Goal: Task Accomplishment & Management: Manage account settings

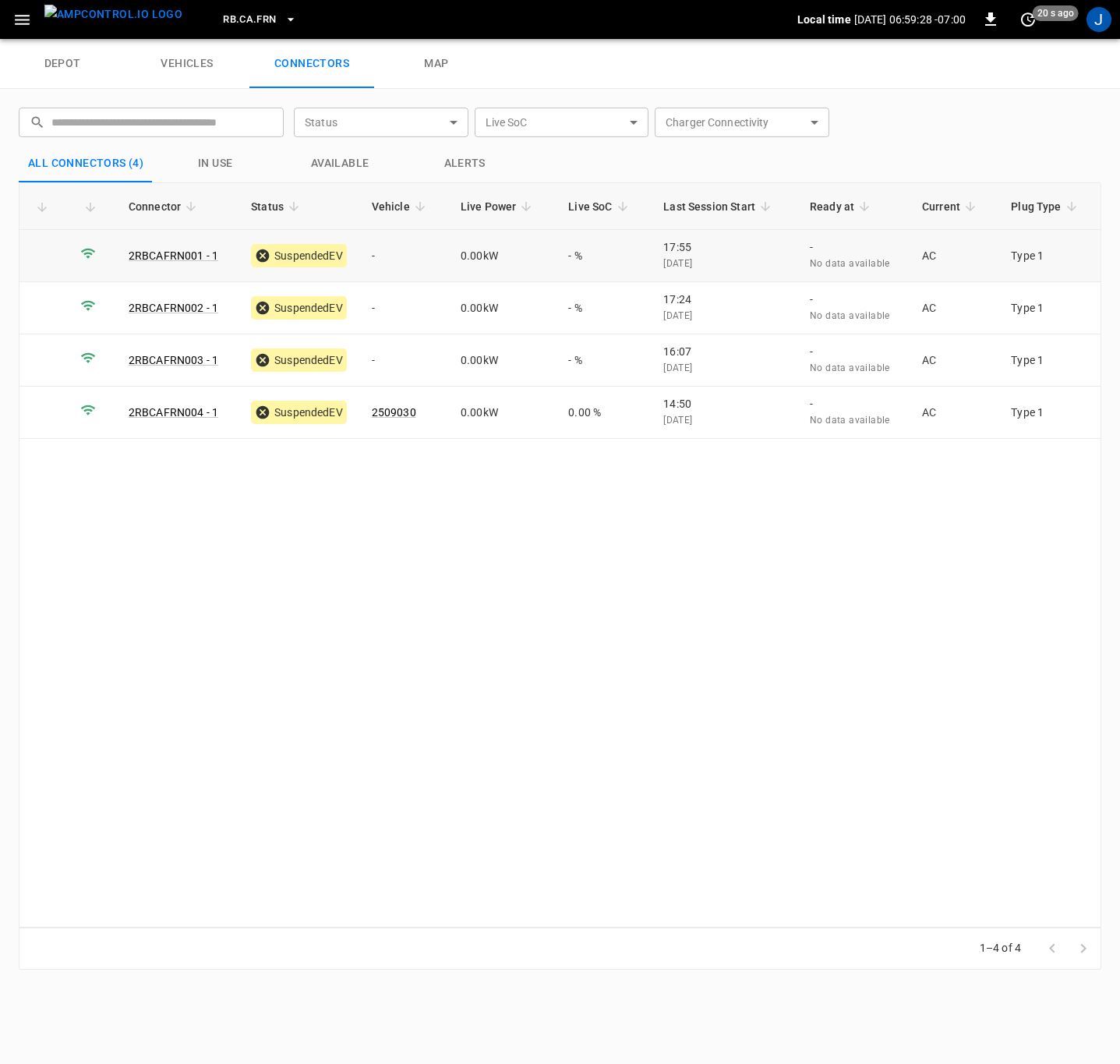
click at [381, 255] on td "-" at bounding box center [404, 256] width 89 height 52
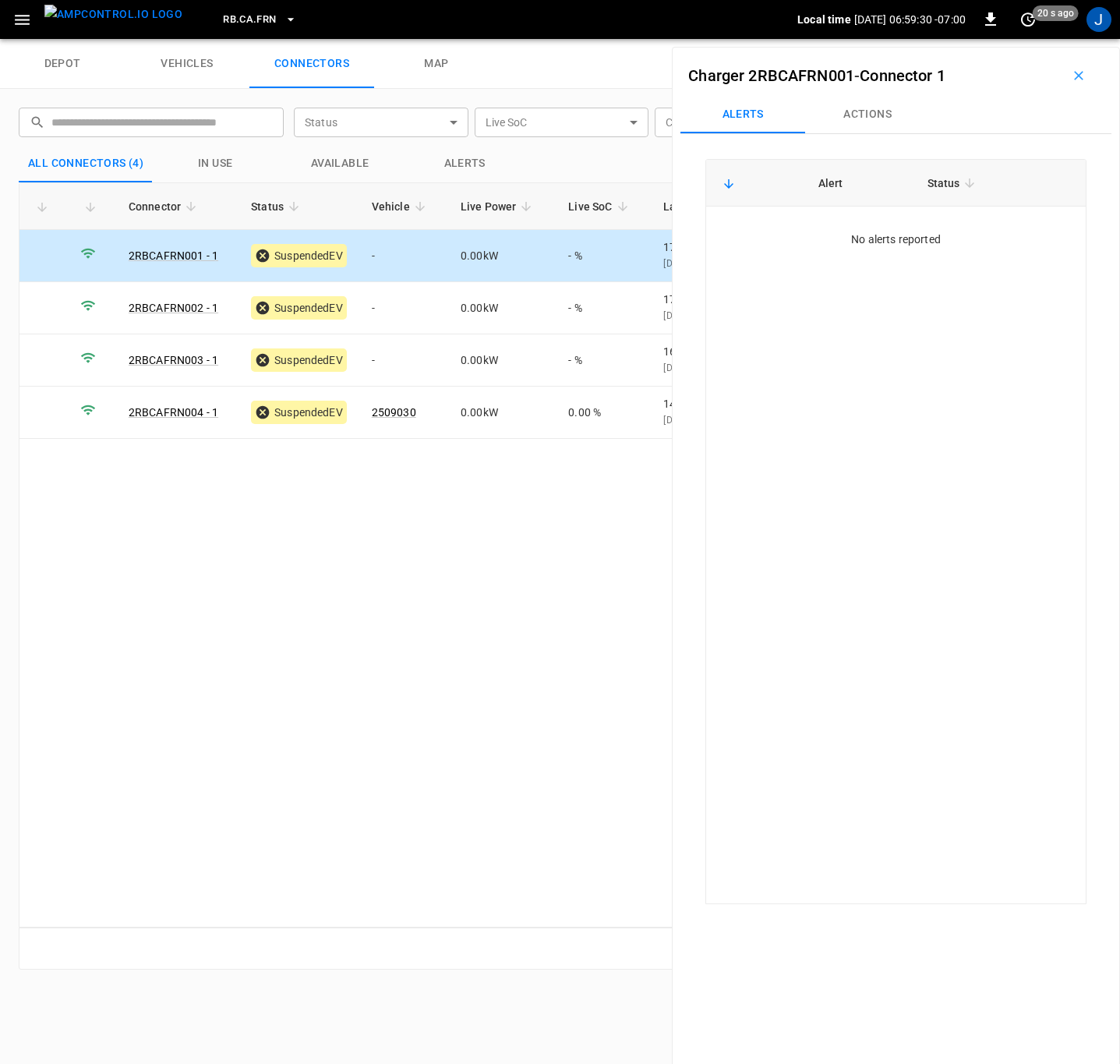
click at [873, 113] on button "Actions" at bounding box center [867, 114] width 125 height 37
click at [933, 236] on div "Vehicle Name Vehicle Name" at bounding box center [981, 231] width 180 height 29
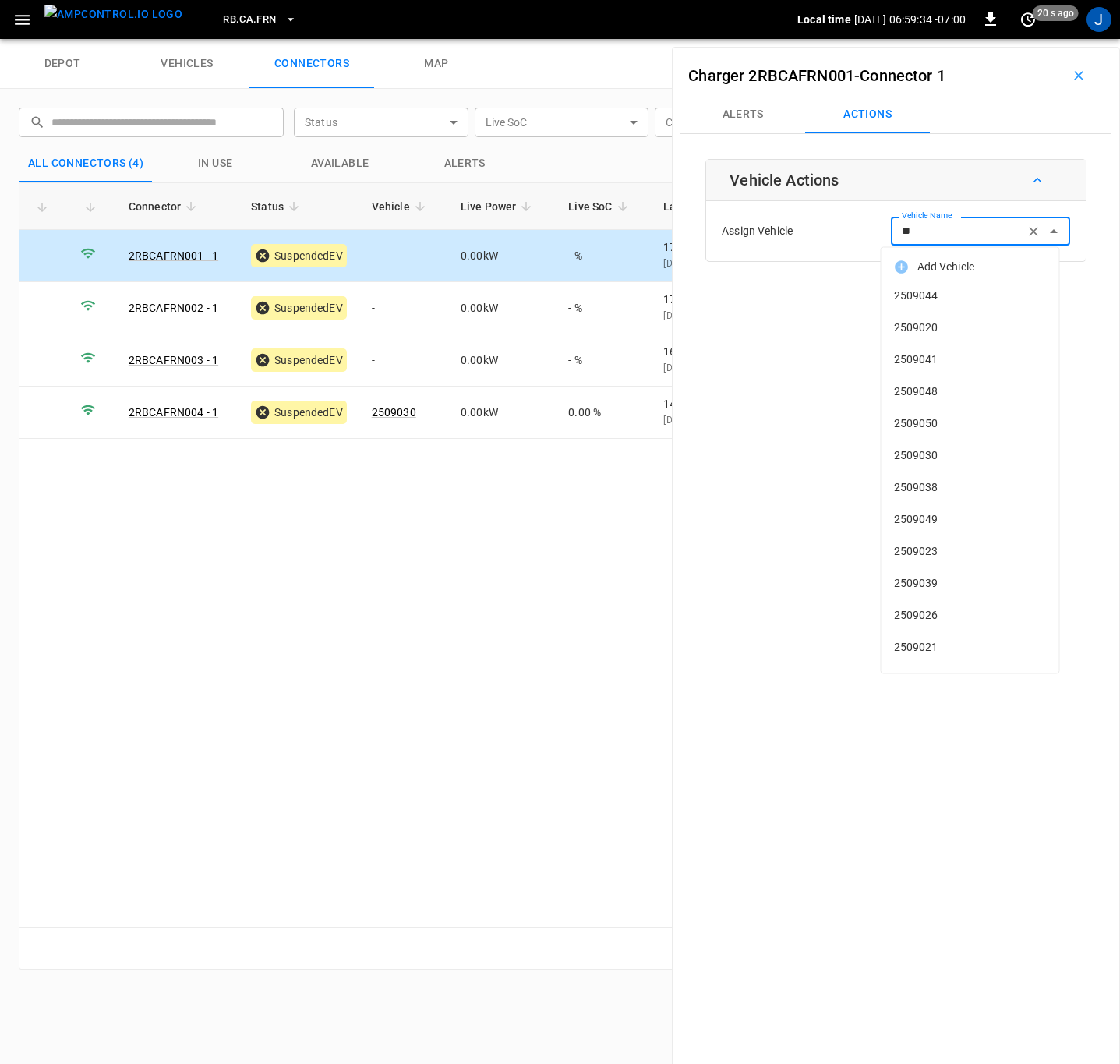
type input "***"
type input "*"
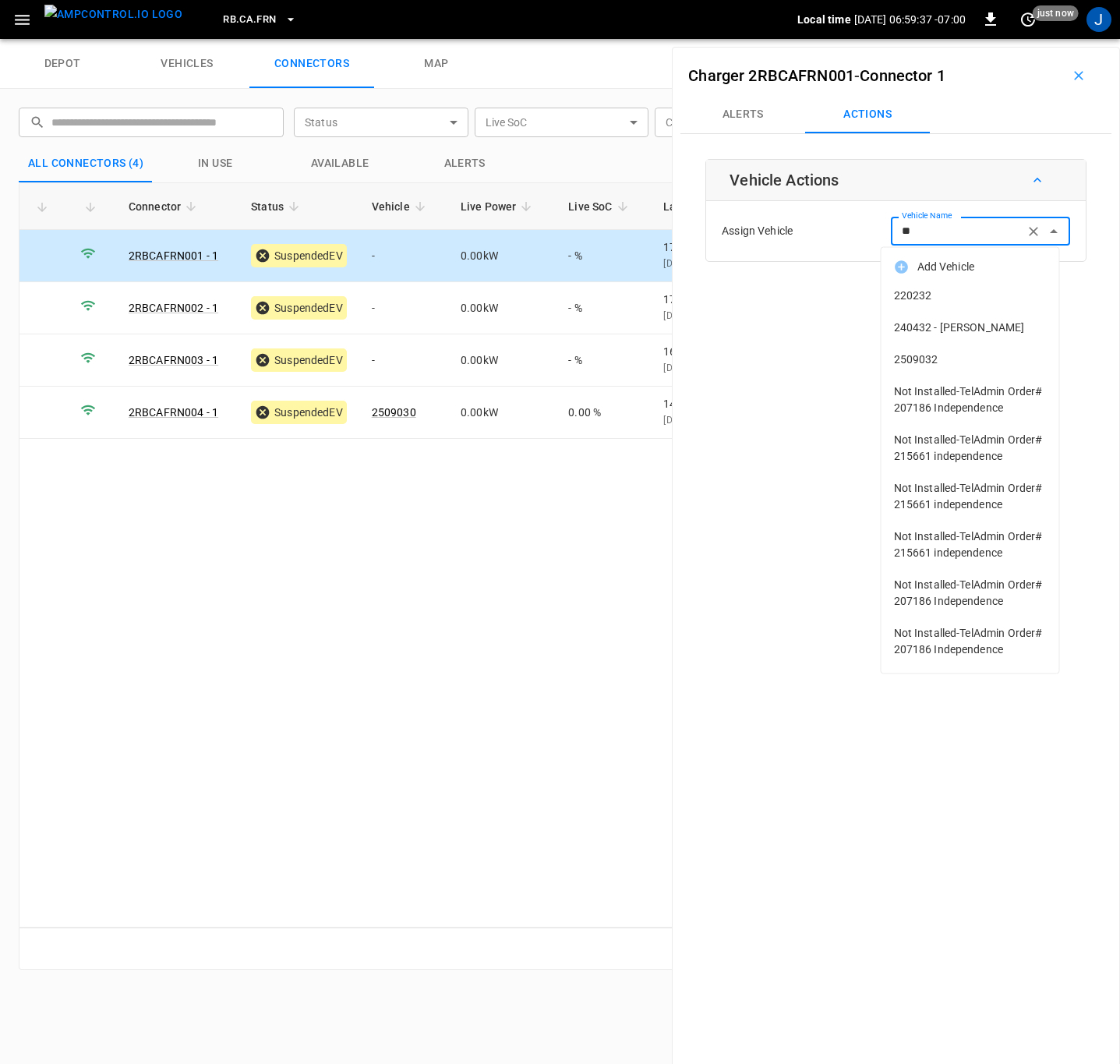
type input "*"
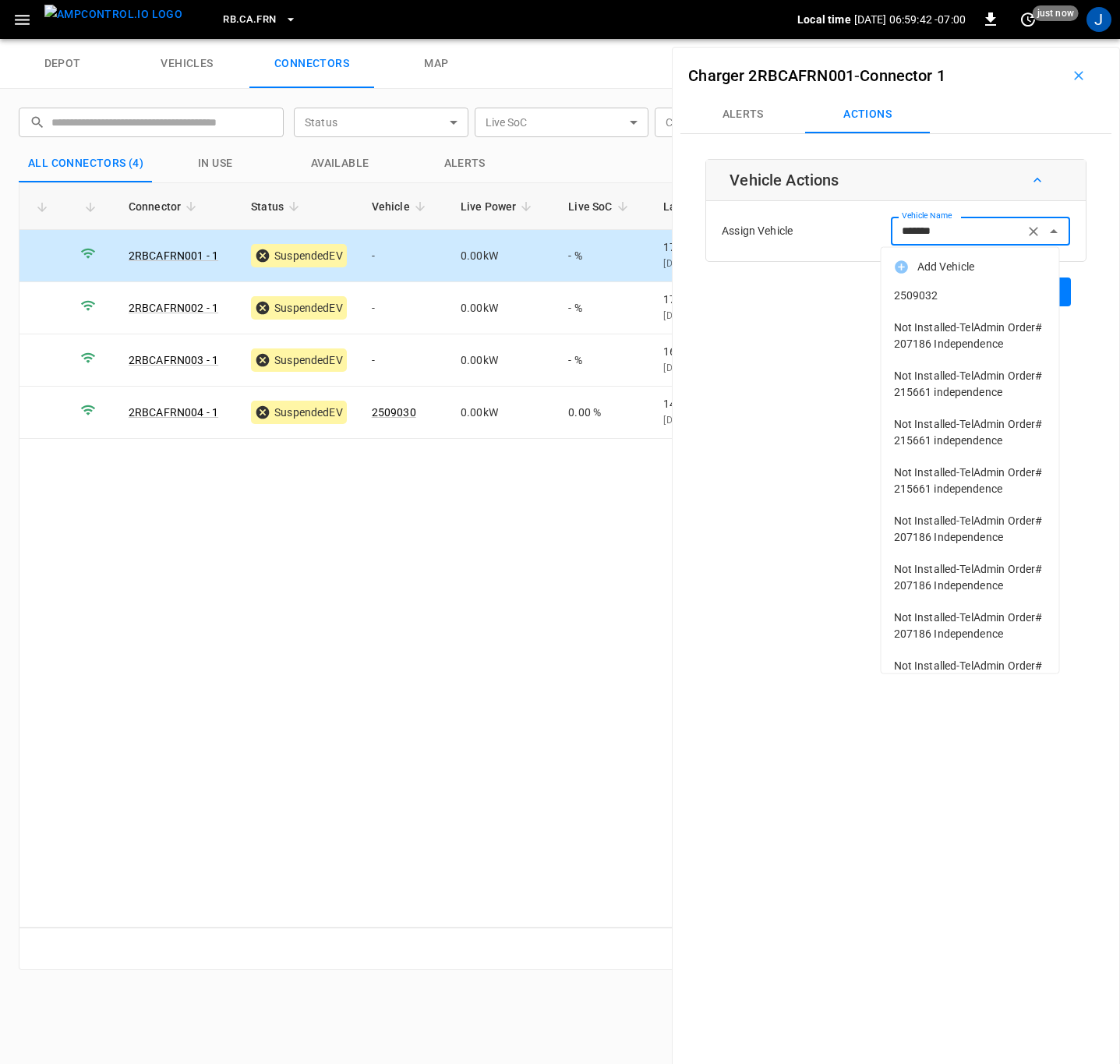
click at [915, 287] on span "2509032" at bounding box center [971, 295] width 153 height 17
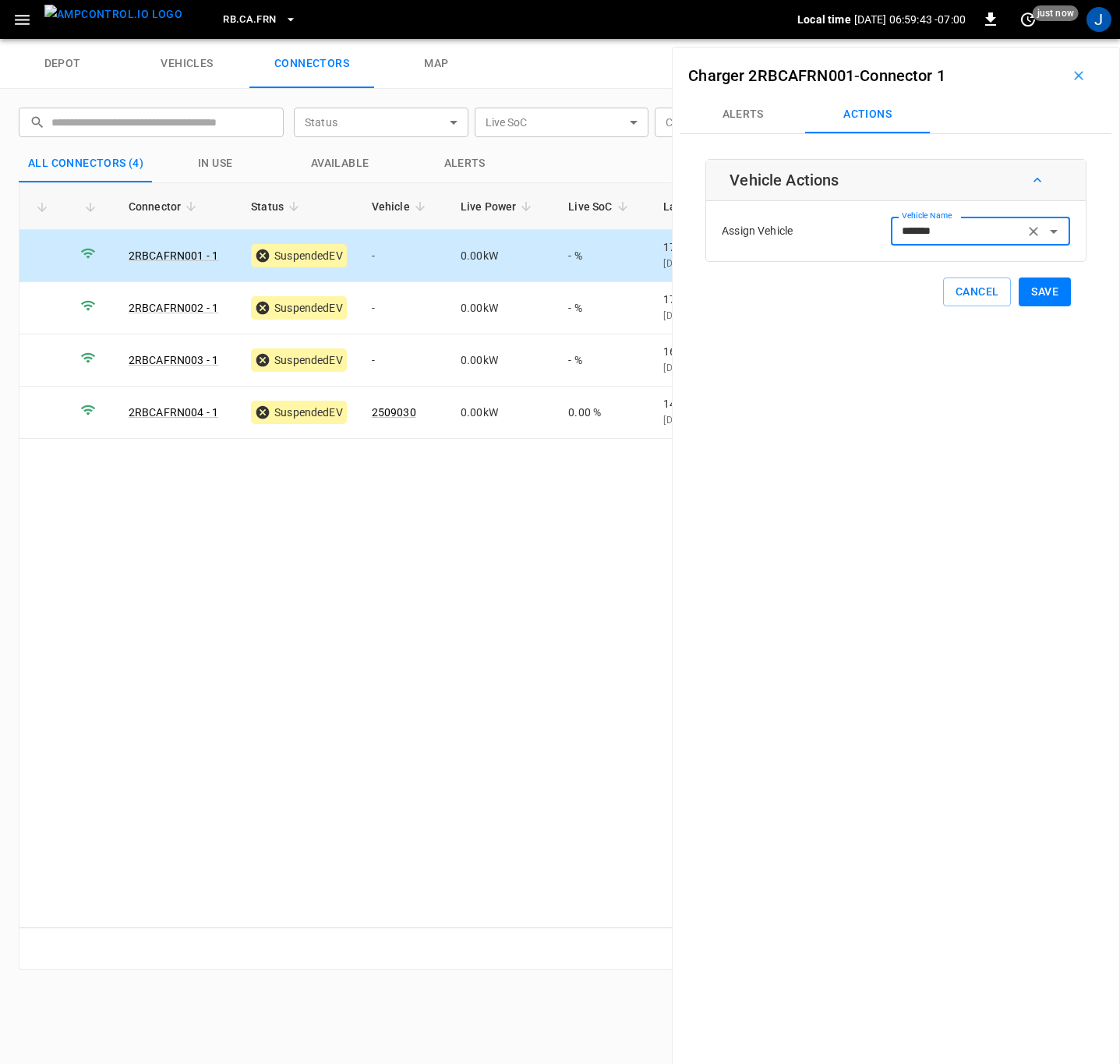
type input "*******"
click at [1045, 287] on button "Save" at bounding box center [1045, 291] width 52 height 29
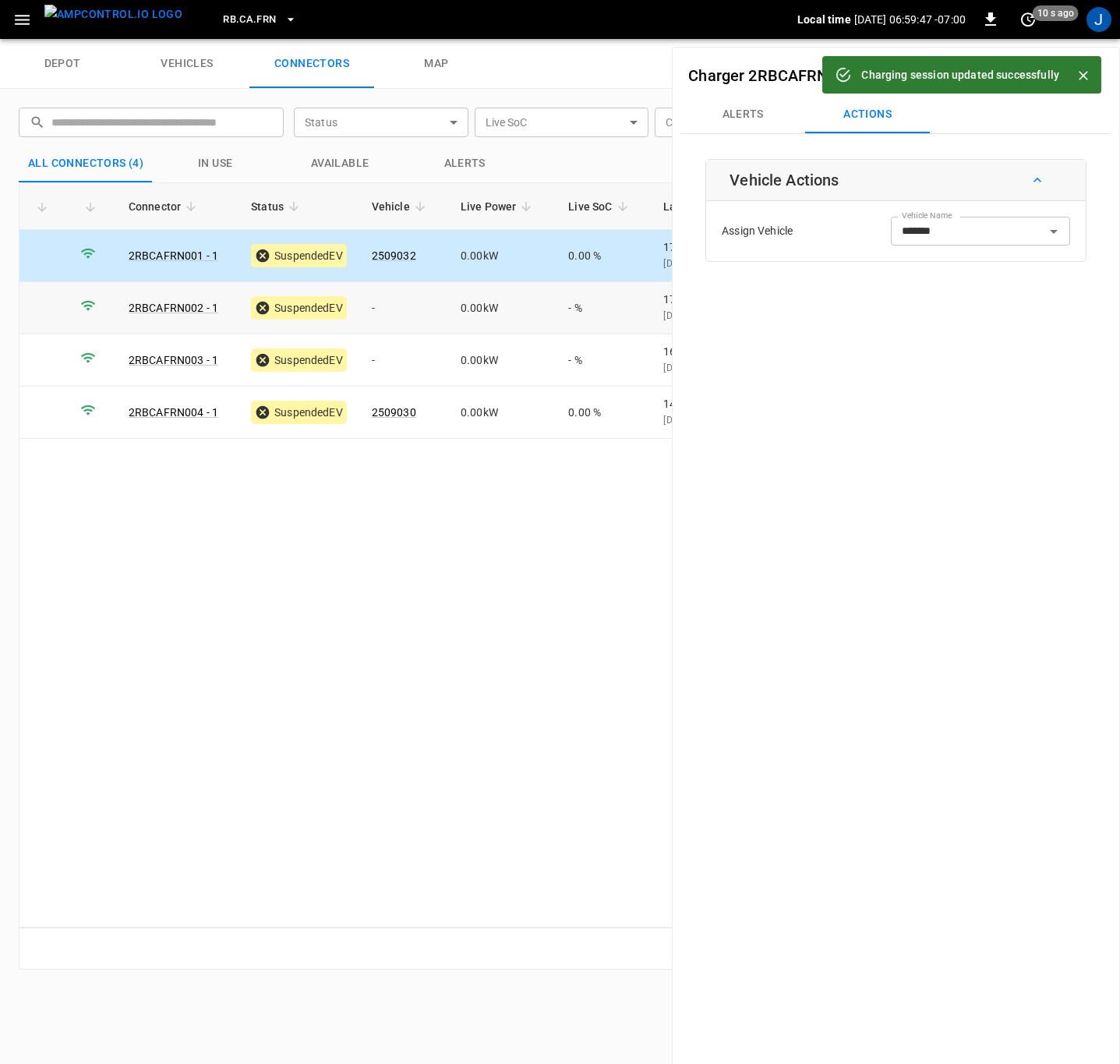
click at [384, 306] on td "-" at bounding box center [404, 308] width 89 height 52
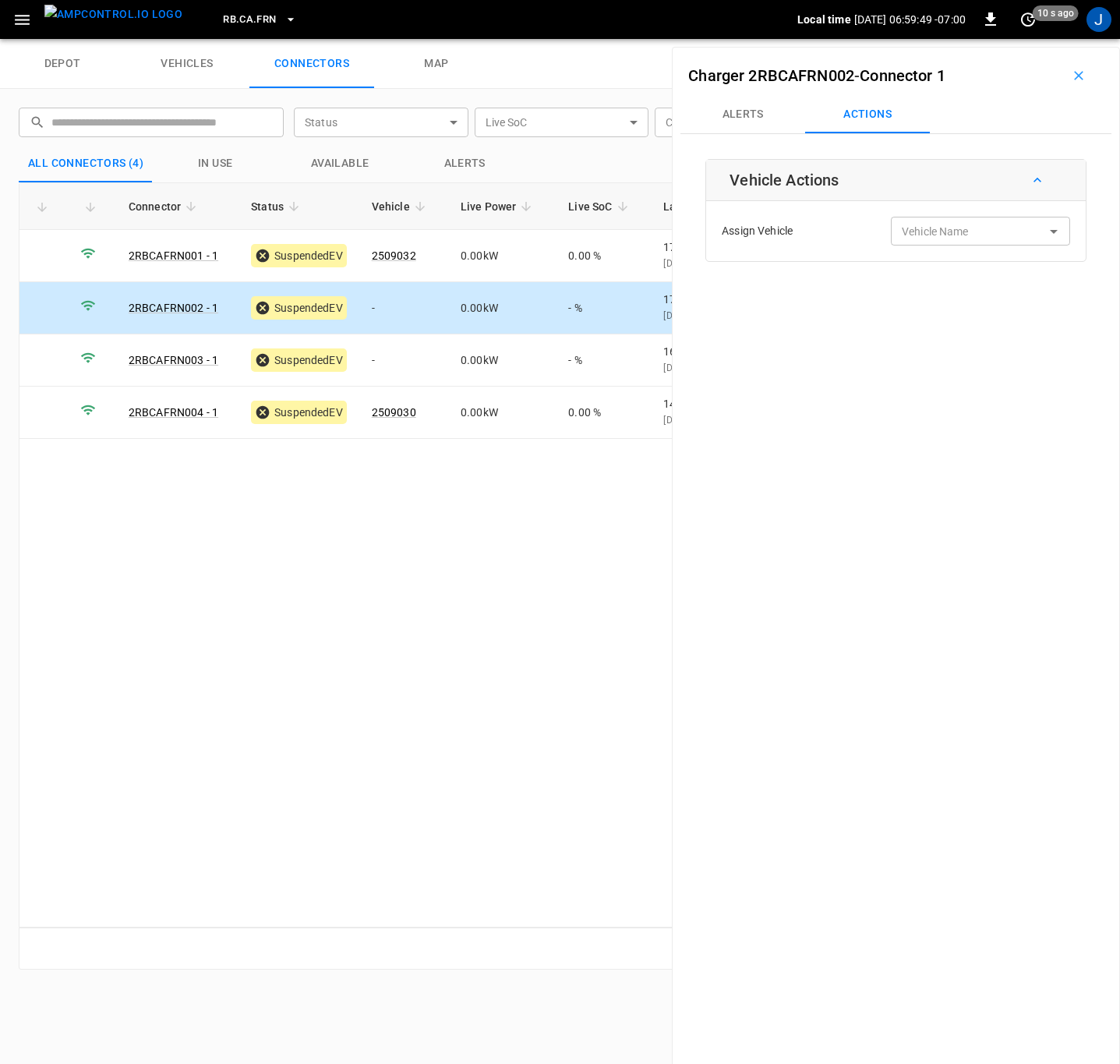
click at [939, 238] on input "Vehicle Name" at bounding box center [958, 231] width 124 height 20
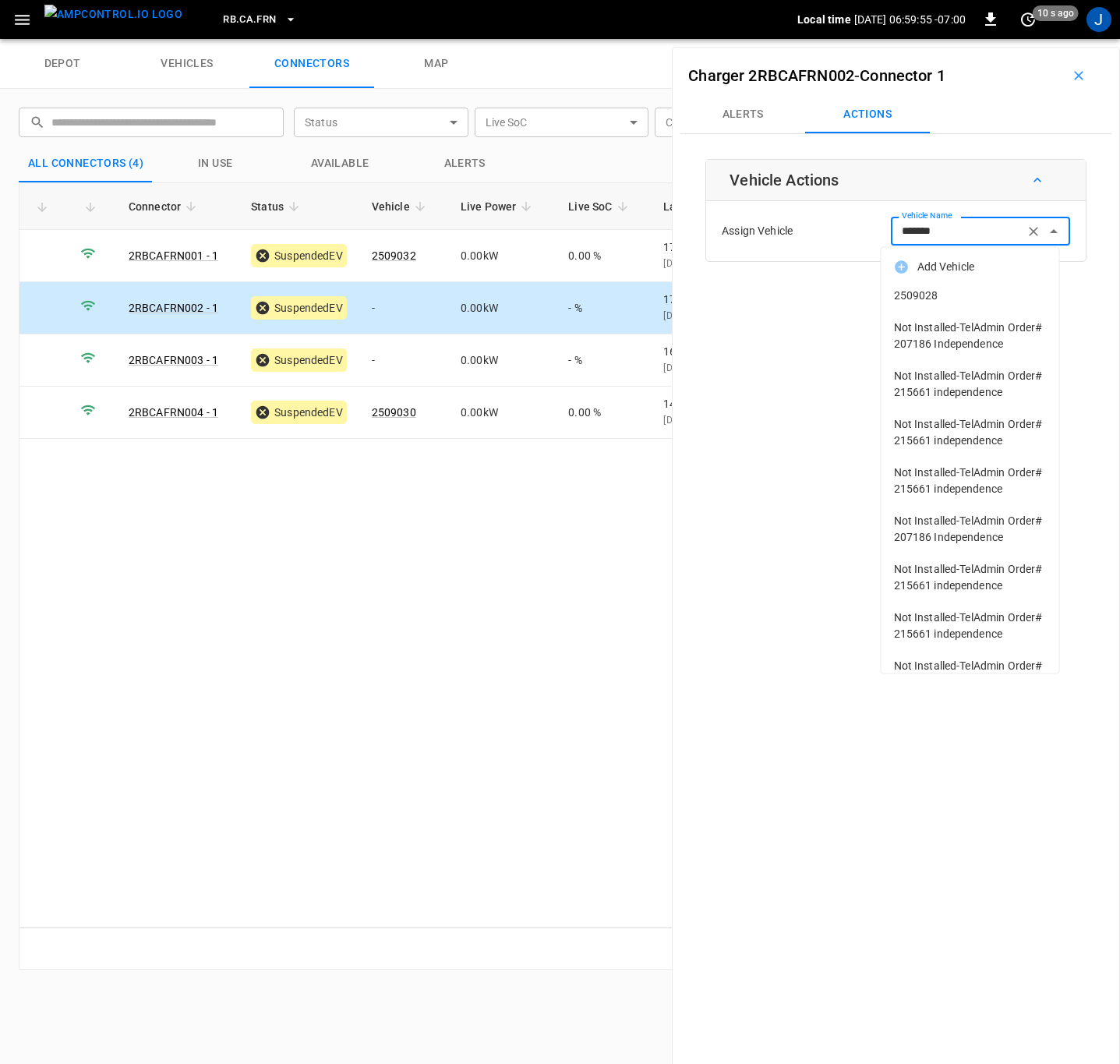
click at [925, 297] on span "2509028" at bounding box center [971, 295] width 153 height 17
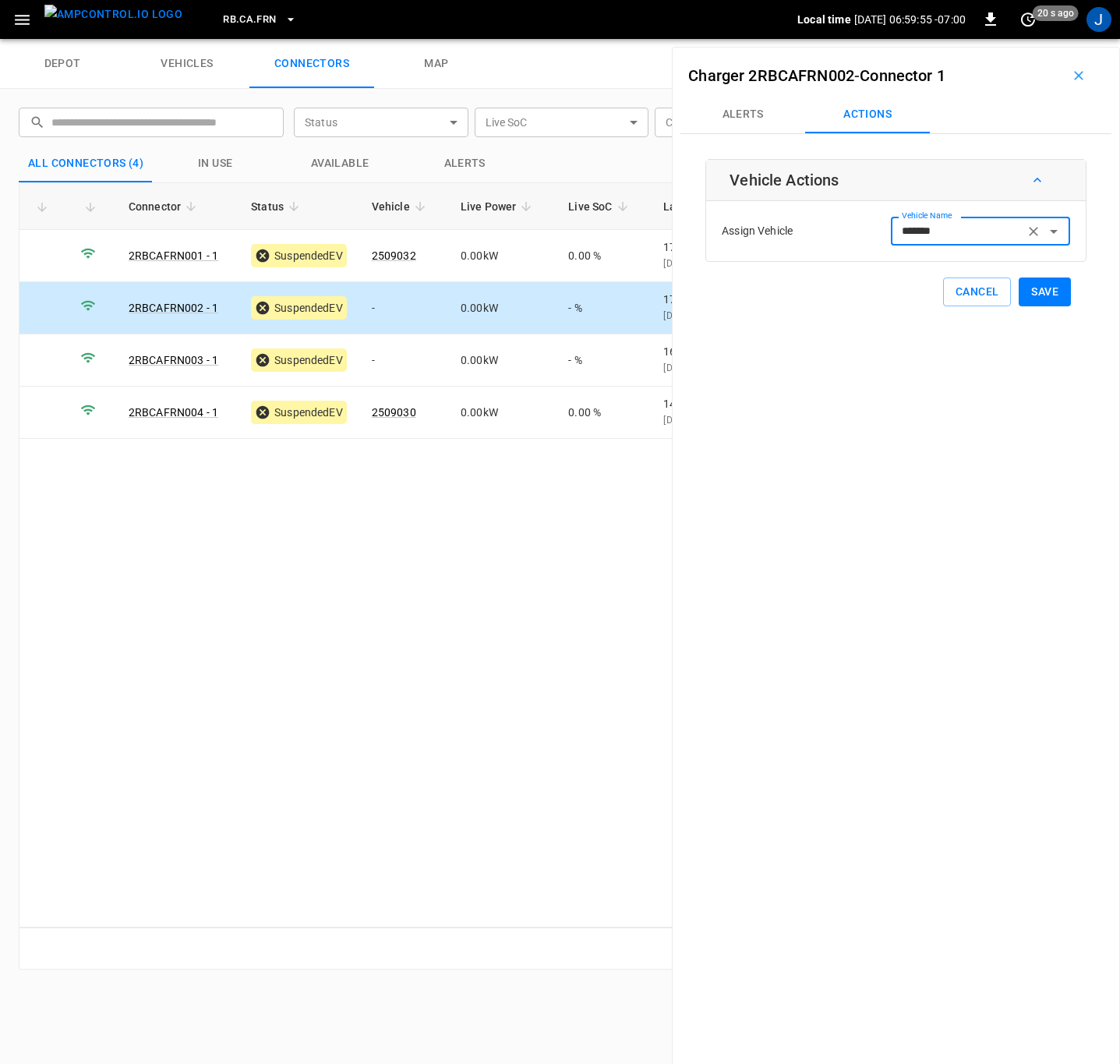
type input "*******"
click at [1033, 293] on button "Save" at bounding box center [1045, 291] width 52 height 29
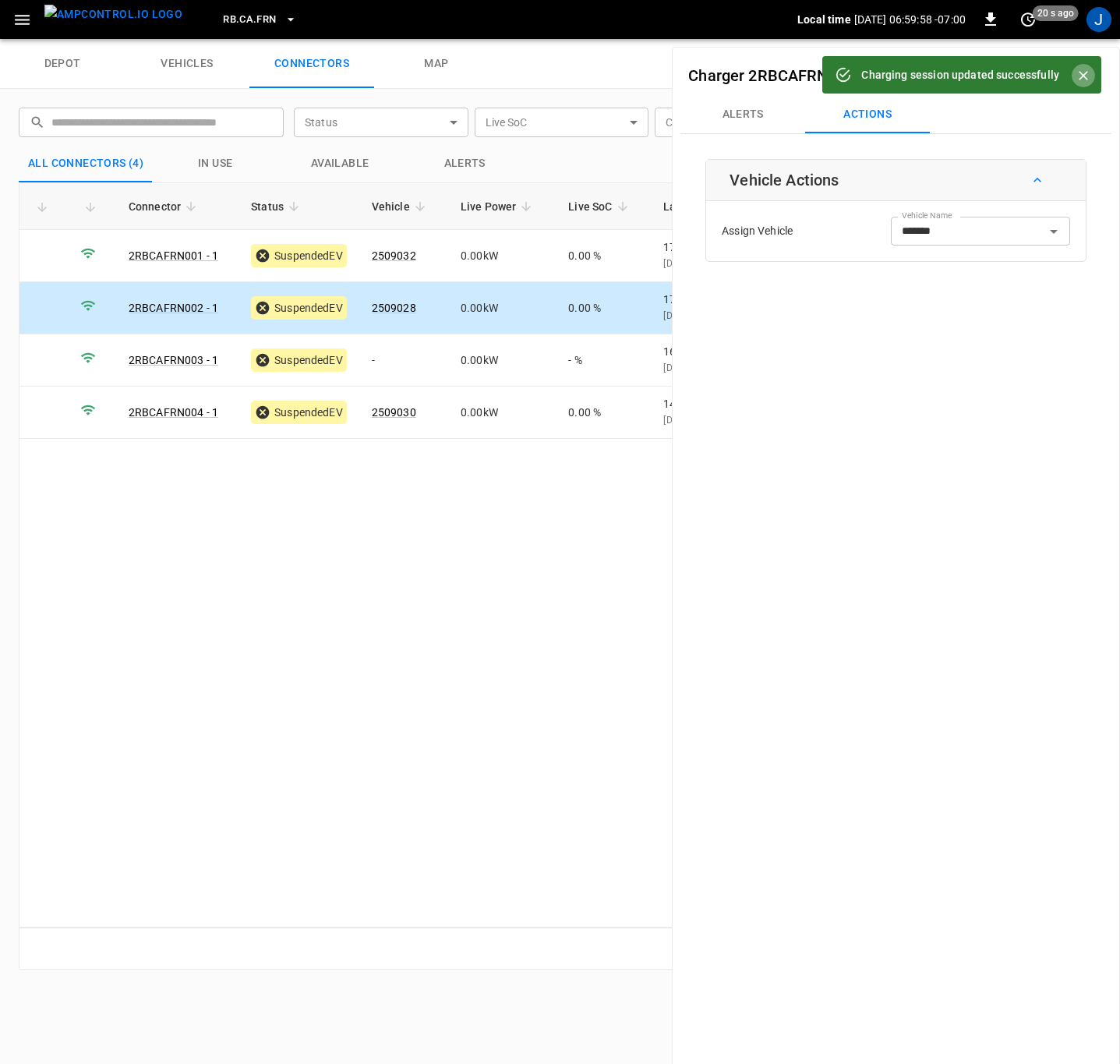
click at [1081, 72] on icon "Close" at bounding box center [1083, 75] width 16 height 16
click at [1076, 79] on icon "button" at bounding box center [1079, 75] width 16 height 16
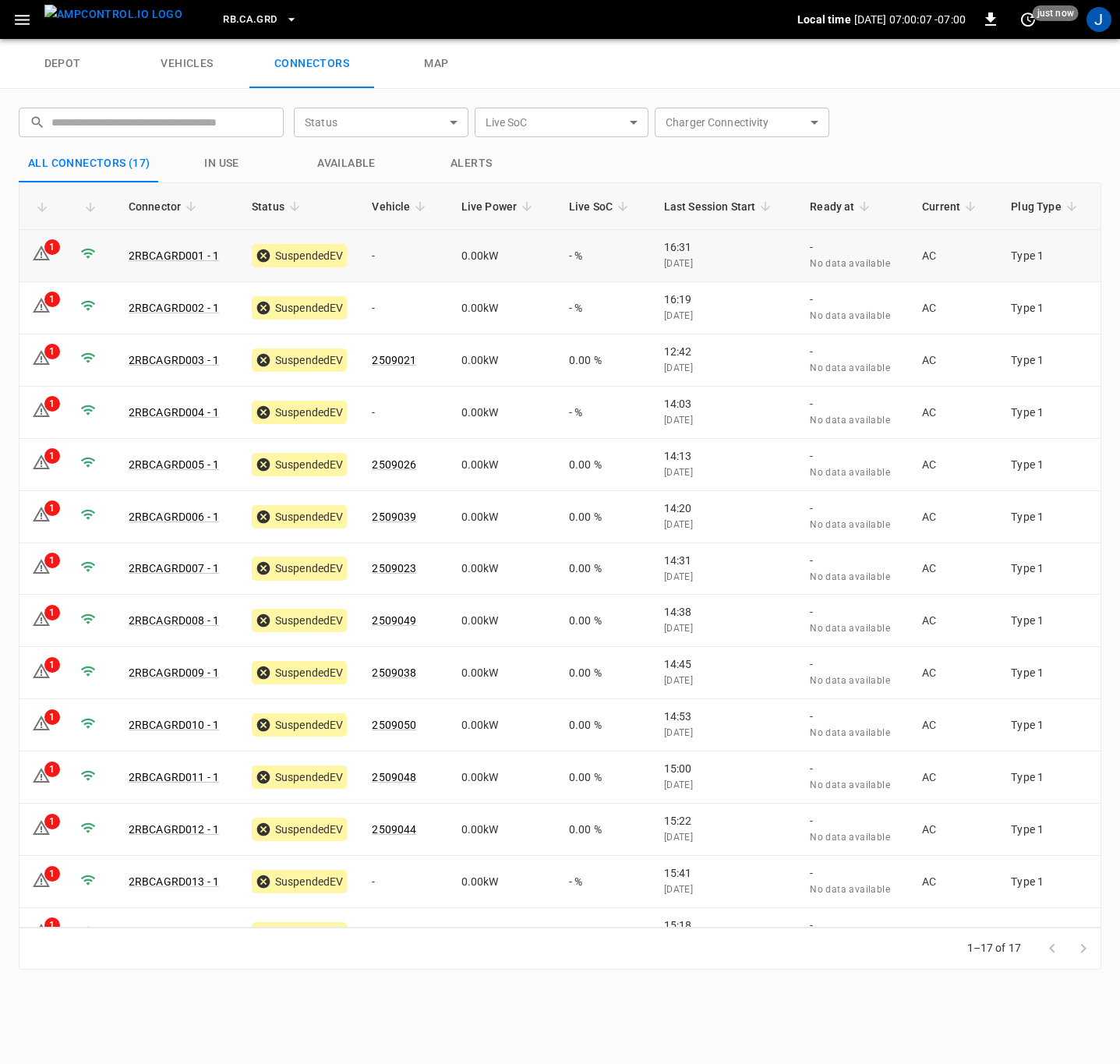
click at [382, 255] on td "-" at bounding box center [404, 256] width 89 height 52
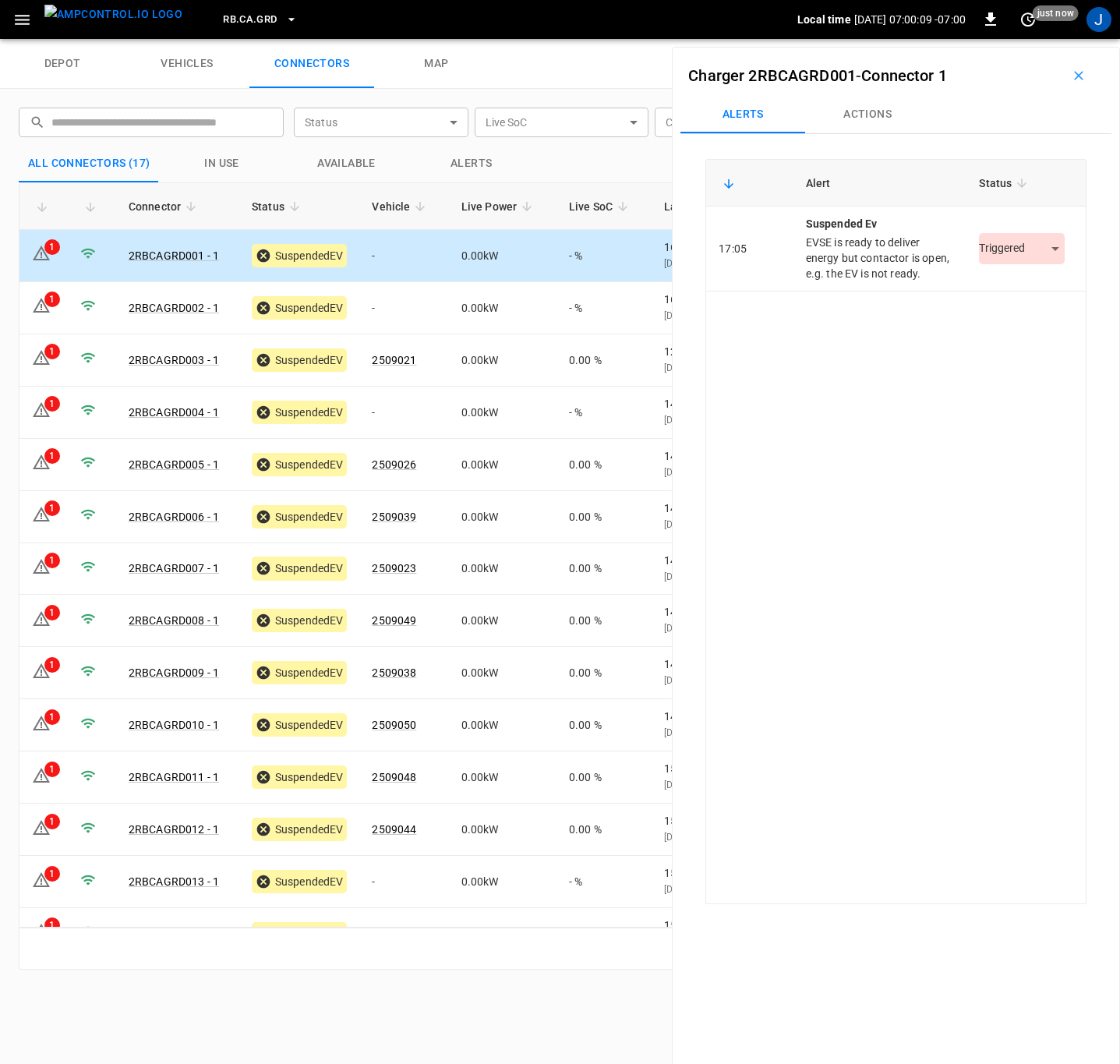
click at [875, 110] on button "Actions" at bounding box center [867, 114] width 125 height 37
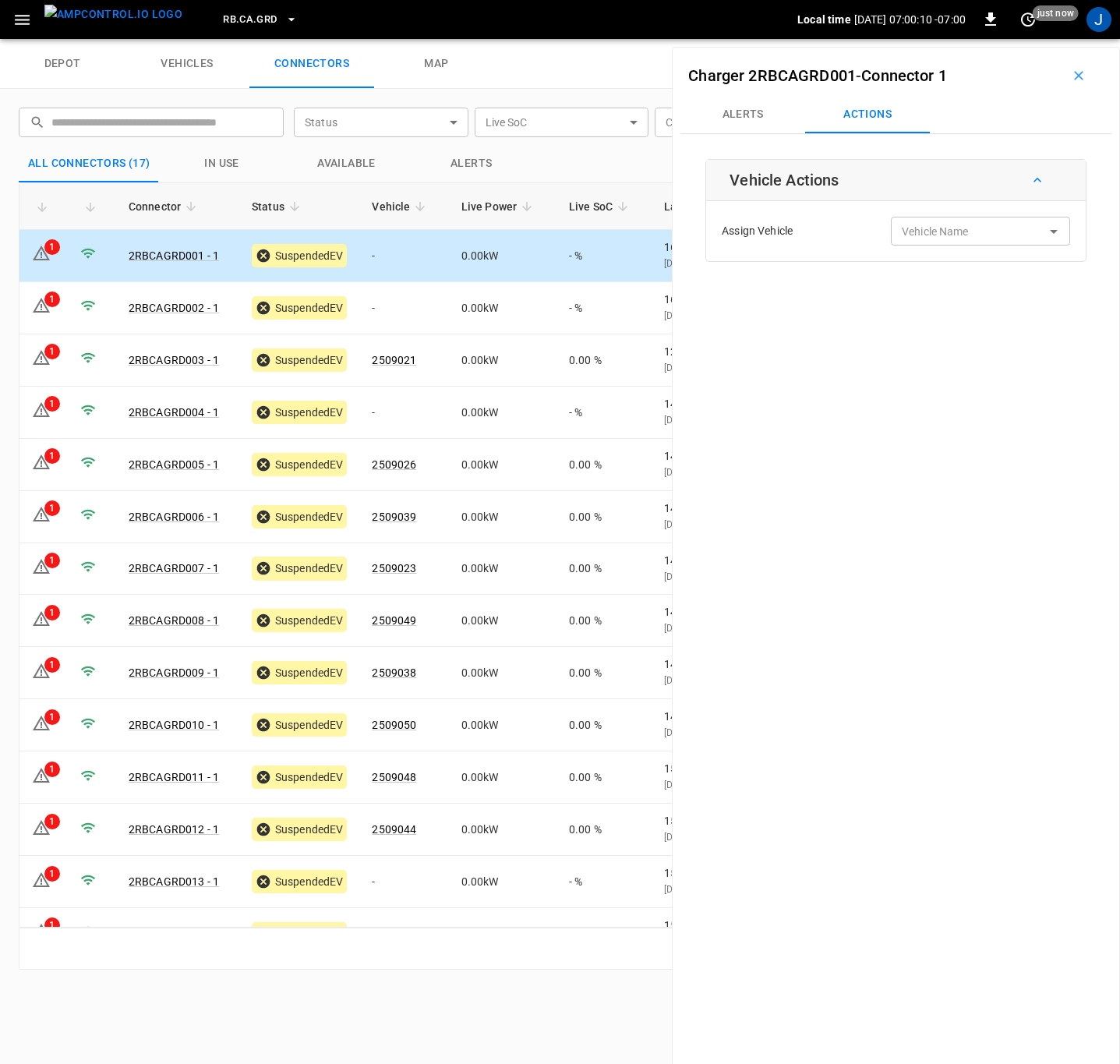
click at [957, 230] on input "Vehicle Name" at bounding box center [958, 231] width 124 height 20
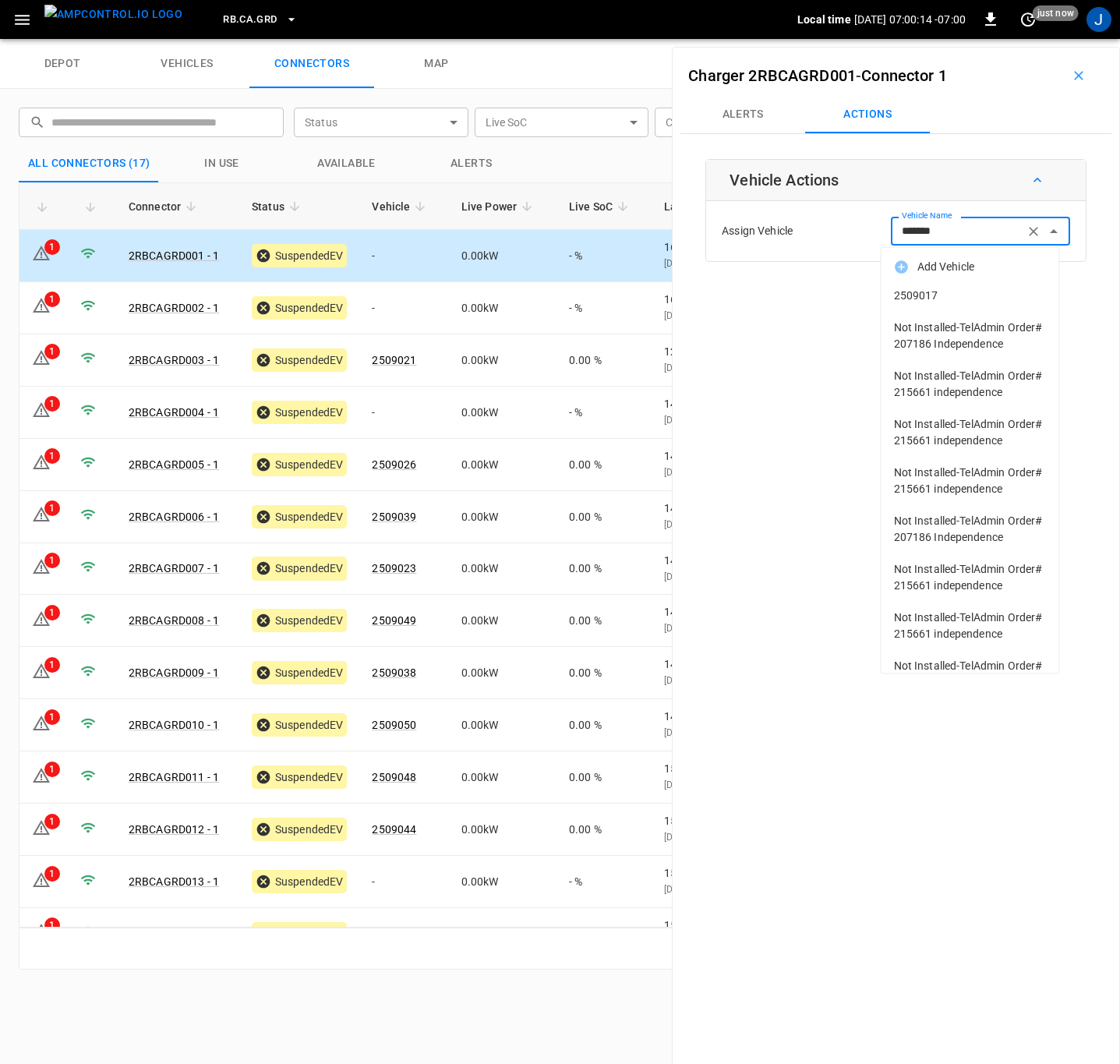
click at [910, 287] on span "2509017" at bounding box center [971, 295] width 153 height 17
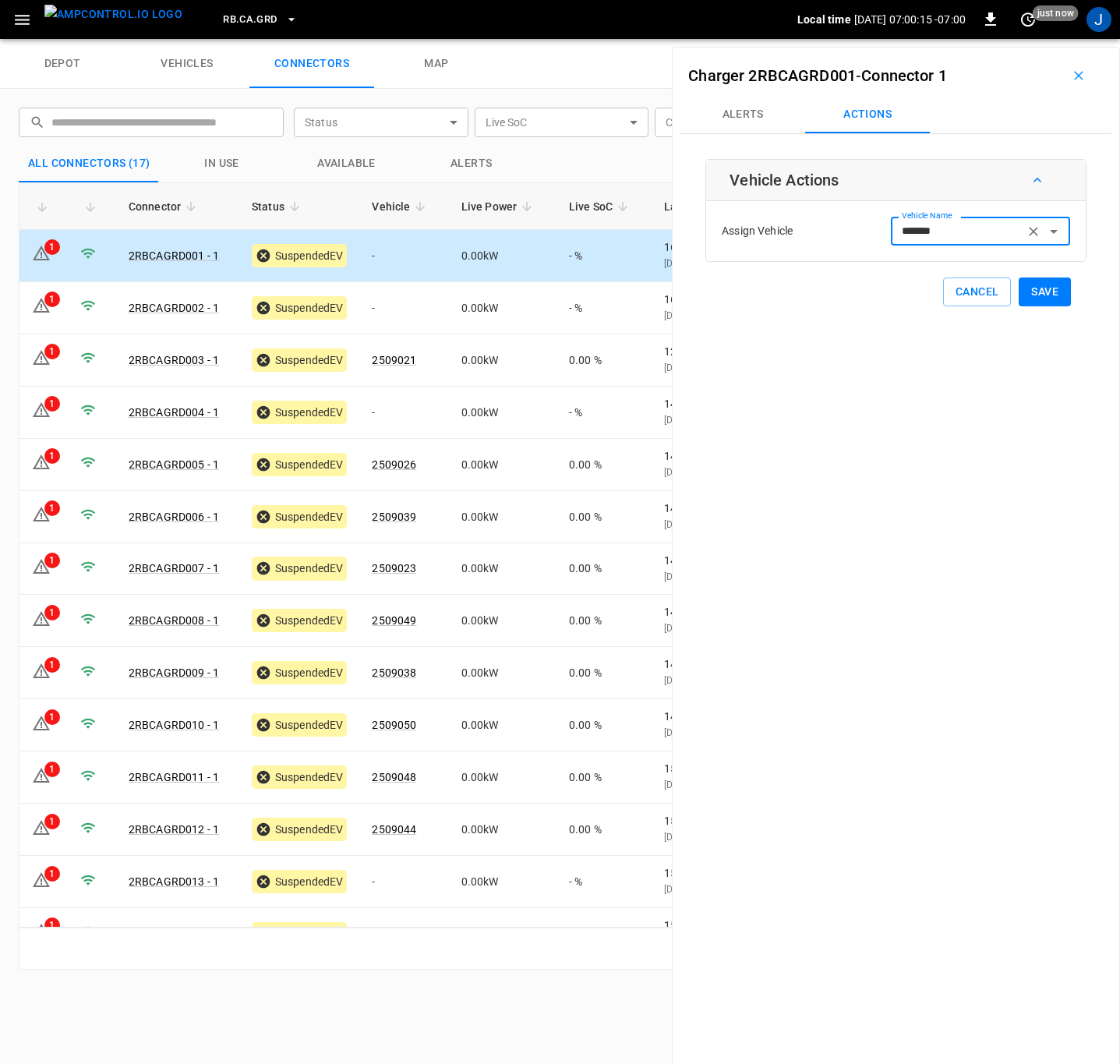
type input "*******"
click at [1033, 304] on button "Save" at bounding box center [1045, 291] width 52 height 29
click at [369, 304] on td "-" at bounding box center [404, 308] width 89 height 52
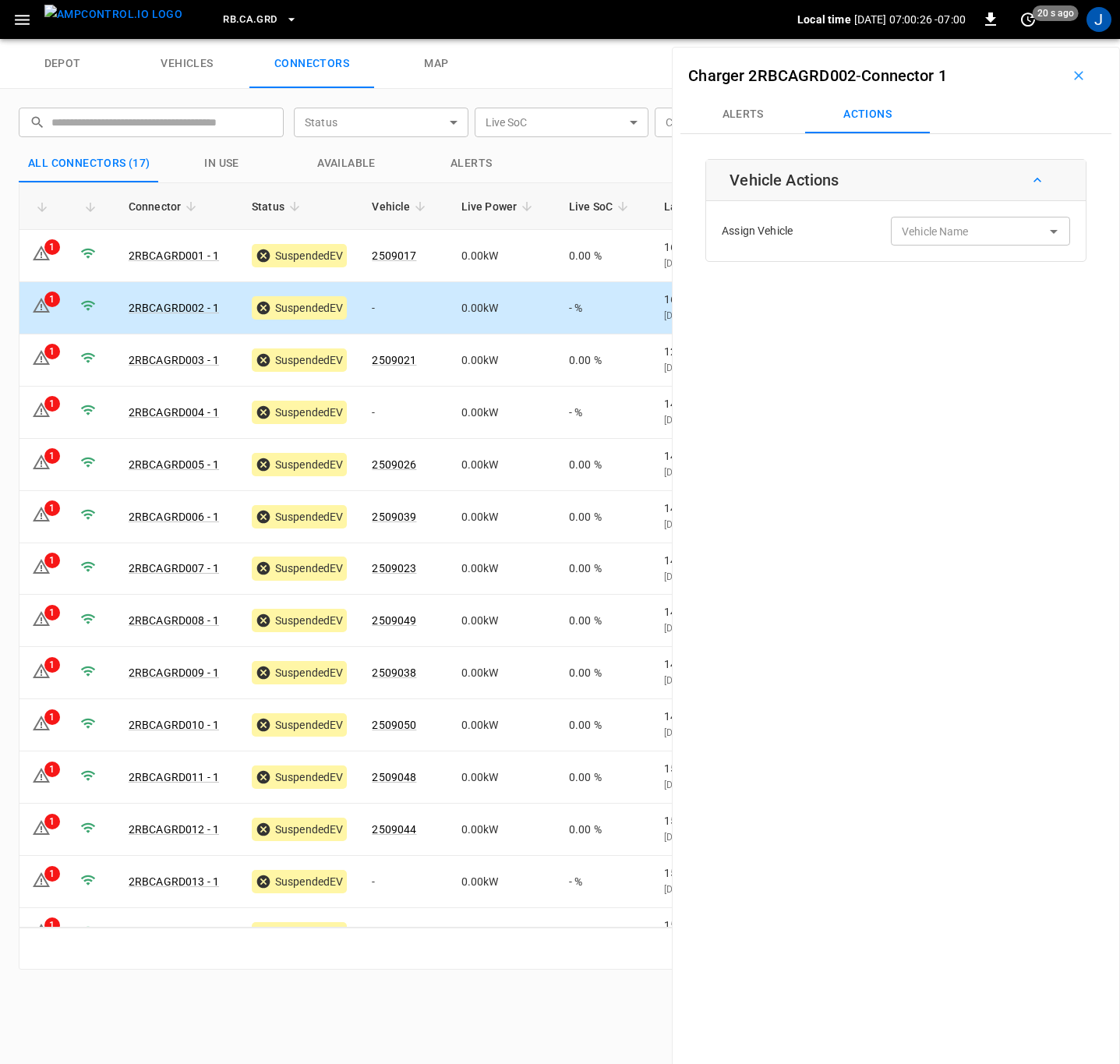
click at [944, 231] on div "Vehicle Name Vehicle Name" at bounding box center [981, 231] width 180 height 29
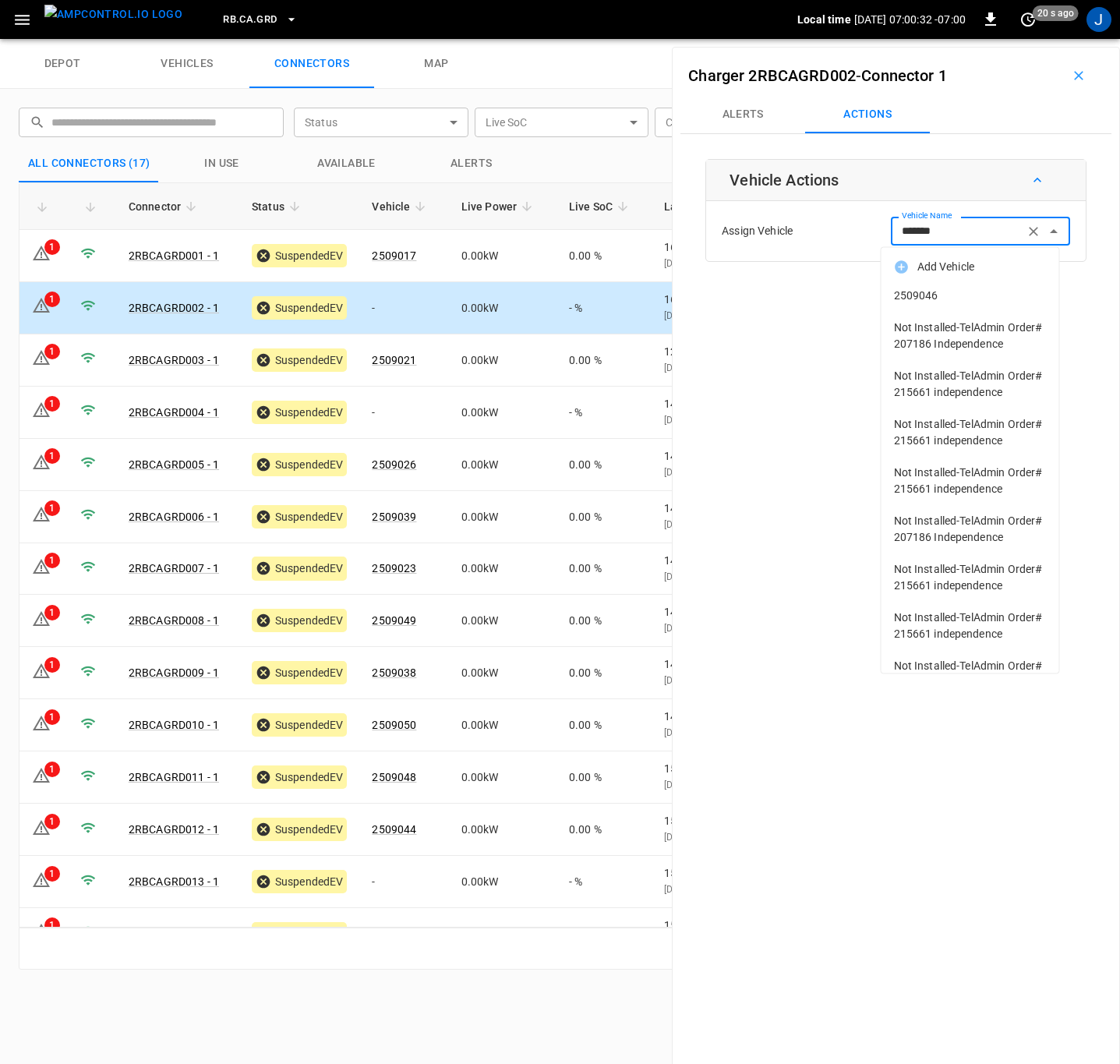
click at [926, 300] on span "2509046" at bounding box center [971, 295] width 153 height 17
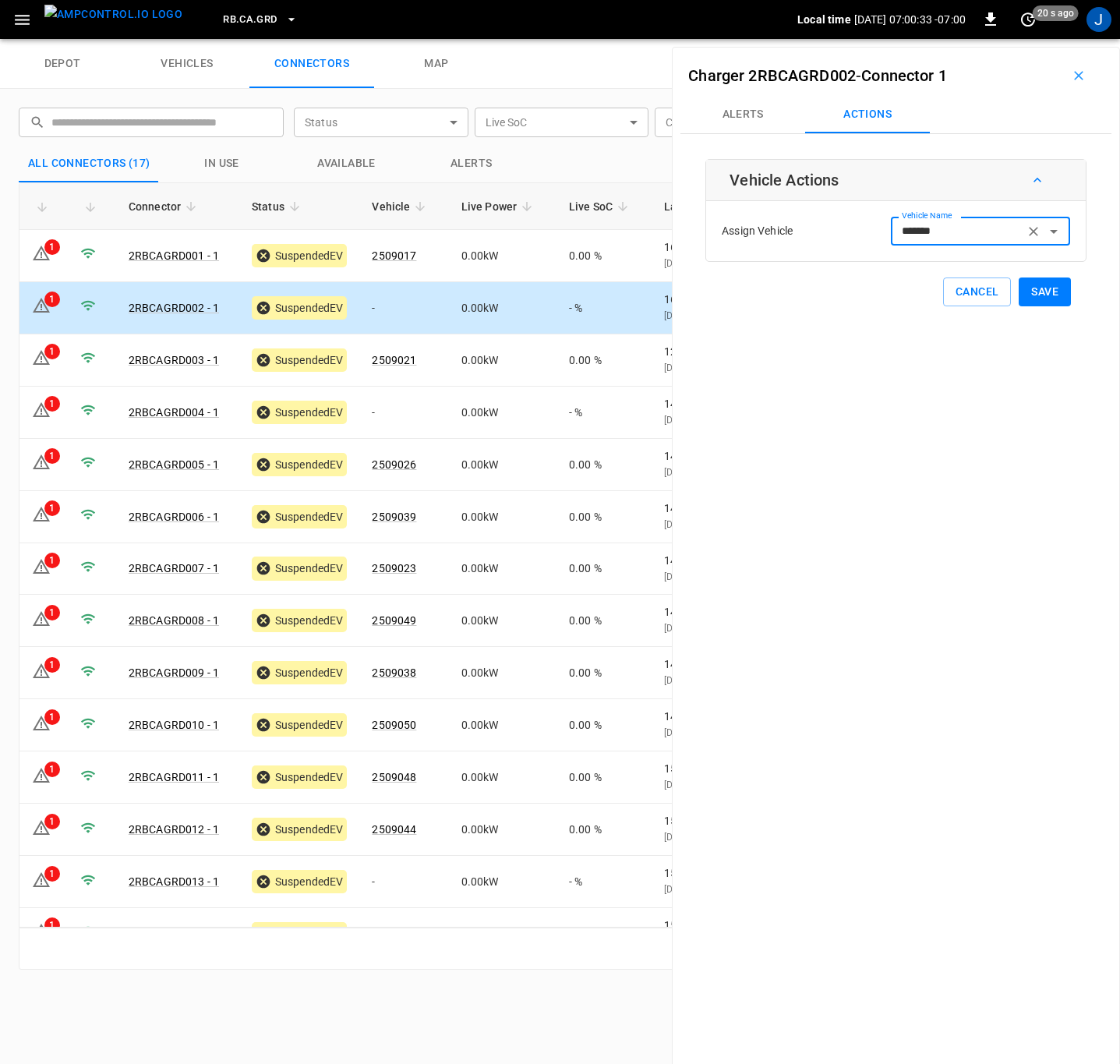
type input "*******"
click at [1033, 293] on button "Save" at bounding box center [1045, 291] width 52 height 29
click at [1076, 77] on icon "button" at bounding box center [1079, 75] width 16 height 16
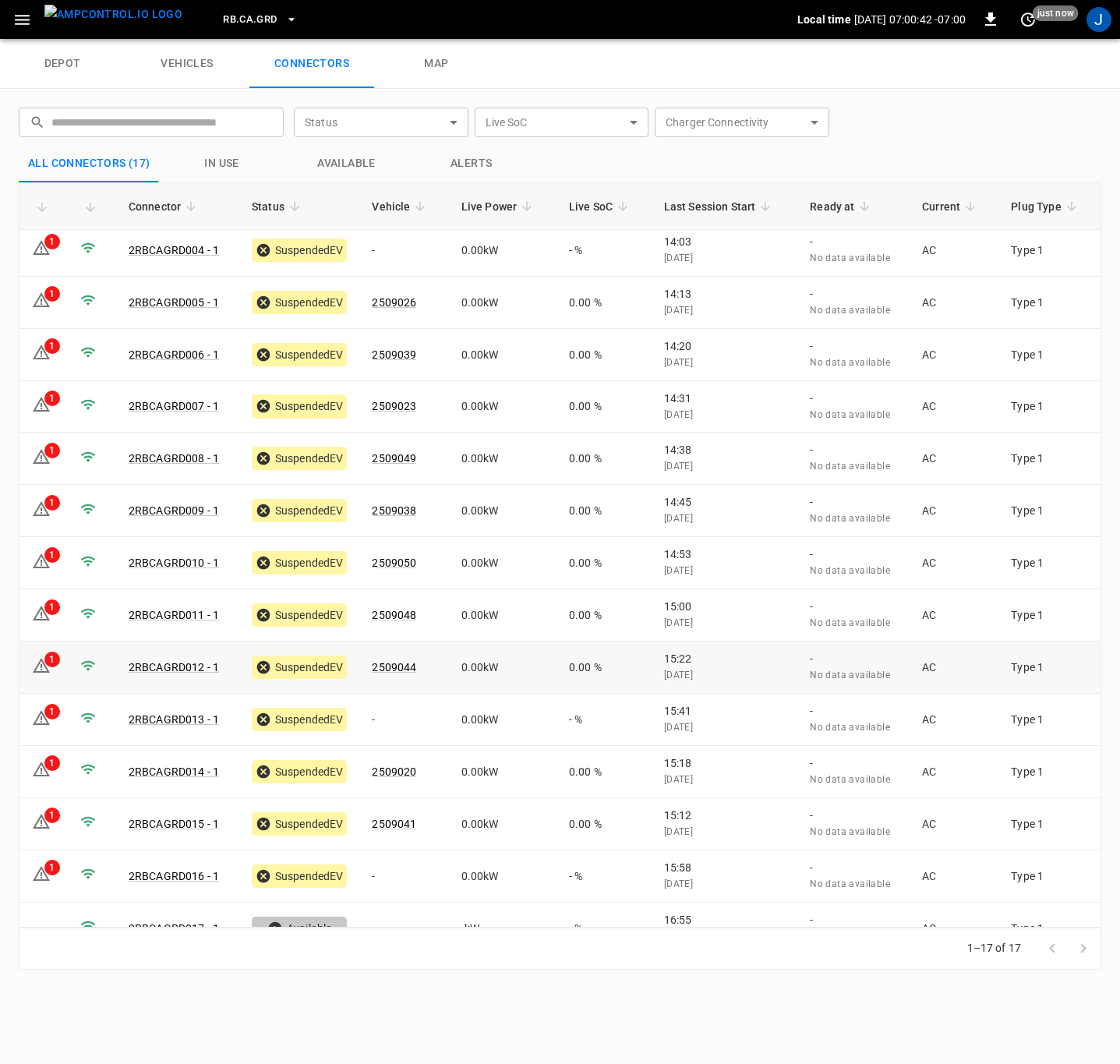
scroll to position [190, 0]
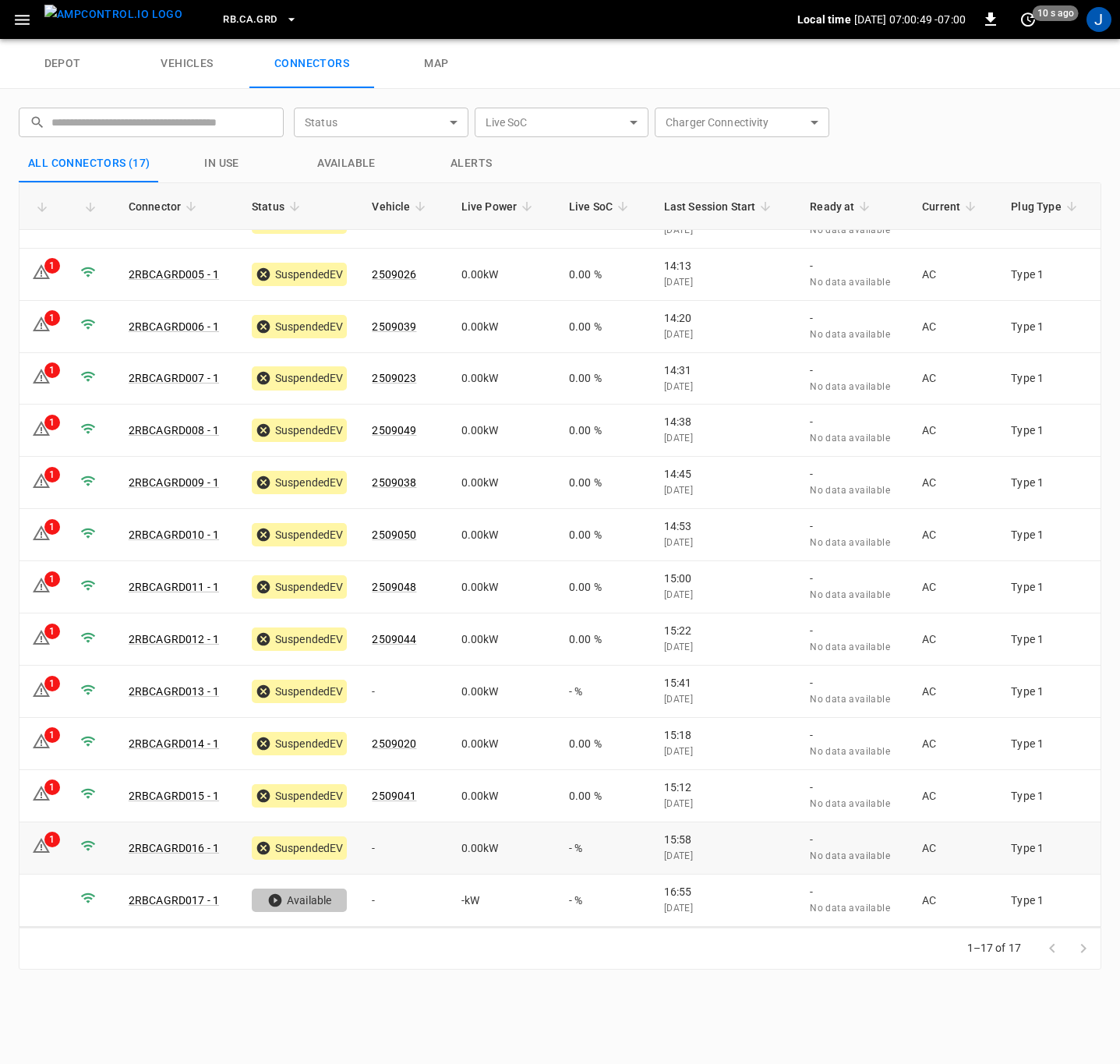
click at [384, 847] on td "-" at bounding box center [404, 848] width 89 height 52
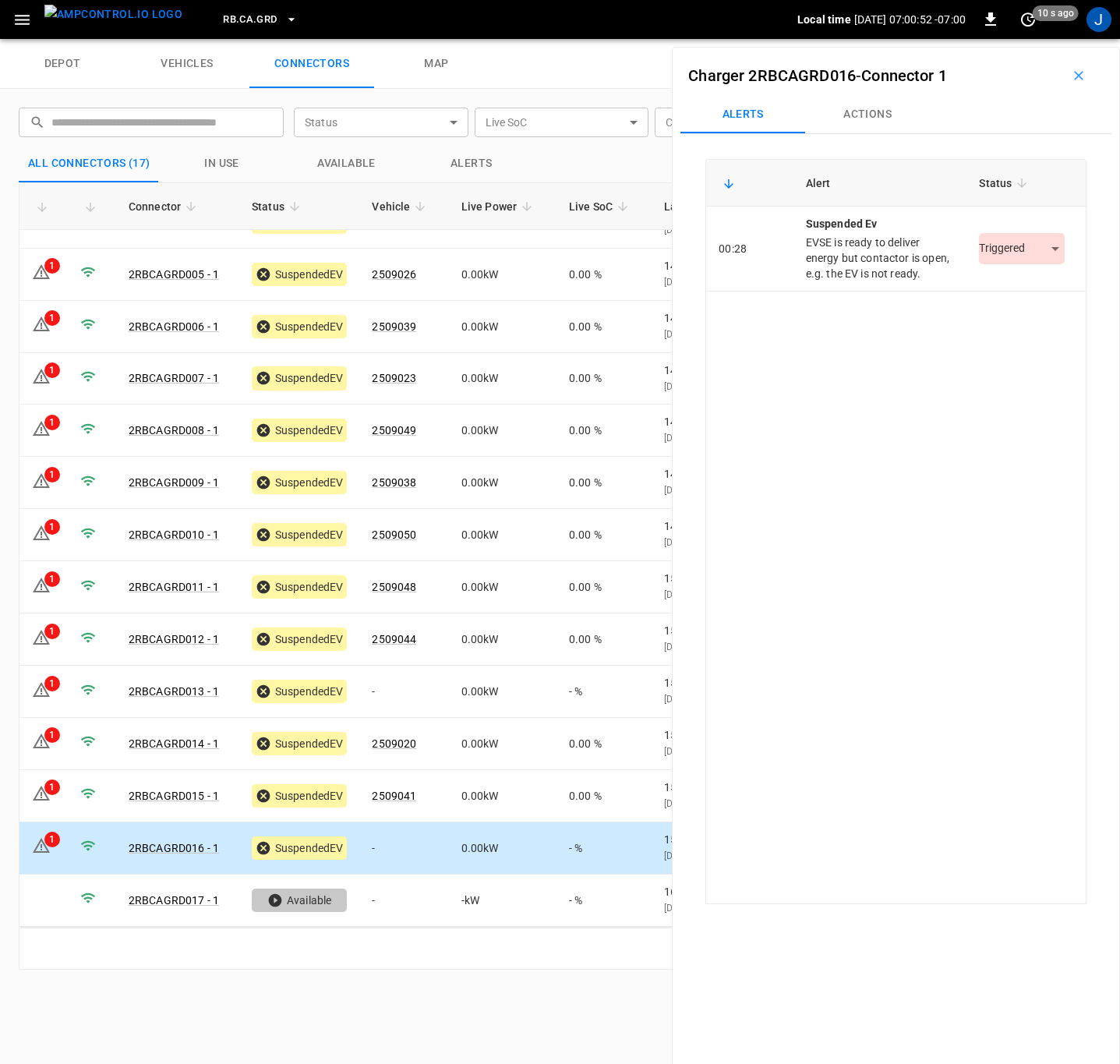
click at [1048, 39] on body "RB.CA.GRD Local time [DATE] 07:00:52 -07:00 0 10 s ago J depot vehicles connect…" at bounding box center [560, 19] width 1120 height 39
click at [1016, 290] on li "Resolved" at bounding box center [1013, 295] width 98 height 25
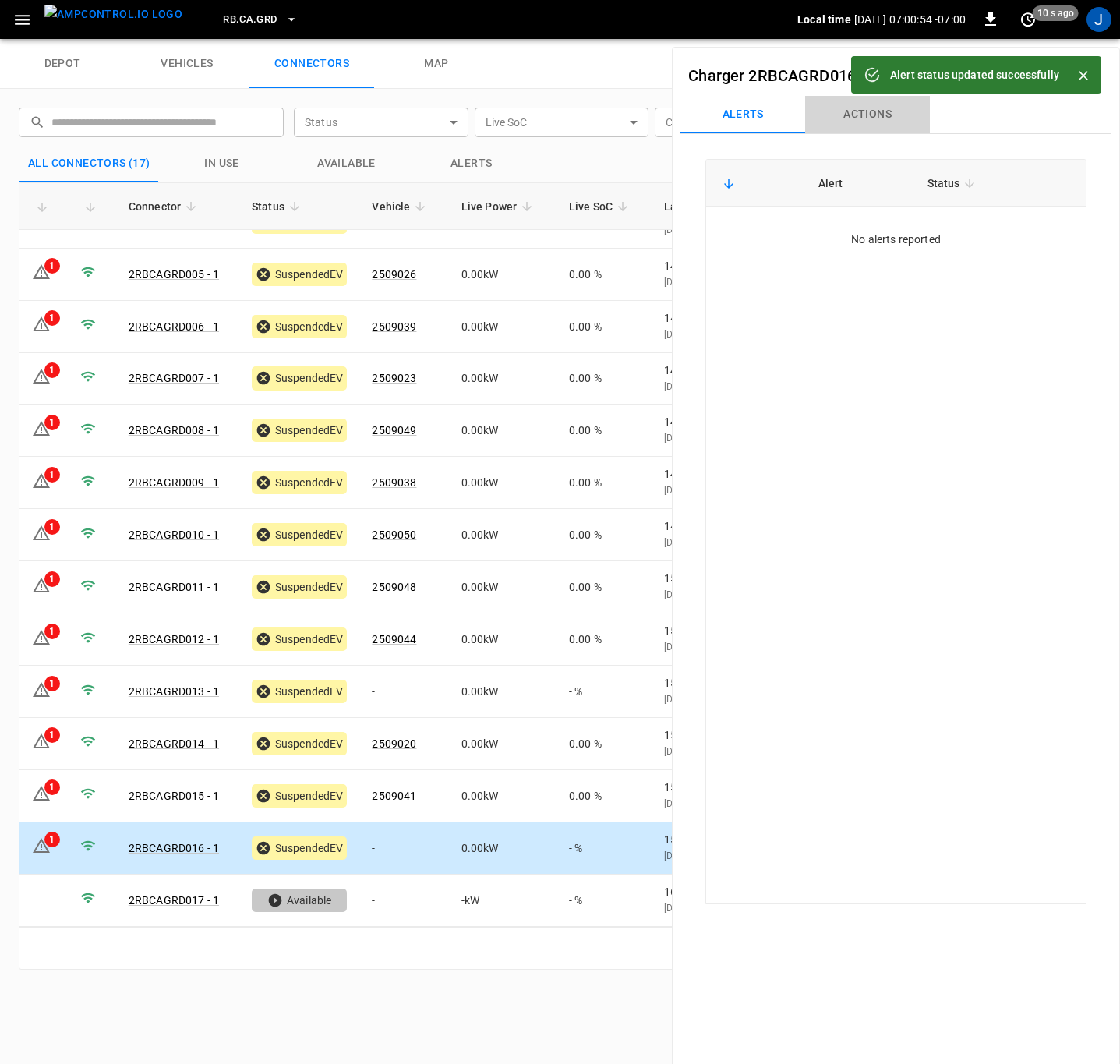
click at [863, 113] on button "Actions" at bounding box center [867, 114] width 125 height 37
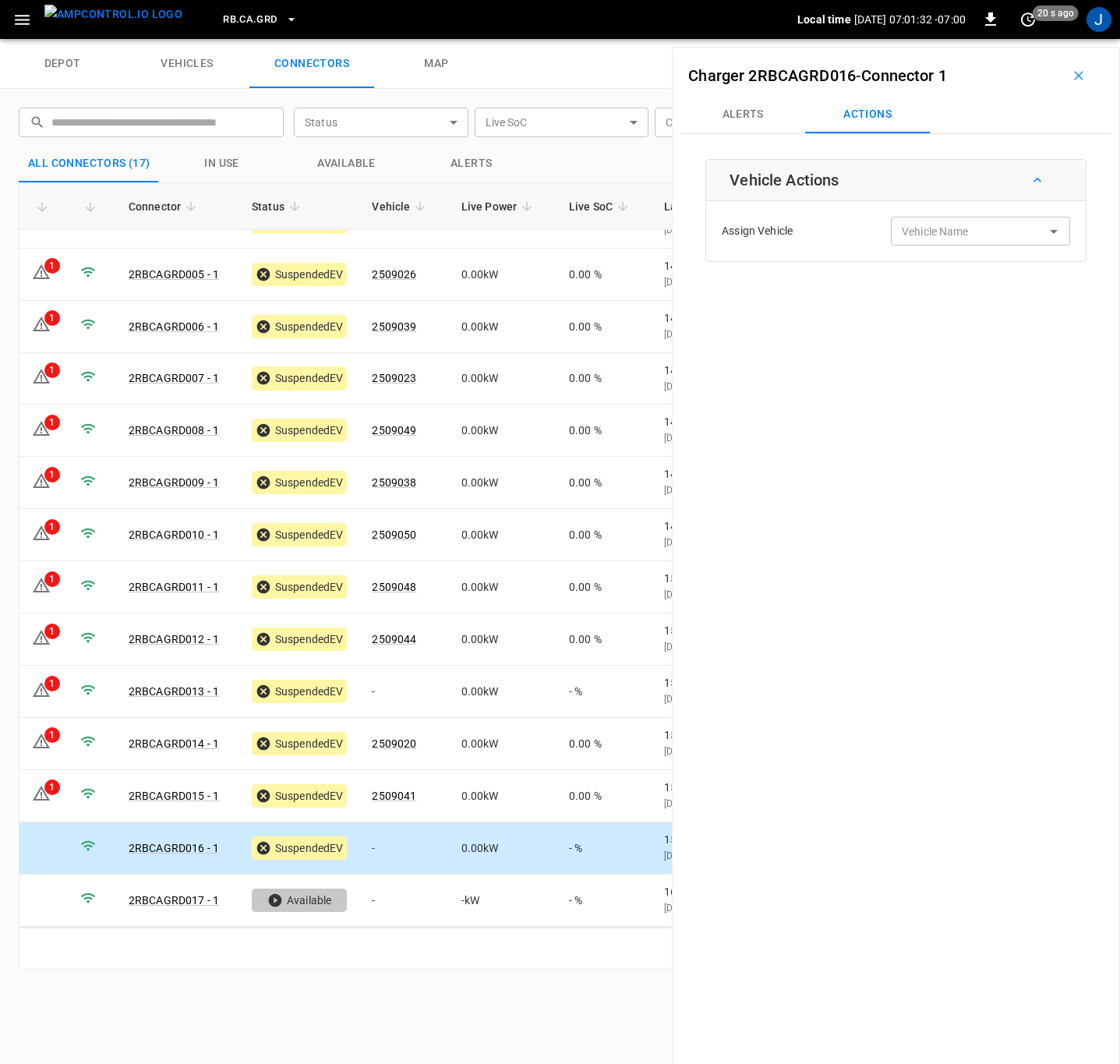
click at [955, 234] on div "Vehicle Name Vehicle Name" at bounding box center [981, 231] width 180 height 29
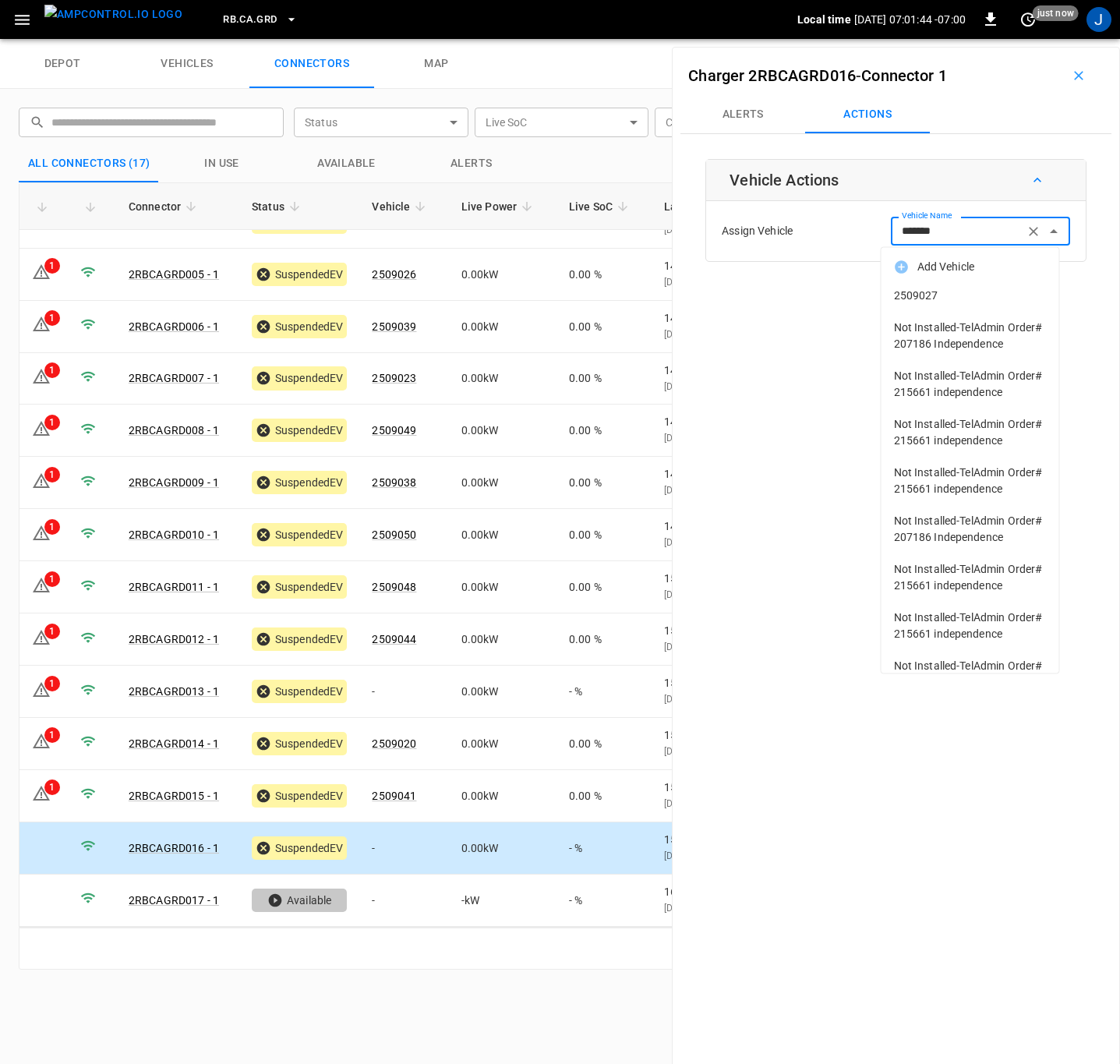
click at [925, 298] on span "2509027" at bounding box center [971, 295] width 153 height 17
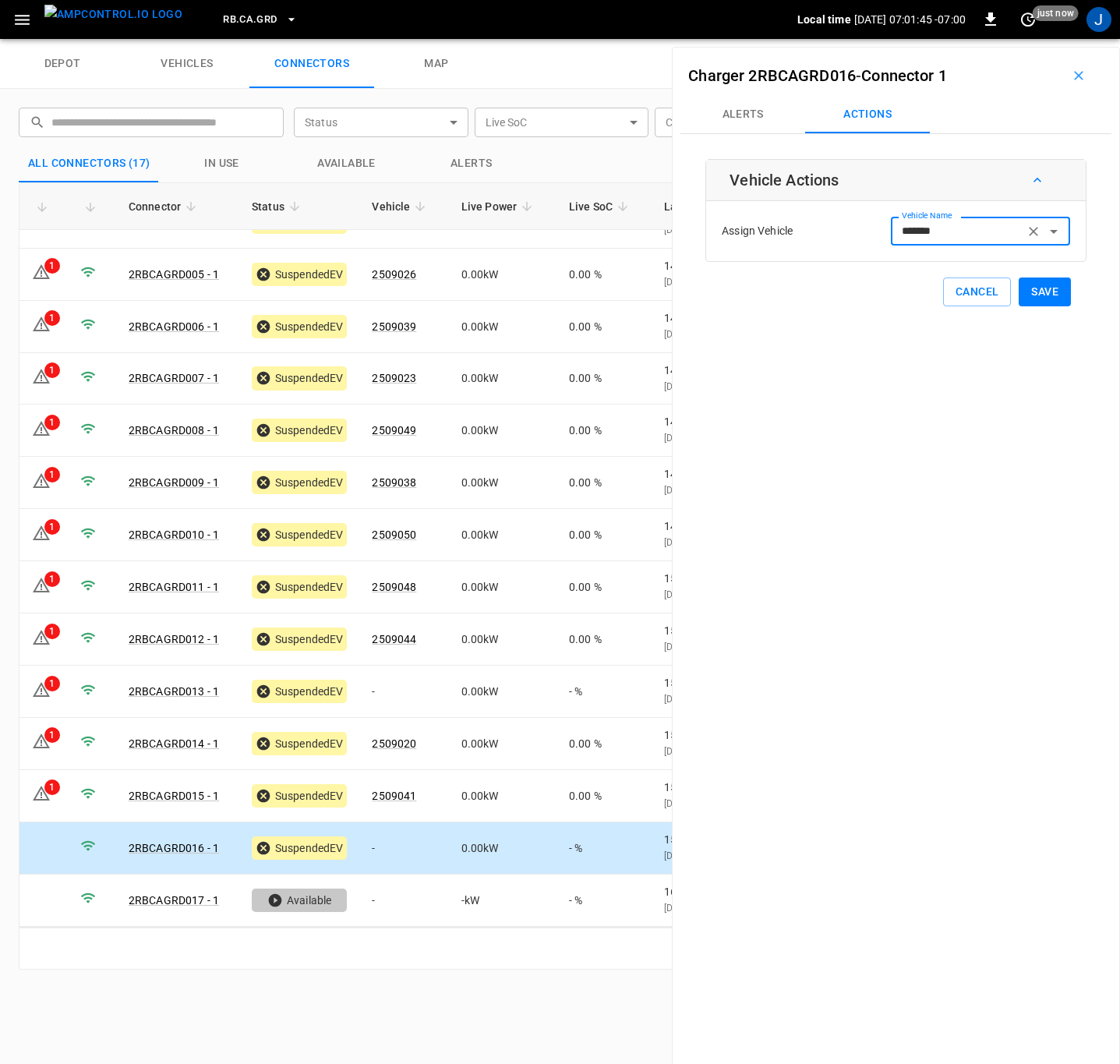
click at [1038, 295] on button "Save" at bounding box center [1045, 291] width 52 height 29
click at [55, 790] on div "1" at bounding box center [52, 787] width 16 height 16
type input "*******"
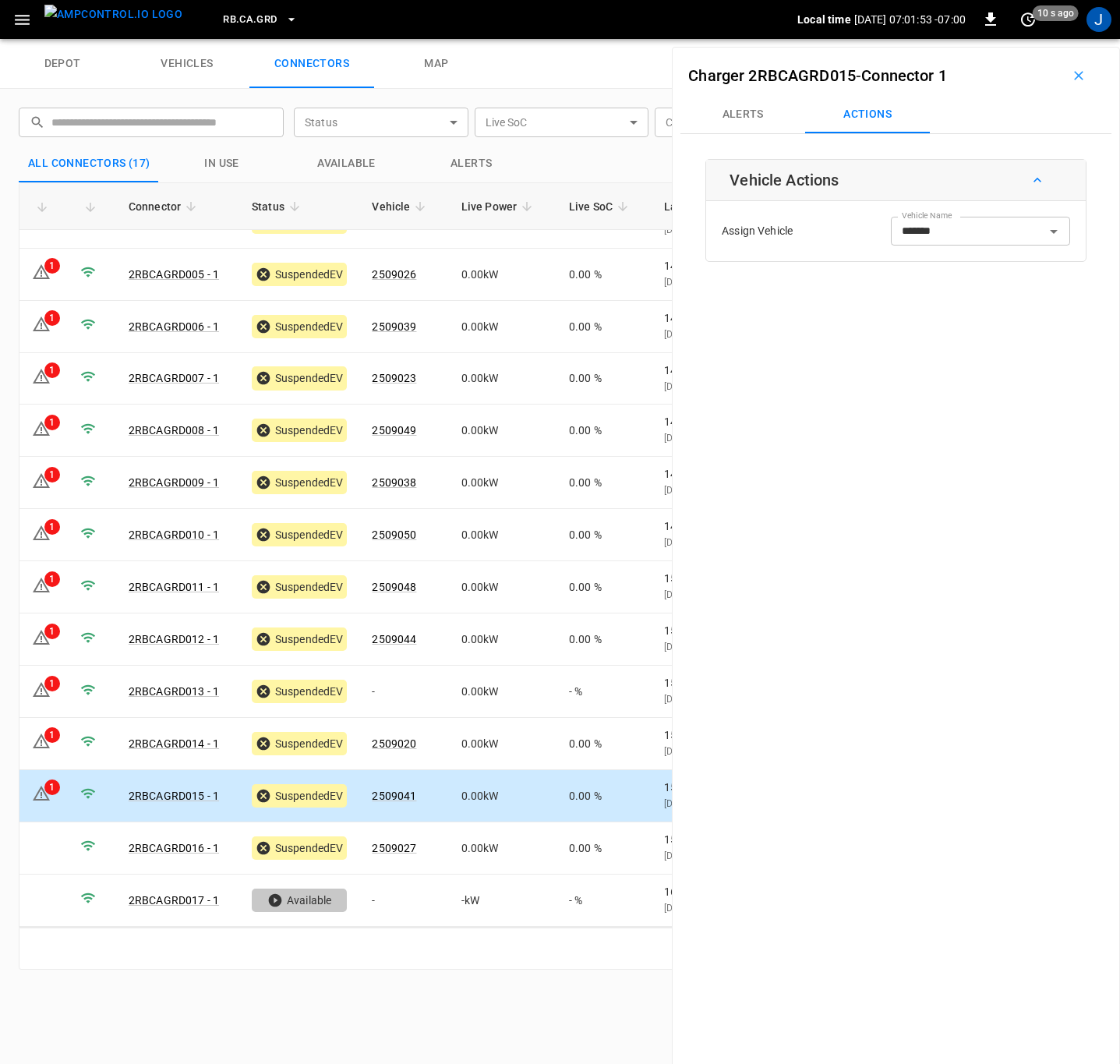
click at [740, 104] on button "Alerts" at bounding box center [743, 114] width 125 height 37
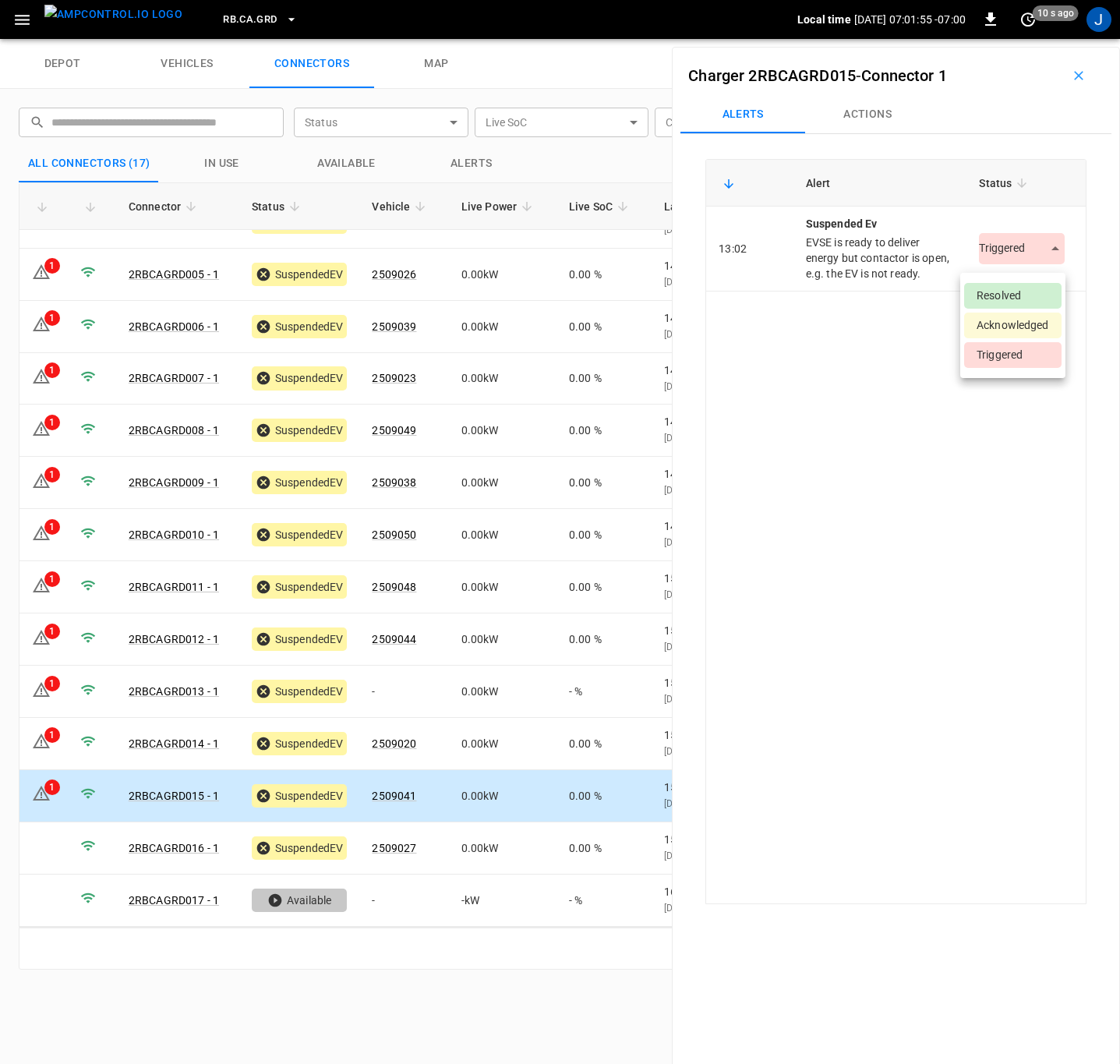
click at [1038, 39] on body "RB.CA.GRD Local time [DATE] 07:01:55 -07:00 0 10 s ago J depot vehicles connect…" at bounding box center [560, 19] width 1120 height 39
click at [1025, 288] on li "Resolved" at bounding box center [1013, 295] width 98 height 25
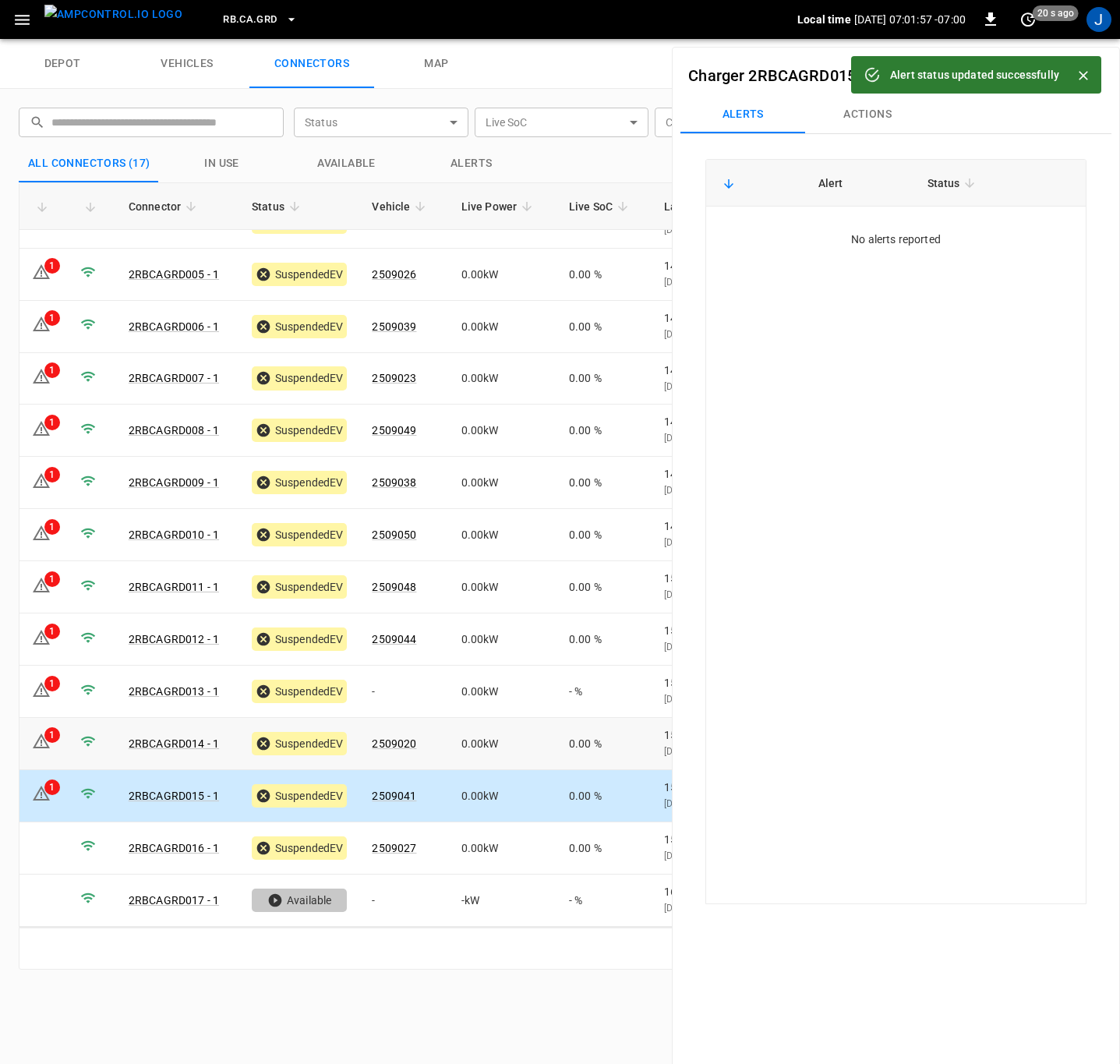
click at [52, 743] on td "1" at bounding box center [44, 744] width 48 height 52
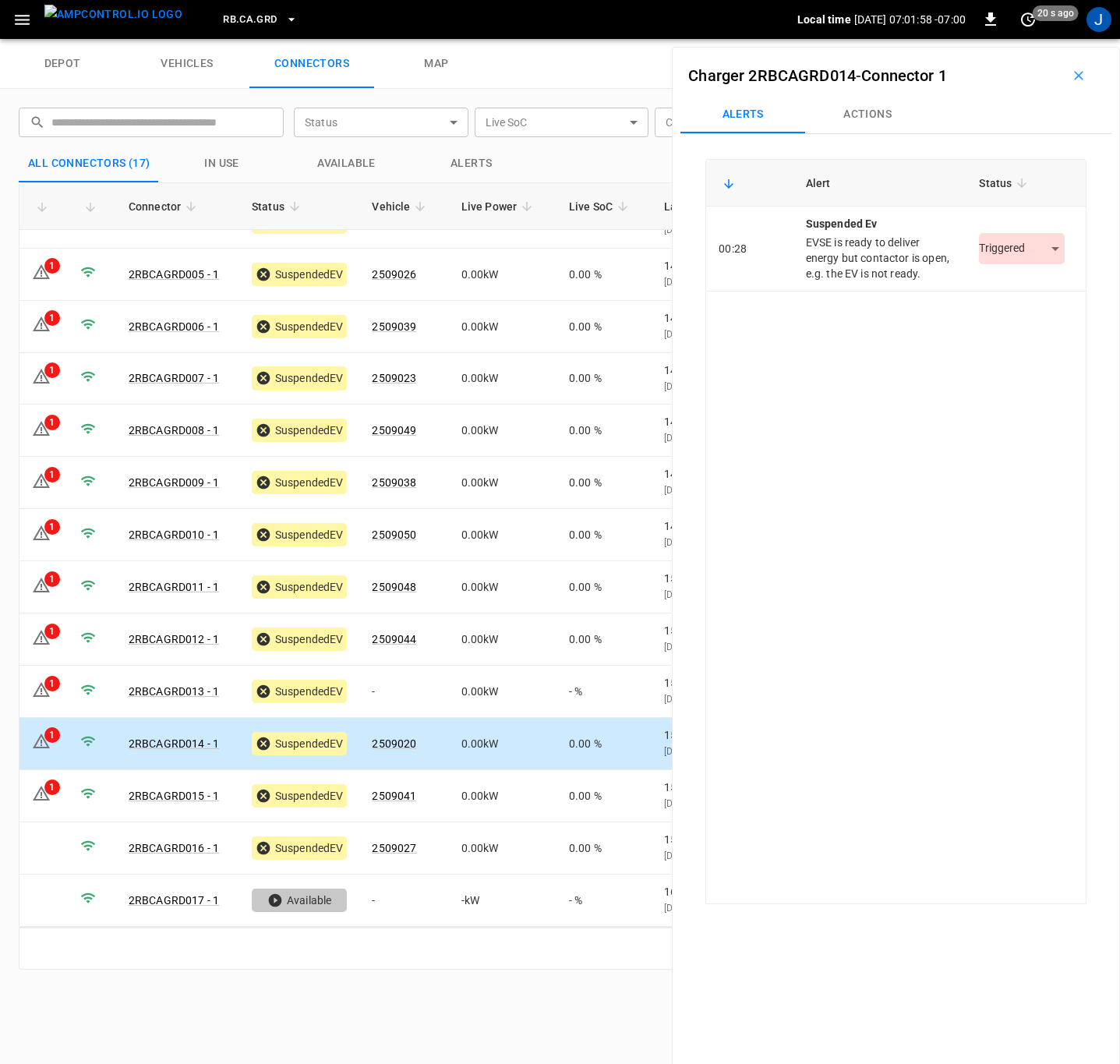
click at [1031, 39] on body "RB.CA.GRD Local time [DATE] 07:01:58 -07:00 0 20 s ago J depot vehicles connect…" at bounding box center [560, 19] width 1120 height 39
click at [1020, 303] on li "Resolved" at bounding box center [1013, 295] width 98 height 25
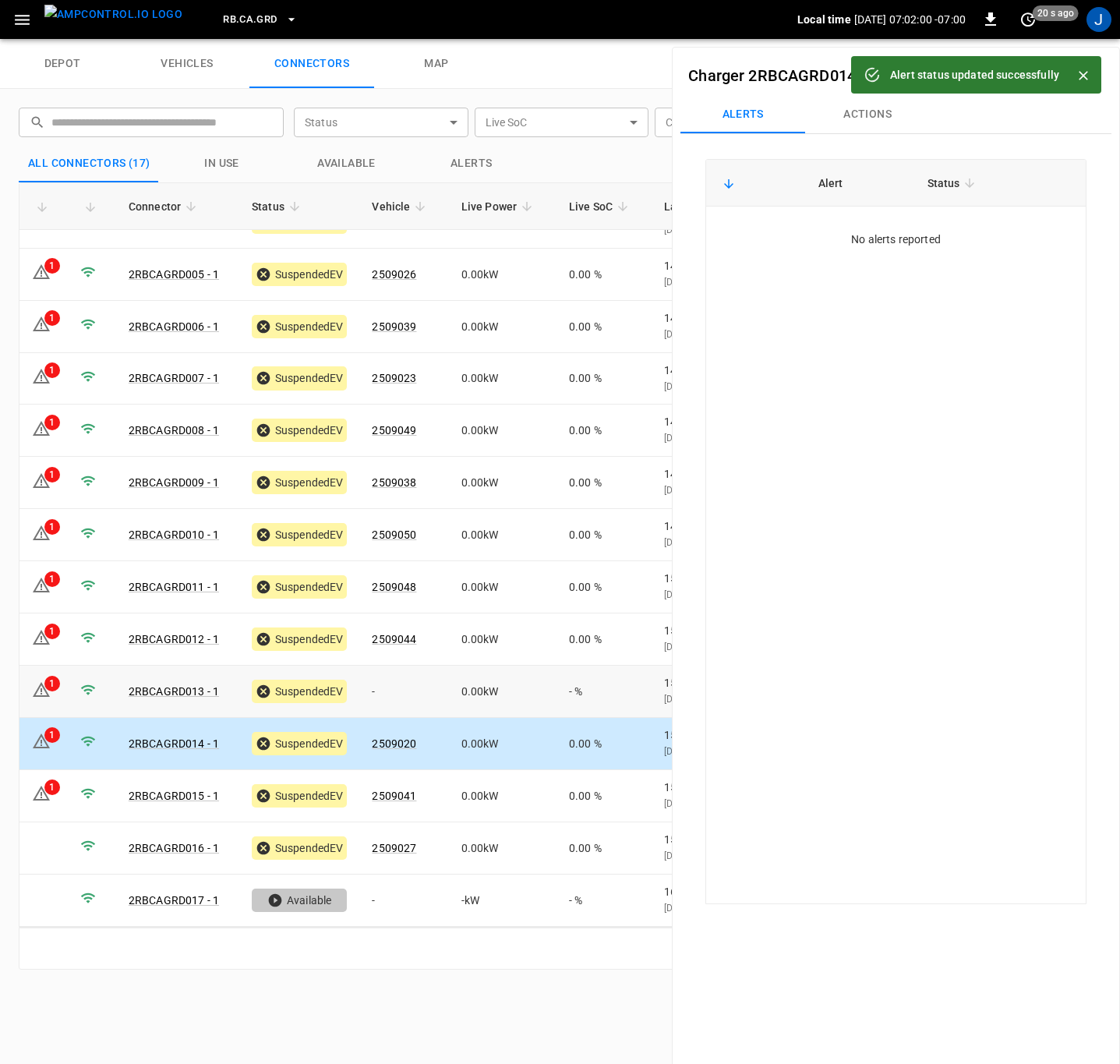
click at [73, 688] on td at bounding box center [91, 692] width 48 height 52
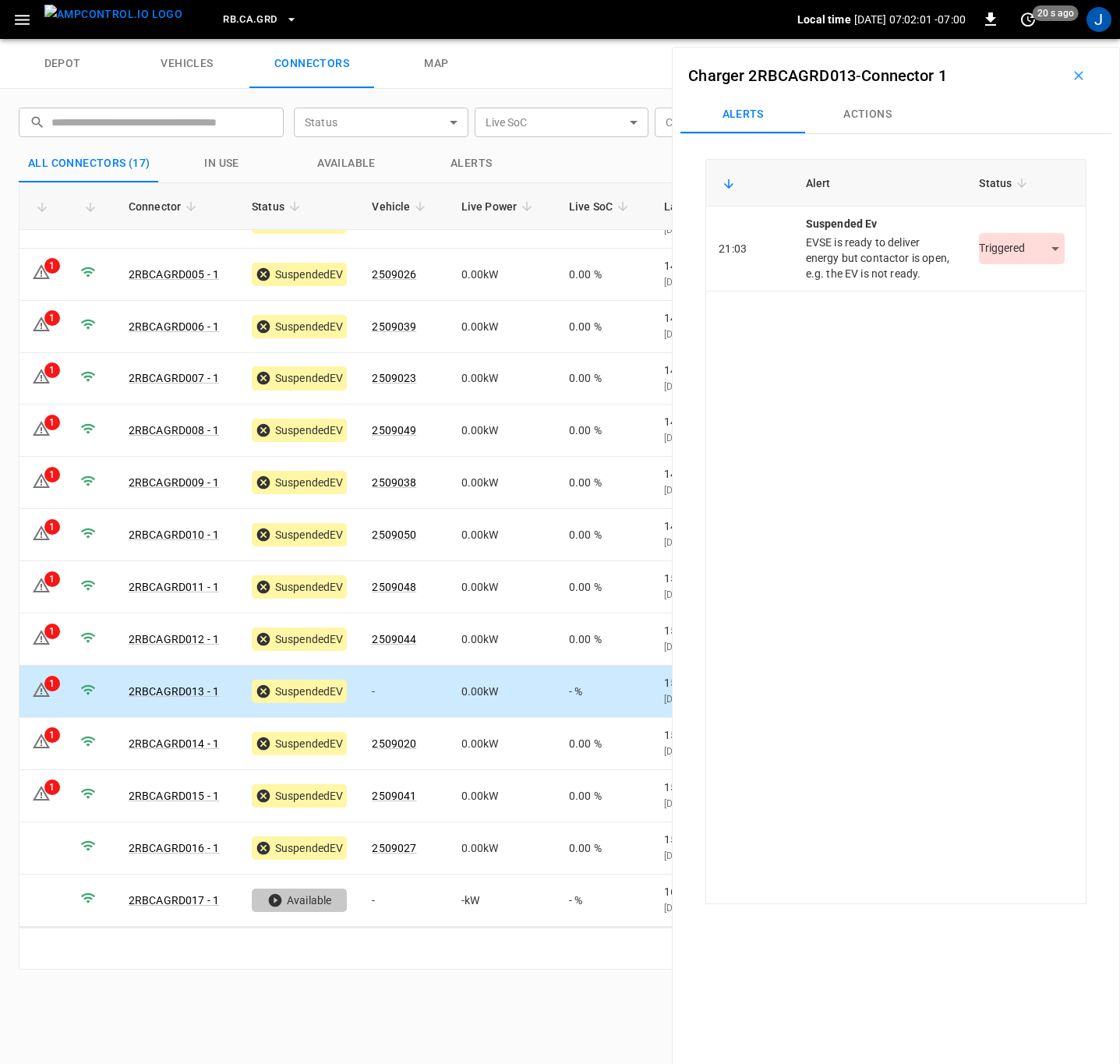
click at [1038, 39] on body "RB.CA.GRD Local time [DATE] 07:02:01 -07:00 0 20 s ago J depot vehicles connect…" at bounding box center [560, 19] width 1120 height 39
click at [999, 299] on li "Resolved" at bounding box center [1013, 295] width 98 height 25
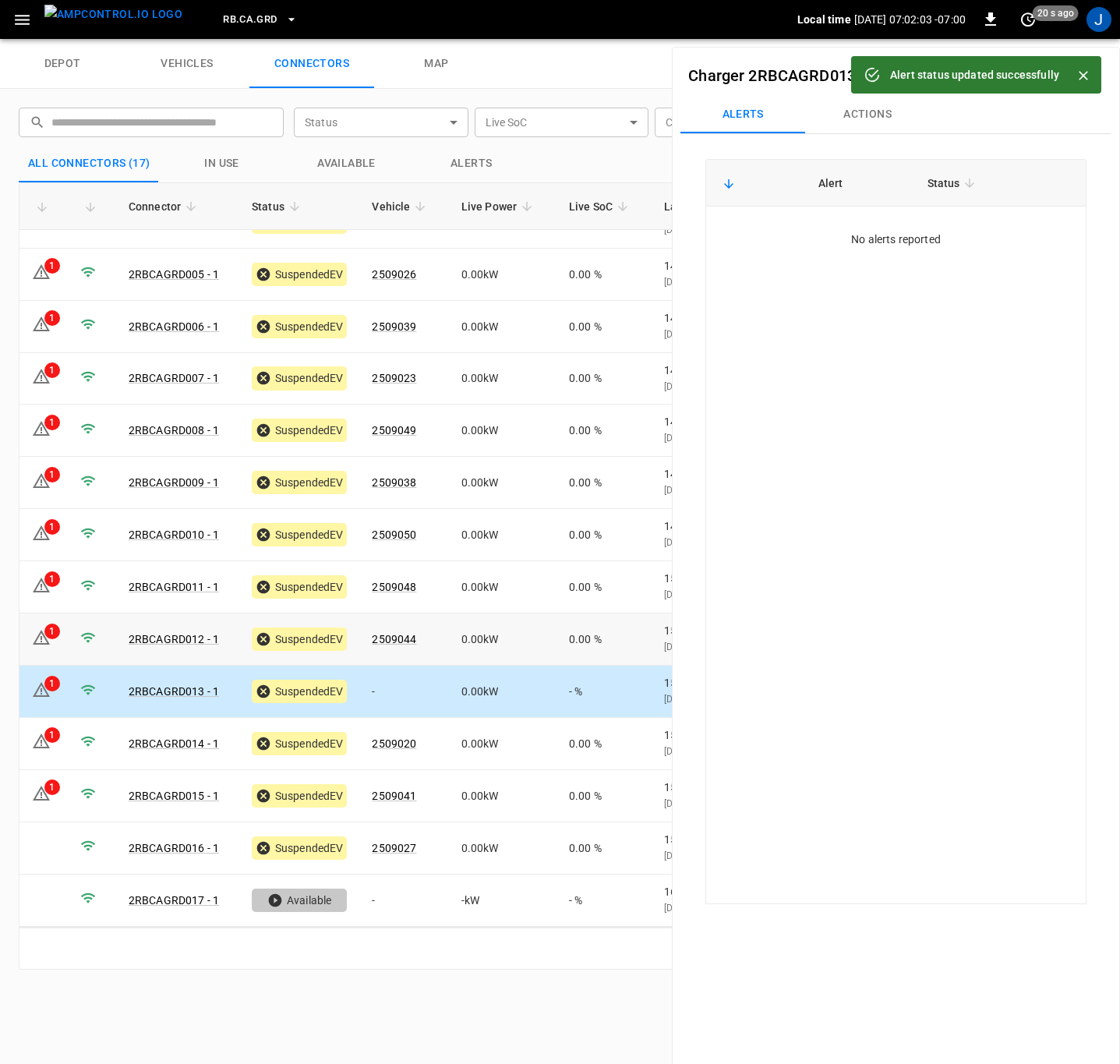
click at [49, 641] on icon at bounding box center [41, 638] width 19 height 19
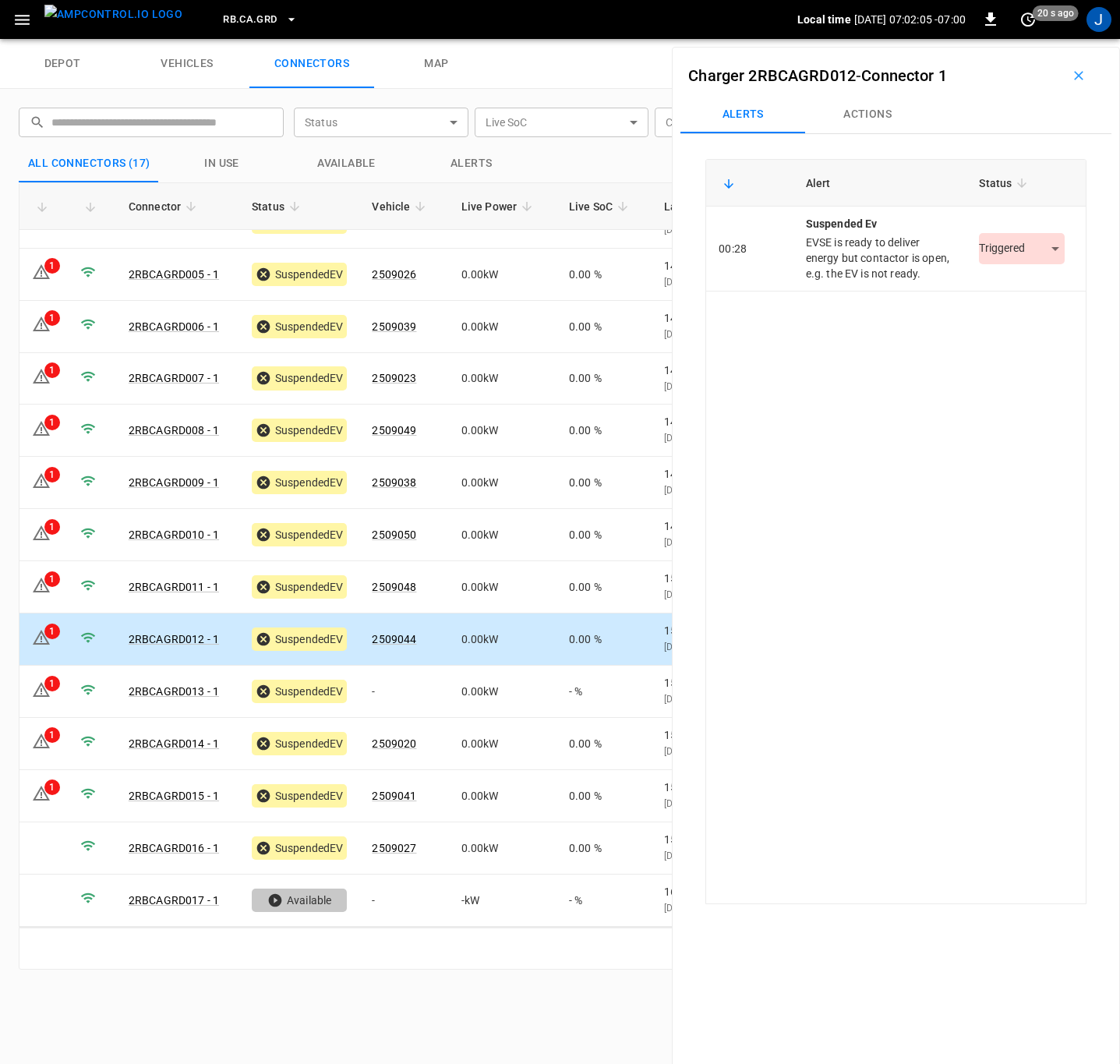
click at [1046, 39] on body "RB.CA.GRD Local time [DATE] 07:02:05 -07:00 0 20 s ago J depot vehicles connect…" at bounding box center [560, 19] width 1120 height 39
click at [1029, 292] on li "Resolved" at bounding box center [1013, 295] width 98 height 25
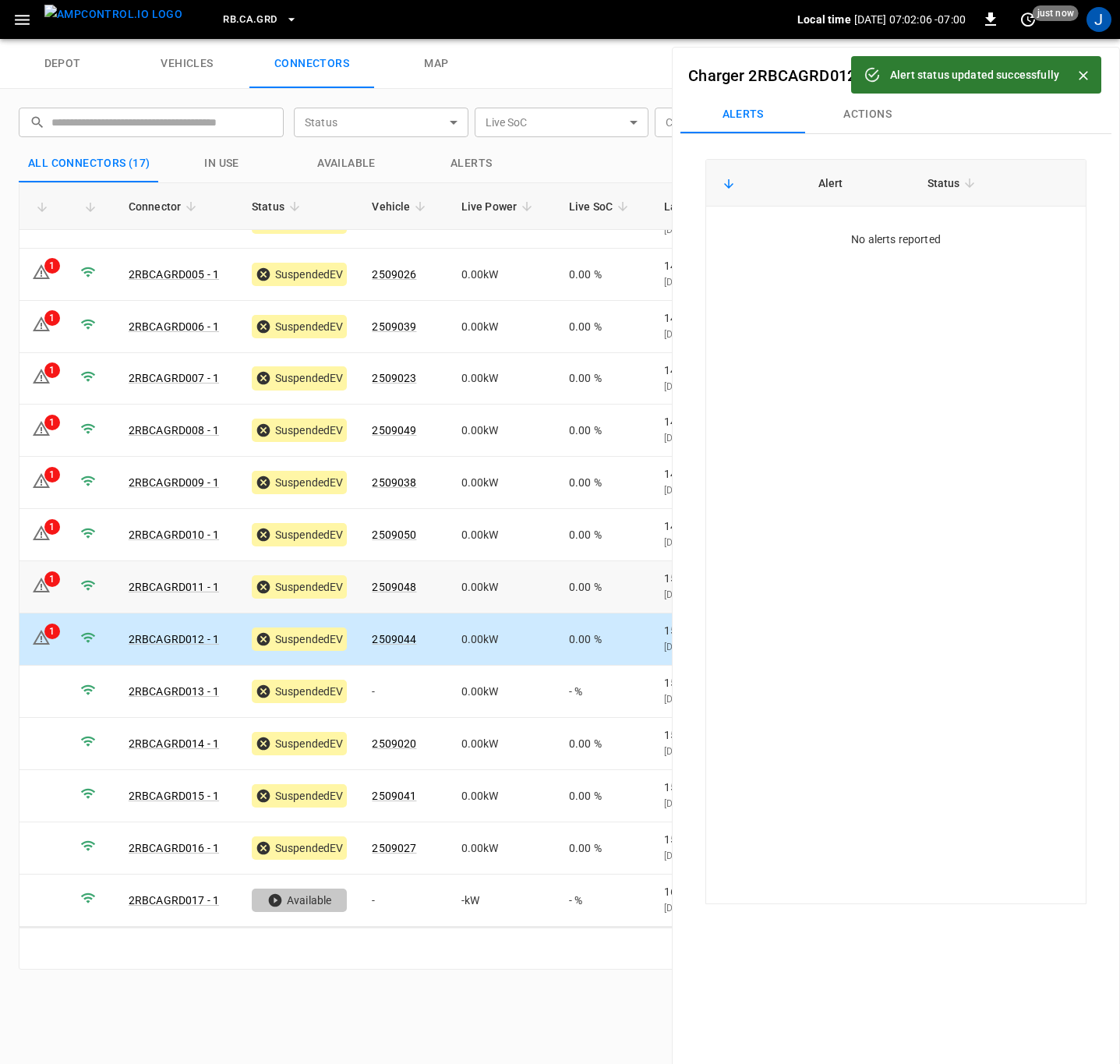
click at [48, 582] on div "1" at bounding box center [52, 579] width 16 height 16
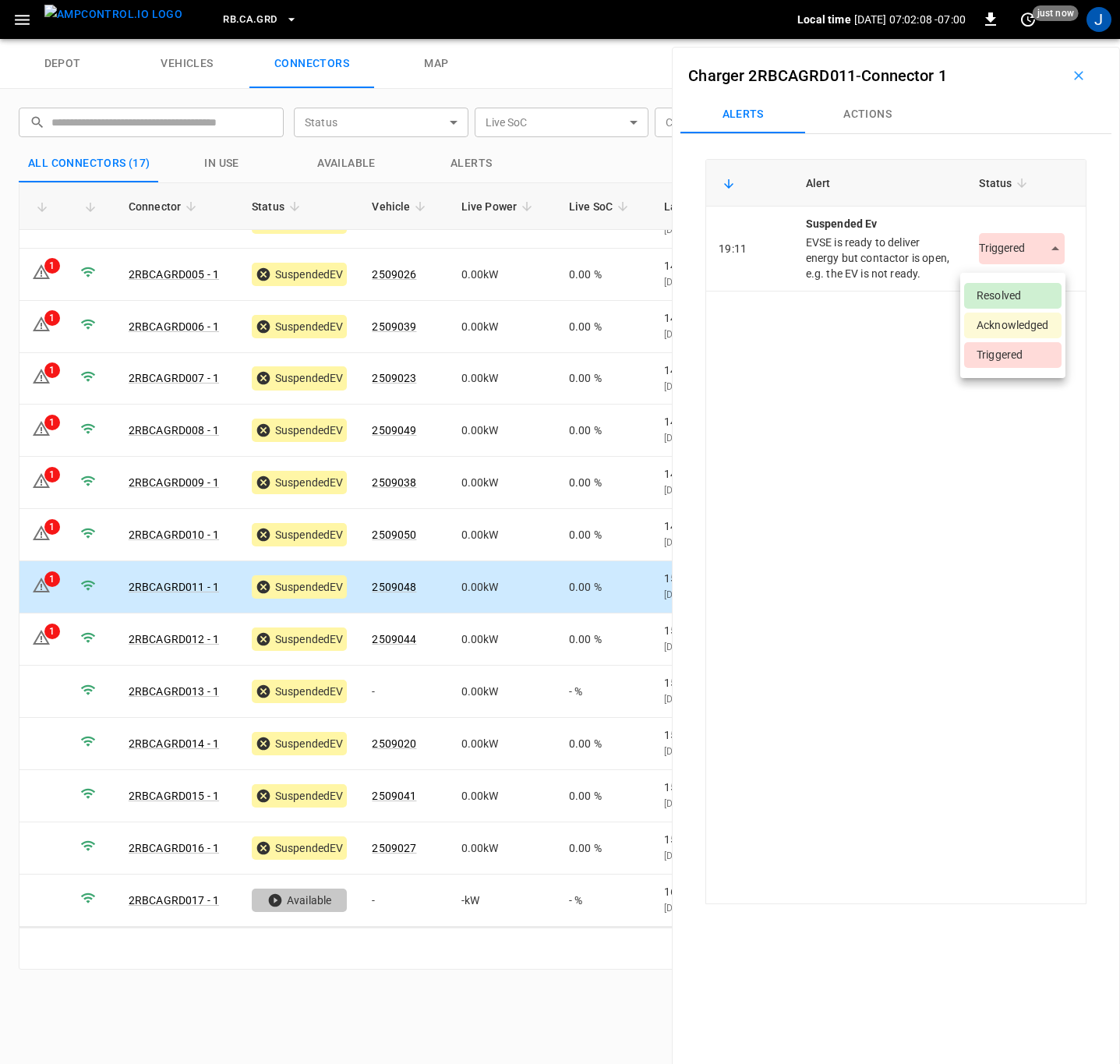
click at [1041, 39] on body "RB.CA.GRD Local time [DATE] 07:02:08 -07:00 0 just now J depot vehicles connect…" at bounding box center [560, 19] width 1120 height 39
click at [1006, 293] on li "Resolved" at bounding box center [1013, 295] width 98 height 25
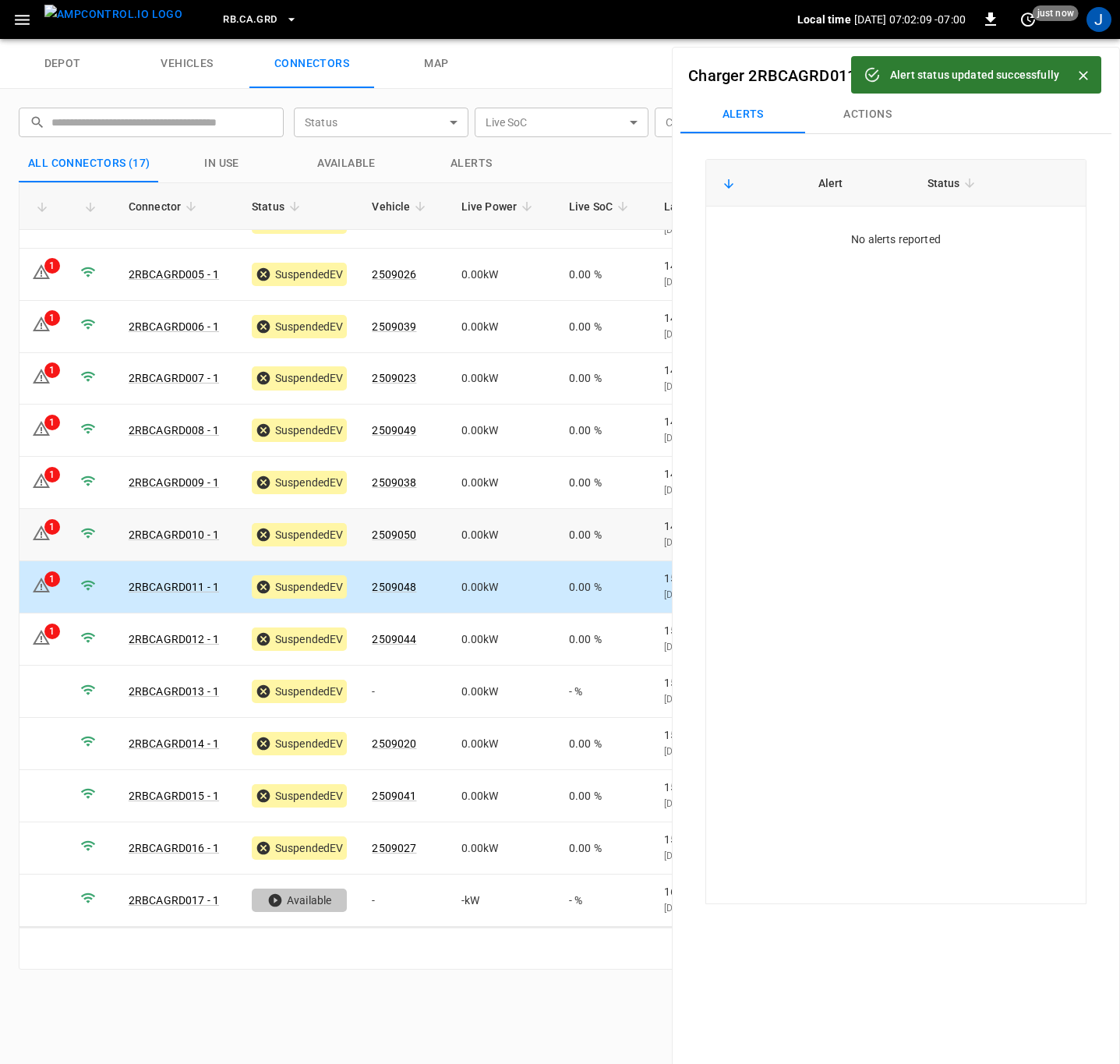
click at [70, 538] on td at bounding box center [91, 535] width 48 height 52
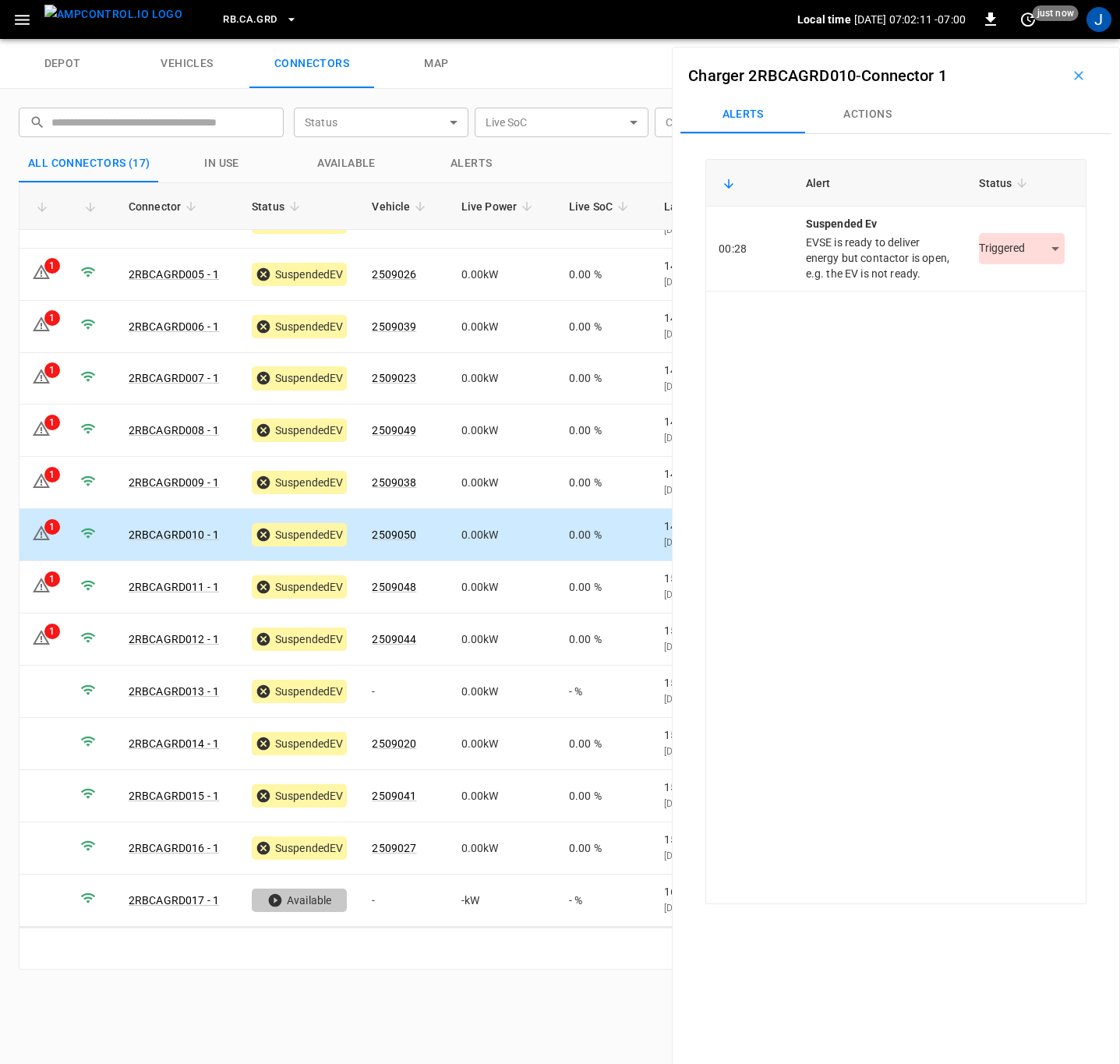
click at [1034, 39] on body "RB.CA.GRD Local time [DATE] 07:02:11 -07:00 0 just now J depot vehicles connect…" at bounding box center [560, 19] width 1120 height 39
click at [999, 298] on li "Resolved" at bounding box center [1013, 295] width 98 height 25
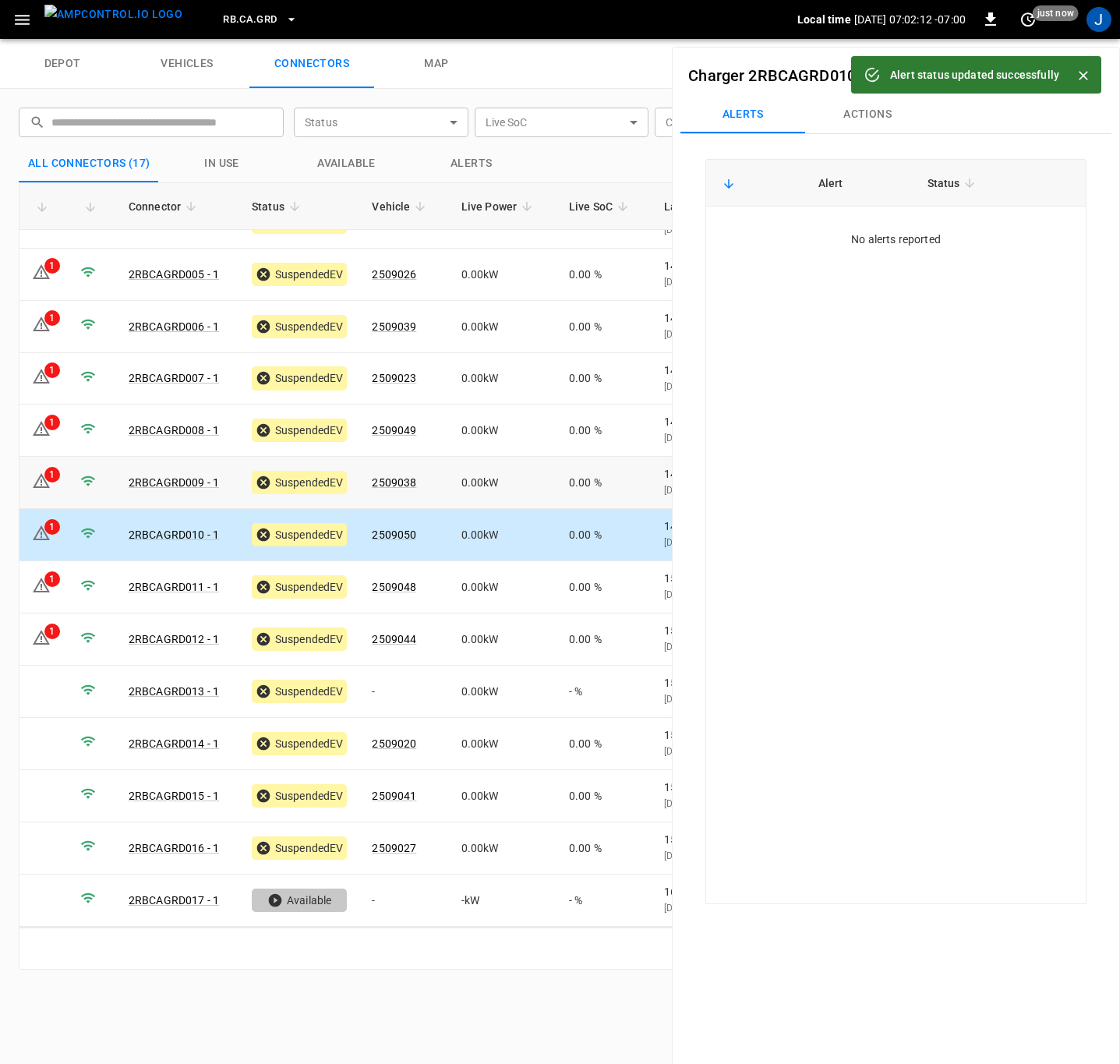
drag, startPoint x: 60, startPoint y: 480, endPoint x: 875, endPoint y: 370, distance: 822.4
click at [60, 480] on td "1" at bounding box center [44, 483] width 48 height 52
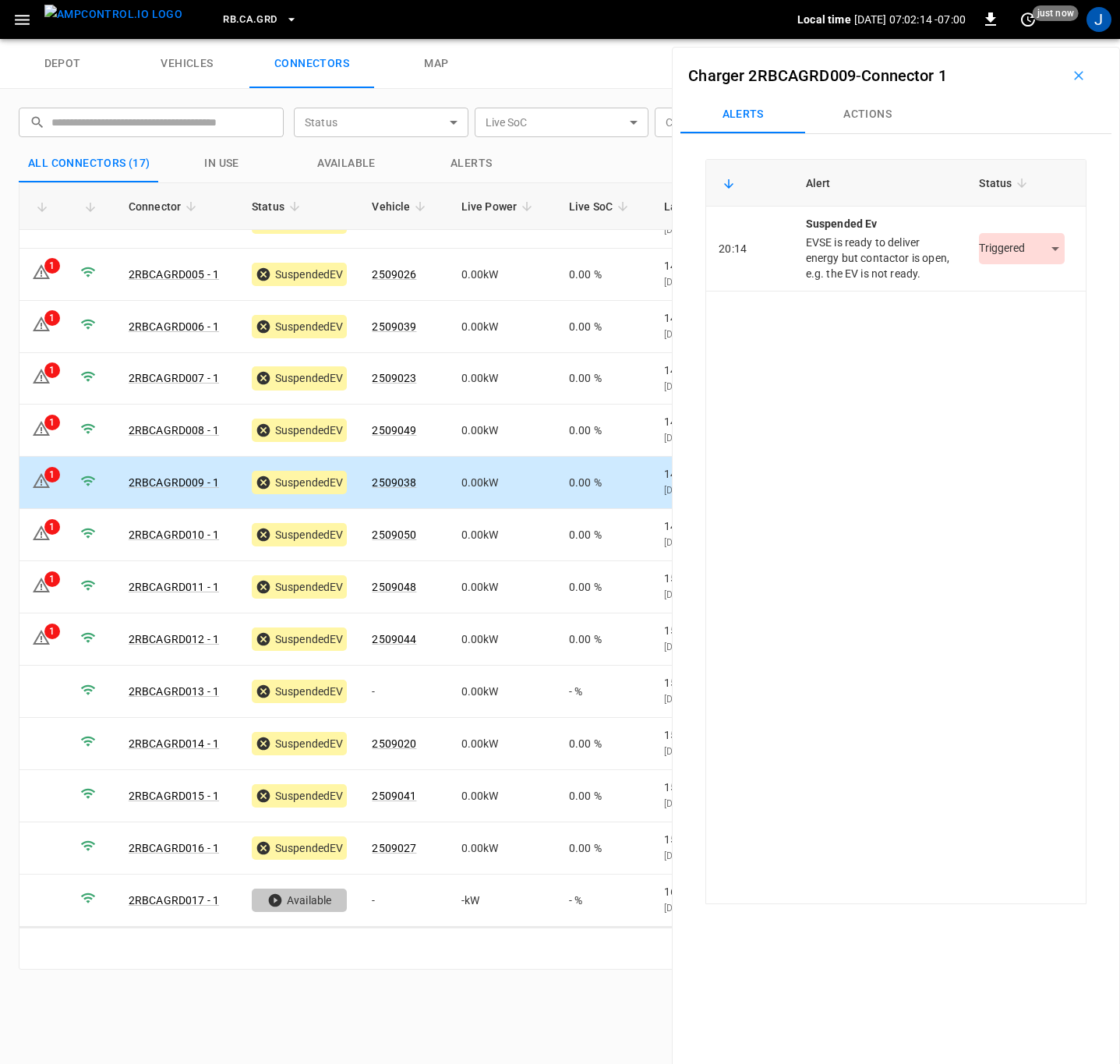
click at [1034, 39] on body "RB.CA.GRD Local time [DATE] 07:02:14 -07:00 0 just now J depot vehicles connect…" at bounding box center [560, 19] width 1120 height 39
click at [1020, 297] on li "Resolved" at bounding box center [1013, 295] width 98 height 25
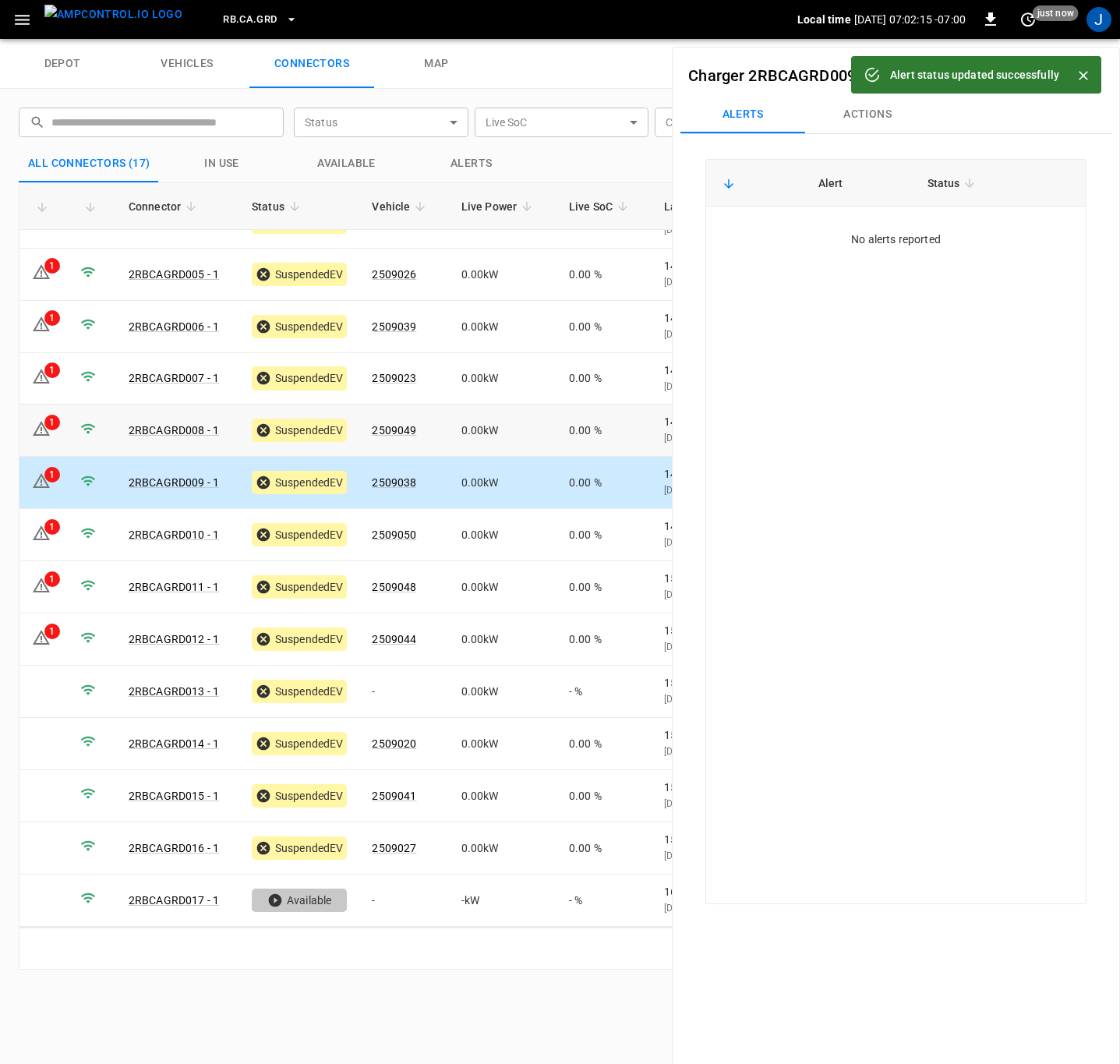
click at [62, 433] on td "1" at bounding box center [44, 430] width 48 height 52
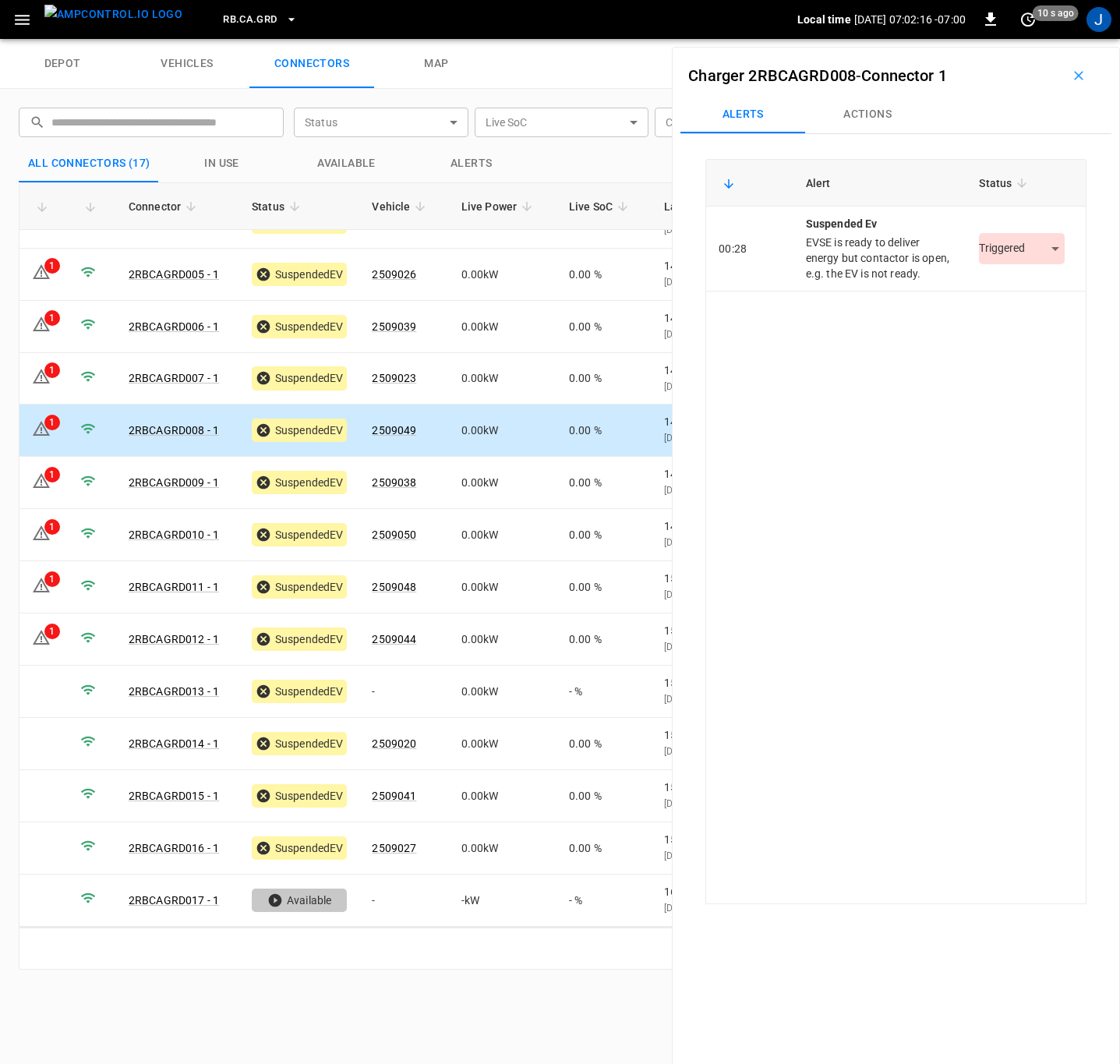
click at [1034, 39] on body "RB.CA.GRD Local time [DATE] 07:02:16 -07:00 0 10 s ago J depot vehicles connect…" at bounding box center [560, 19] width 1120 height 39
click at [1006, 297] on li "Resolved" at bounding box center [1013, 295] width 98 height 25
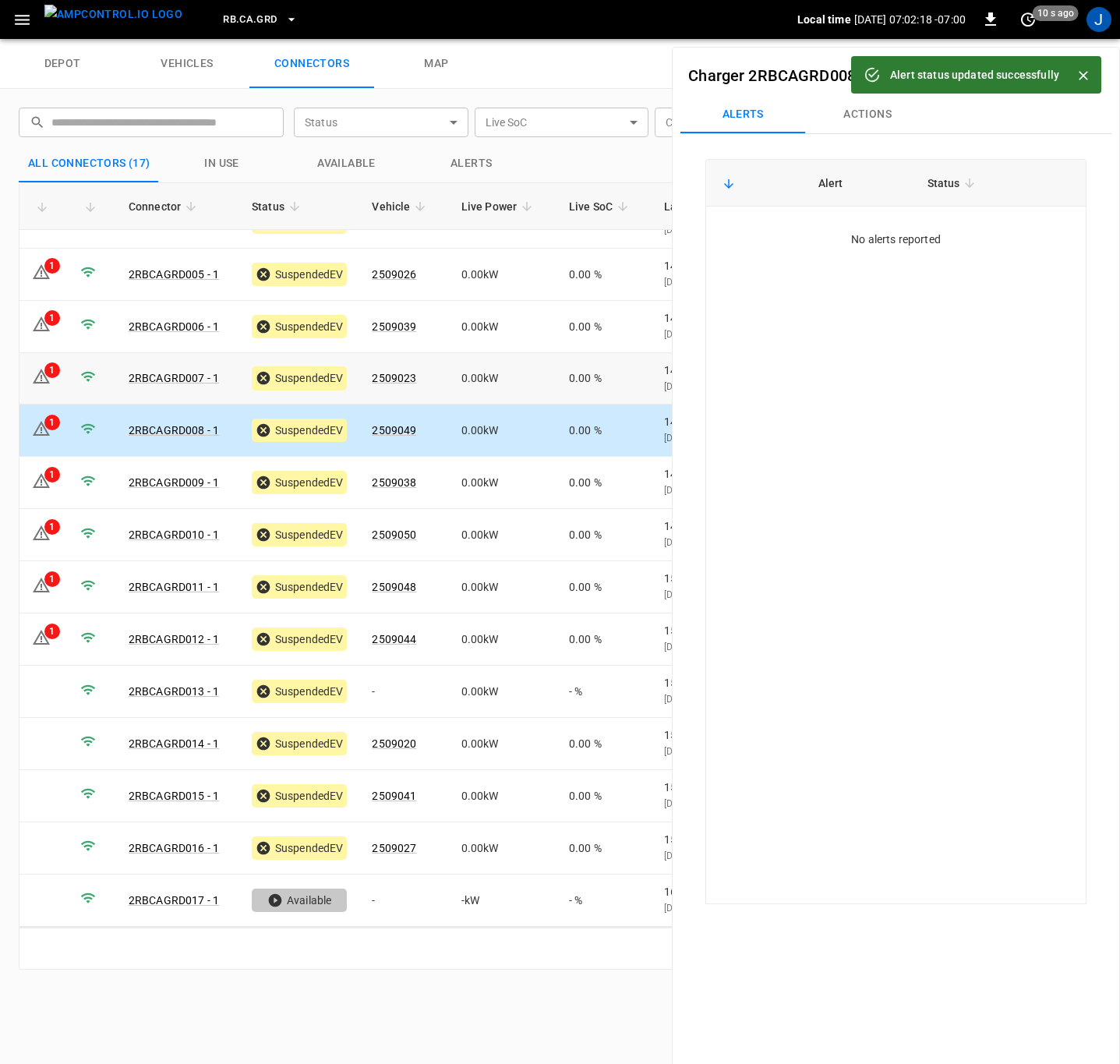
click at [73, 381] on td at bounding box center [91, 380] width 48 height 52
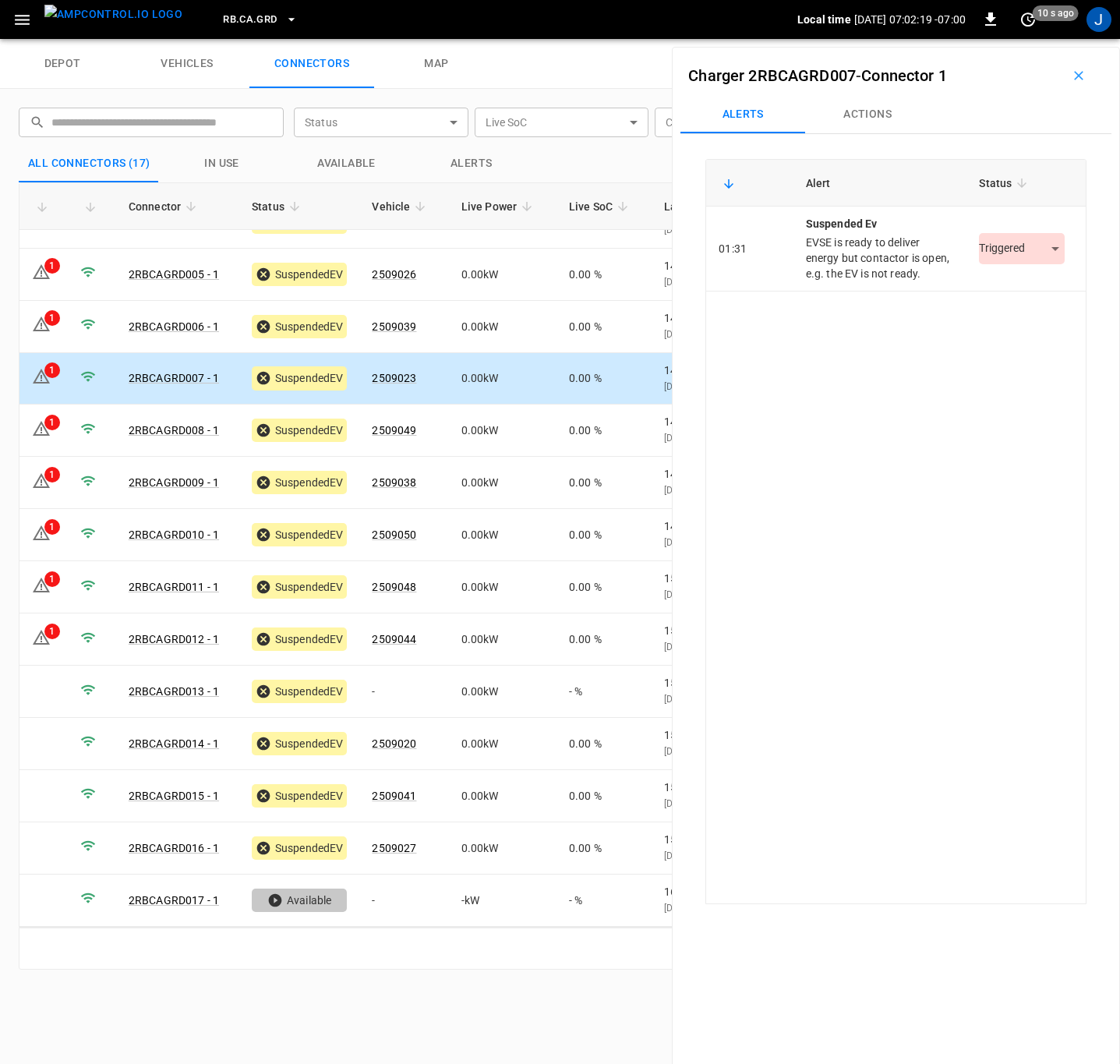
click at [1049, 39] on body "RB.CA.GRD Local time [DATE] 07:02:19 -07:00 0 10 s ago J depot vehicles connect…" at bounding box center [560, 19] width 1120 height 39
click at [1014, 292] on li "Resolved" at bounding box center [1013, 295] width 98 height 25
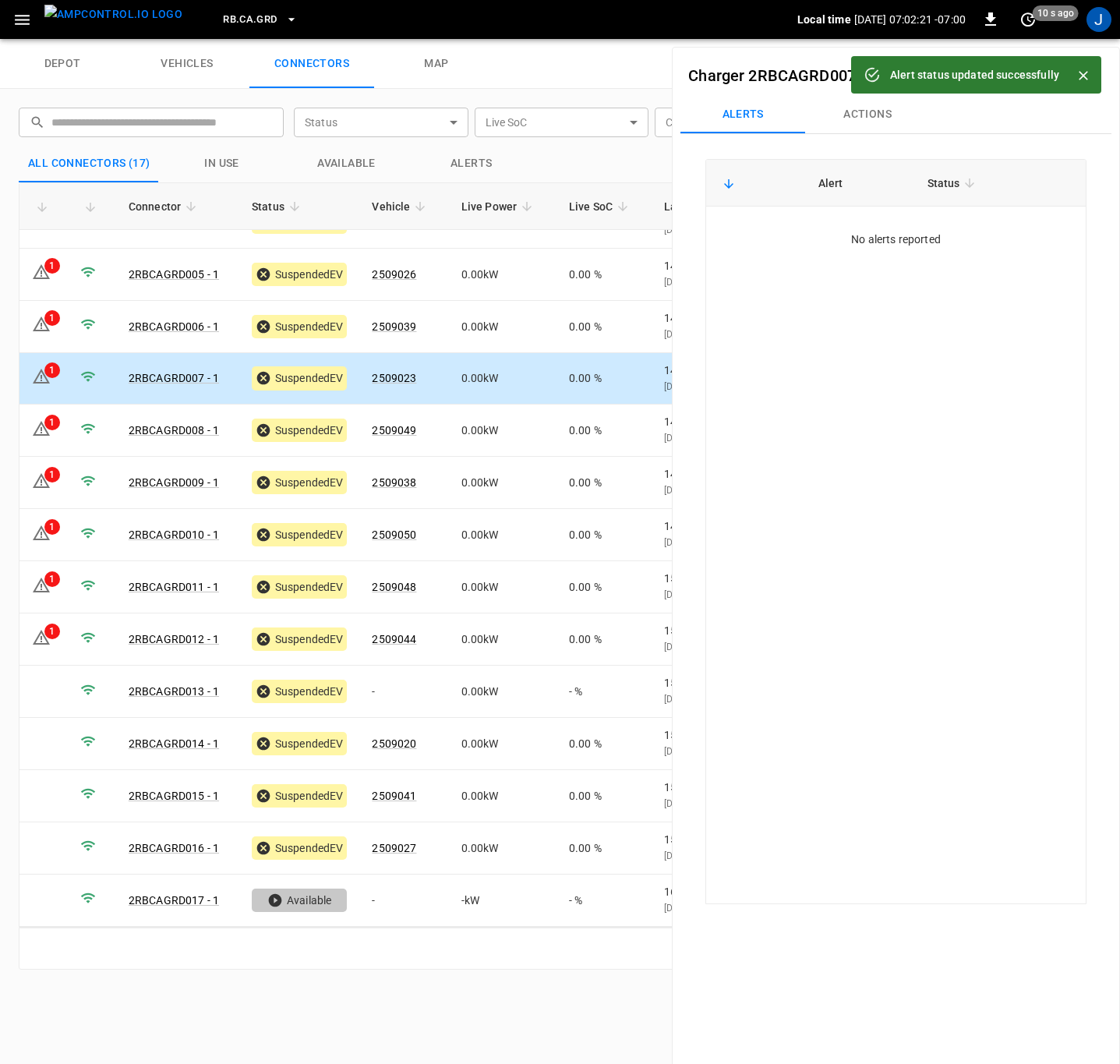
click at [55, 318] on div "1" at bounding box center [52, 318] width 16 height 16
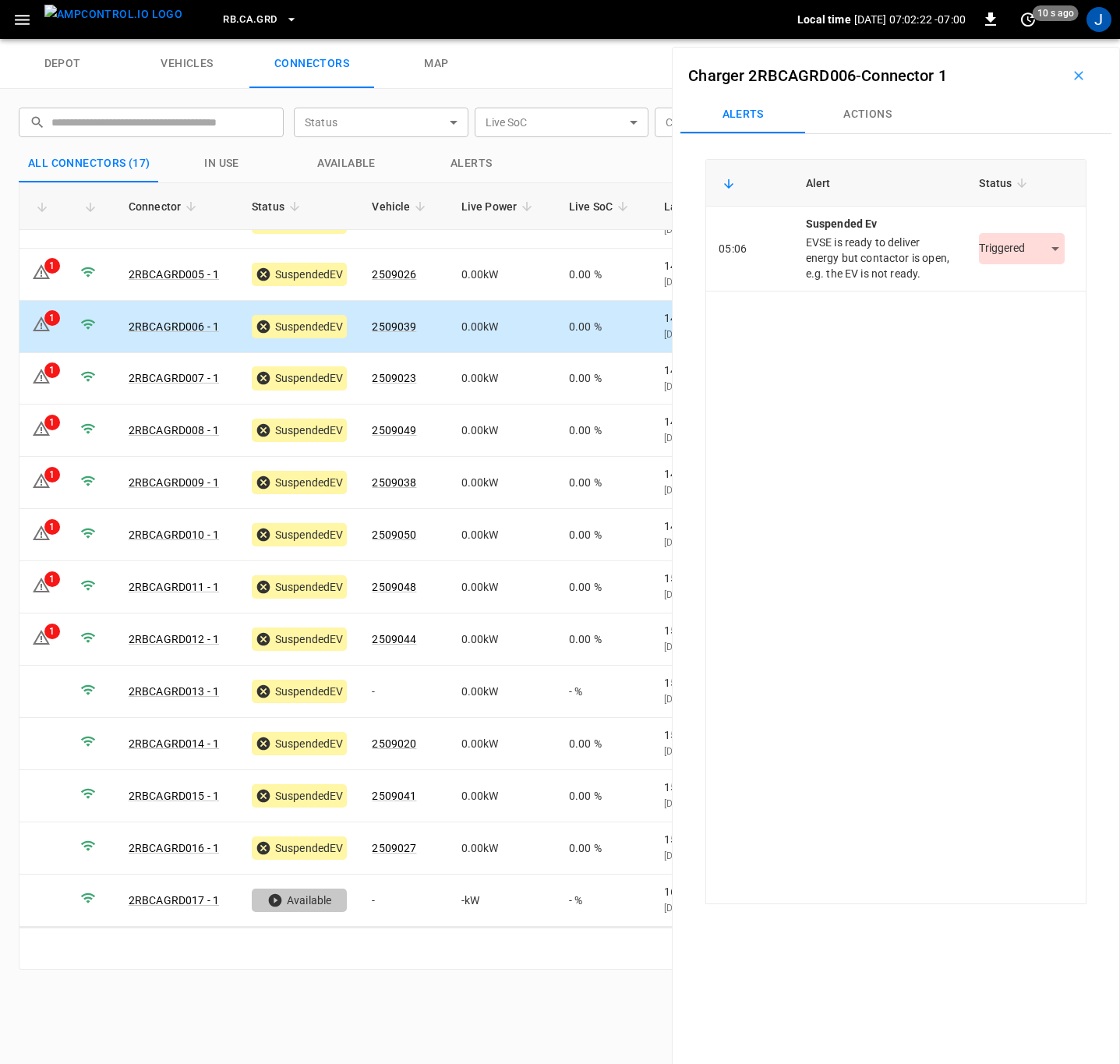
click at [1044, 39] on body "RB.CA.GRD Local time [DATE] 07:02:22 -07:00 0 10 s ago J depot vehicles connect…" at bounding box center [560, 19] width 1120 height 39
click at [1022, 293] on li "Resolved" at bounding box center [1013, 295] width 98 height 25
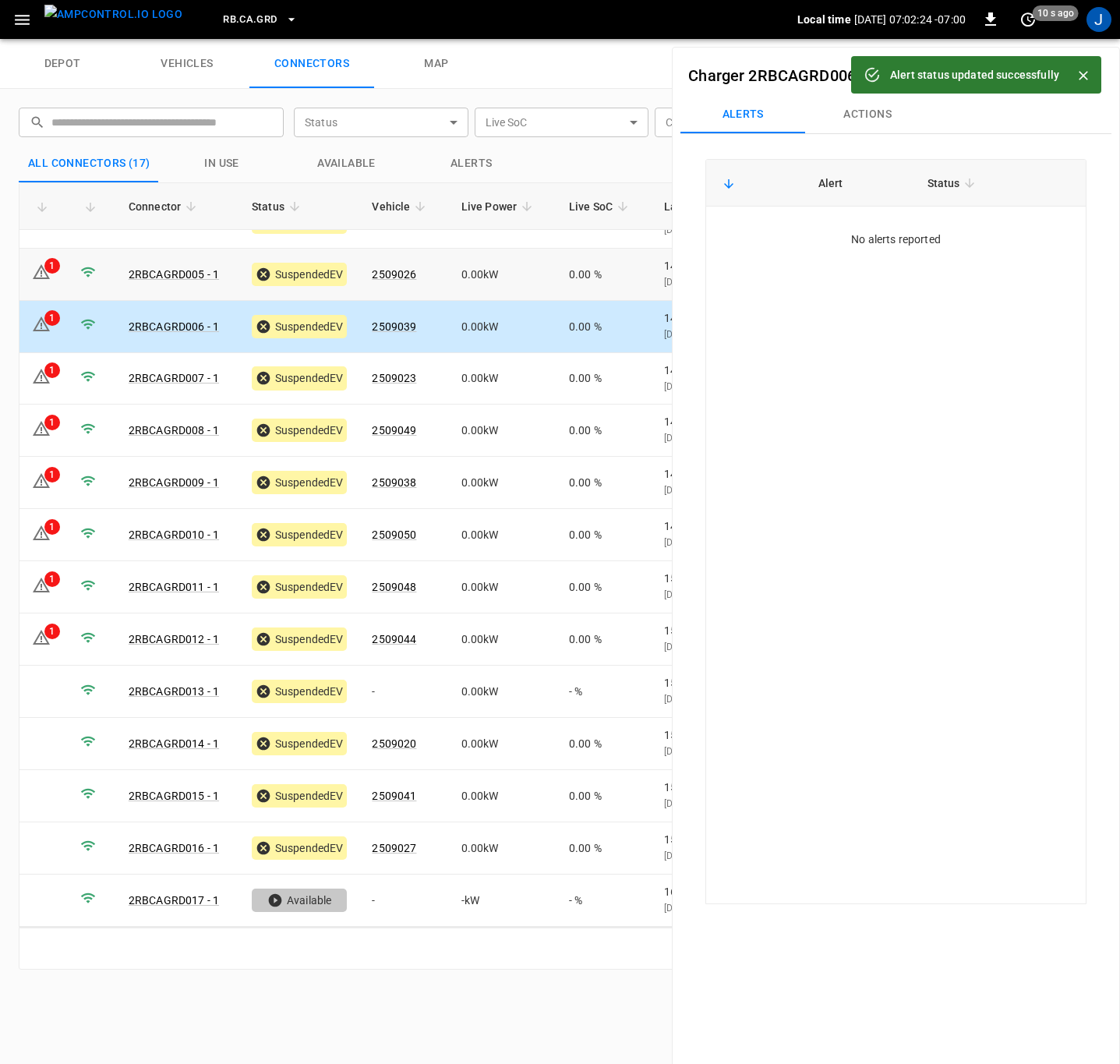
click at [64, 270] on td "1" at bounding box center [44, 275] width 48 height 52
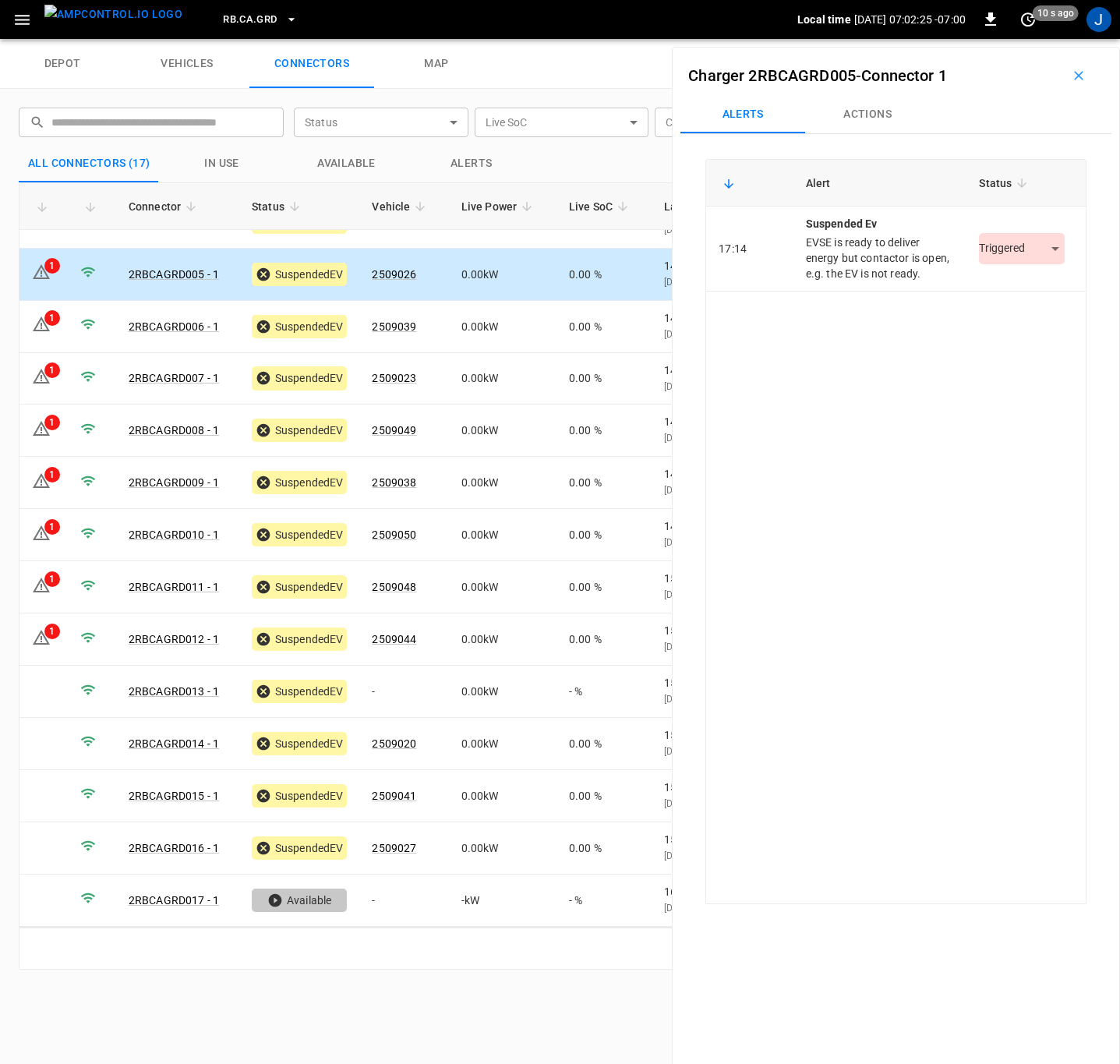
click at [1052, 39] on body "RB.CA.GRD Local time [DATE] 07:02:25 -07:00 0 10 s ago J depot vehicles connect…" at bounding box center [560, 19] width 1120 height 39
click at [1025, 292] on li "Resolved" at bounding box center [1013, 295] width 98 height 25
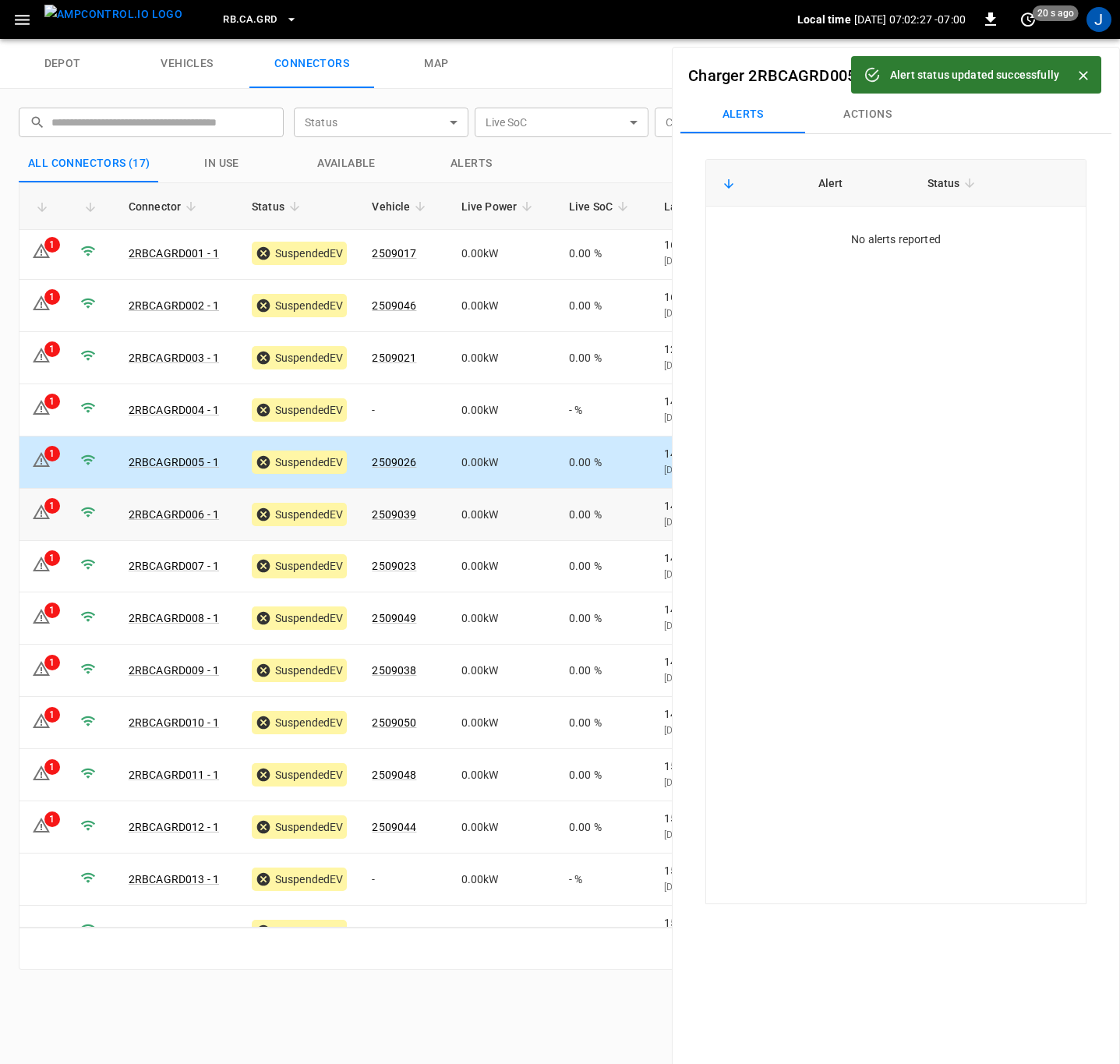
scroll to position [0, 0]
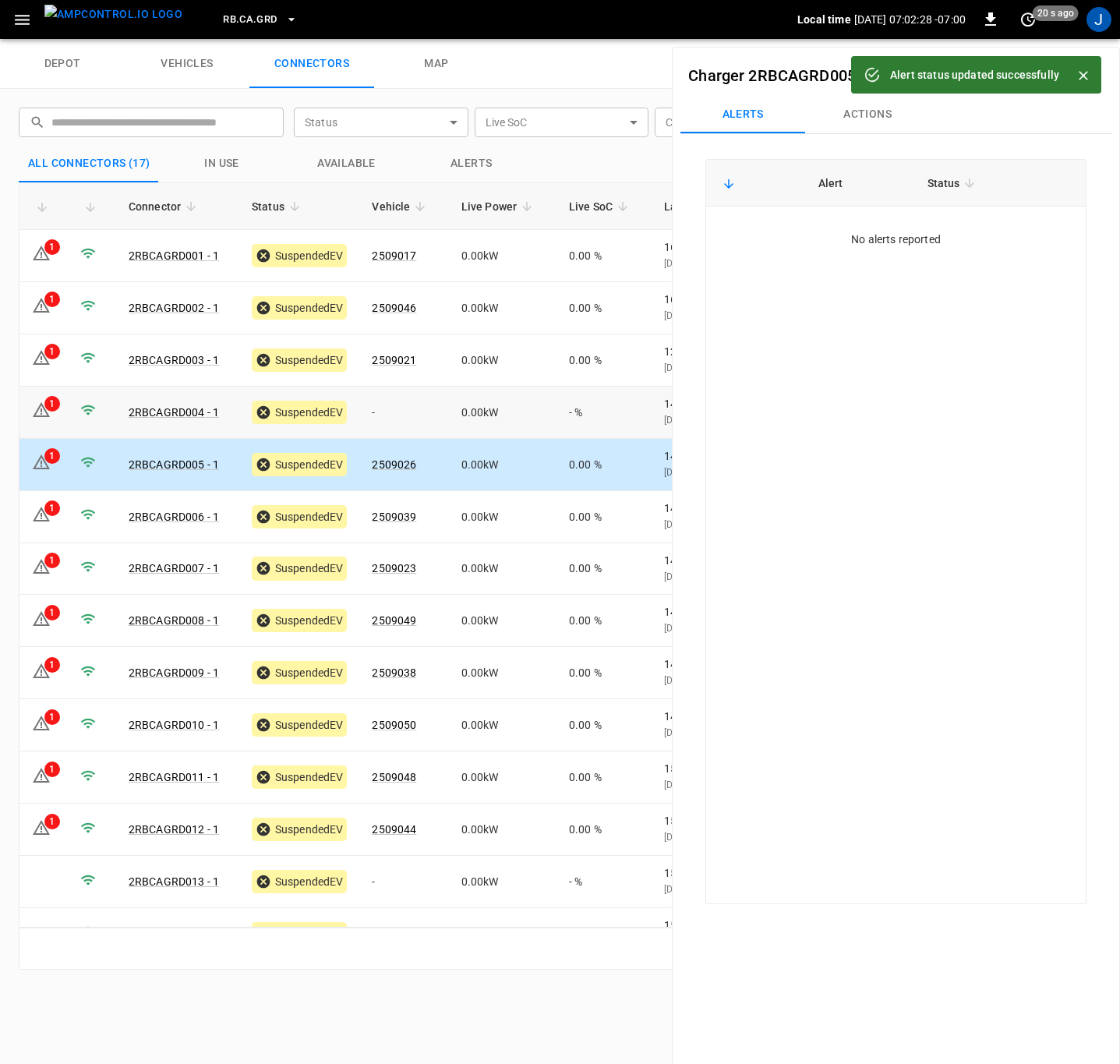
click at [89, 416] on icon at bounding box center [88, 410] width 16 height 16
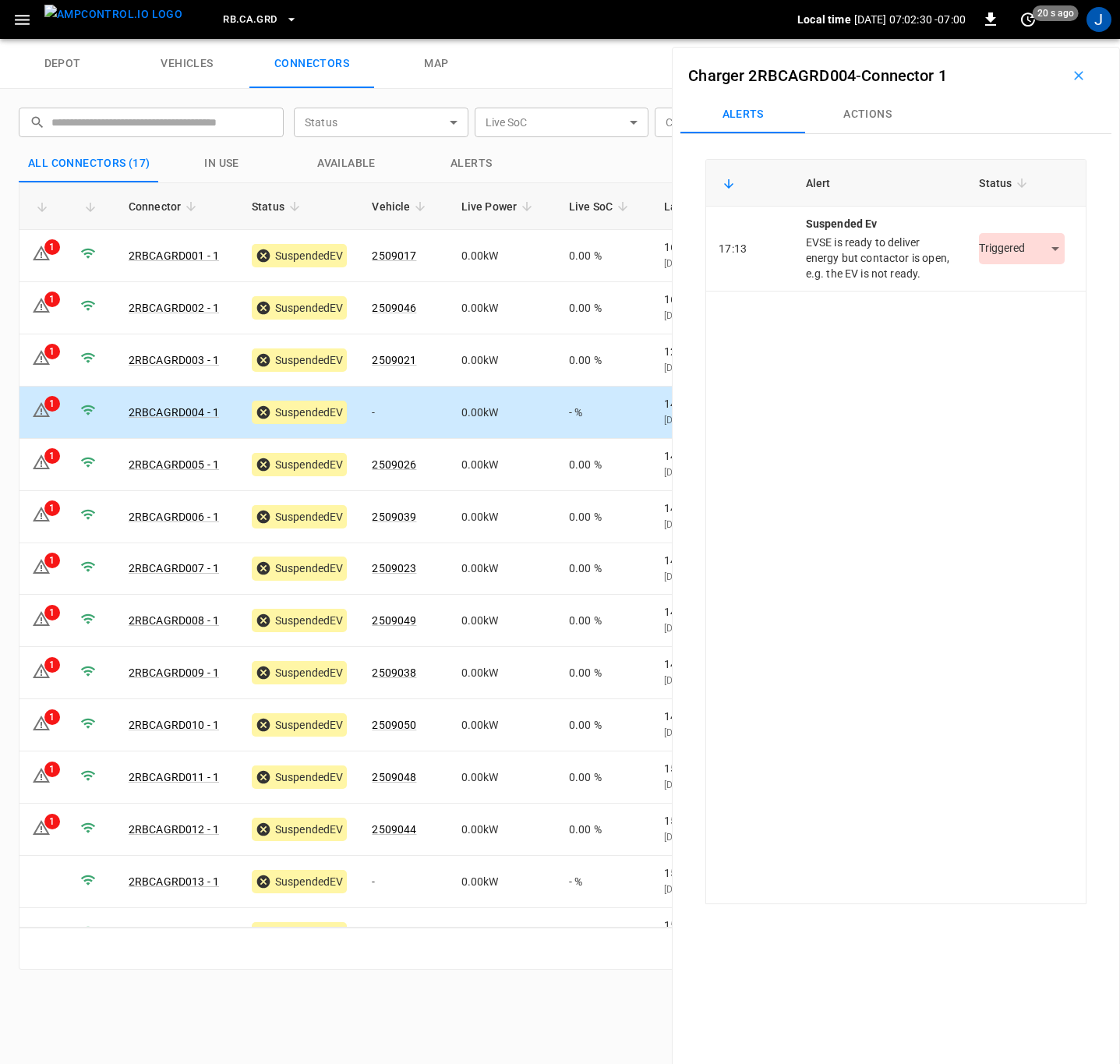
click at [1045, 39] on body "RB.CA.GRD Local time [DATE] 07:02:30 -07:00 0 20 s ago J depot vehicles connect…" at bounding box center [560, 19] width 1120 height 39
click at [1010, 293] on li "Resolved" at bounding box center [1013, 295] width 98 height 25
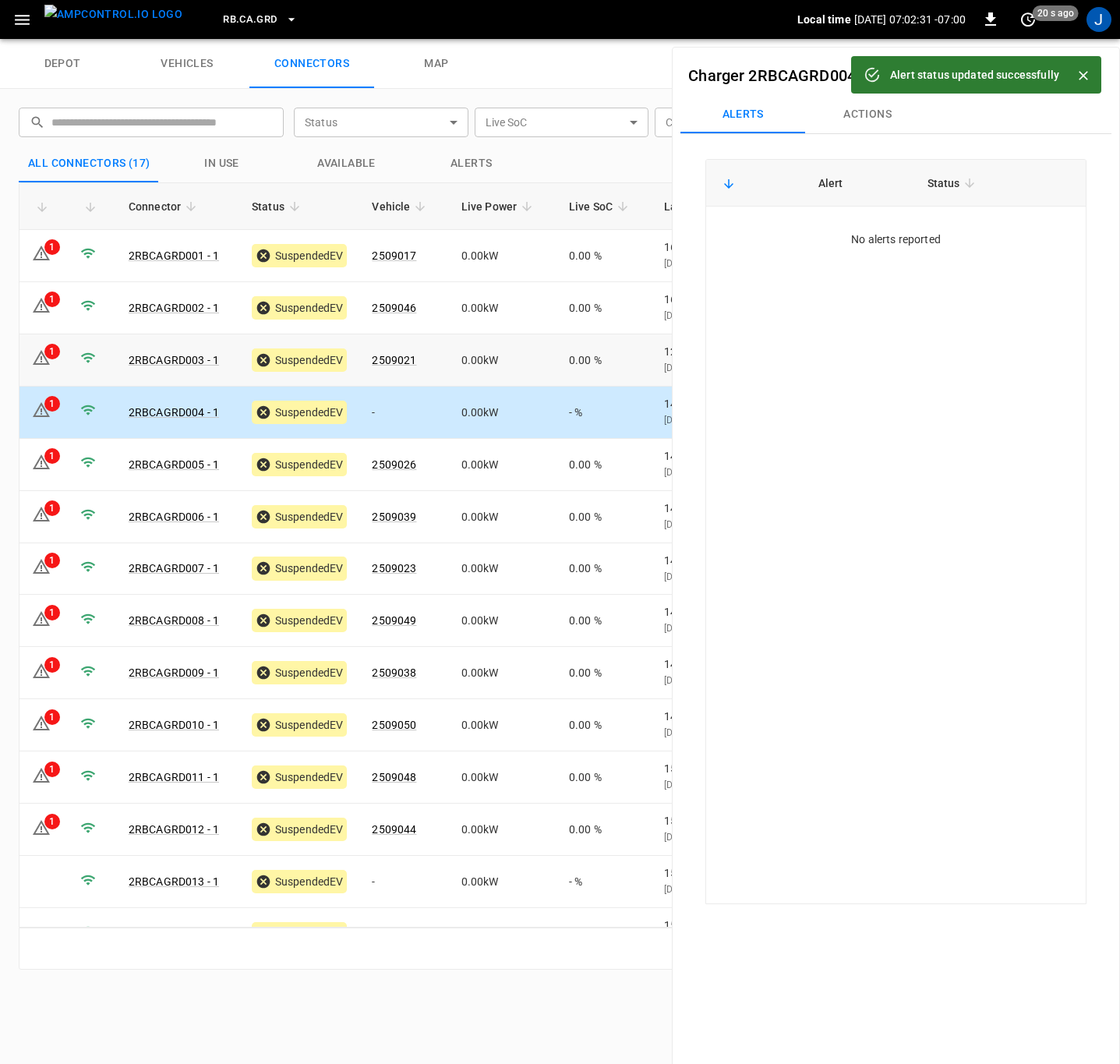
click at [70, 360] on td at bounding box center [91, 360] width 48 height 52
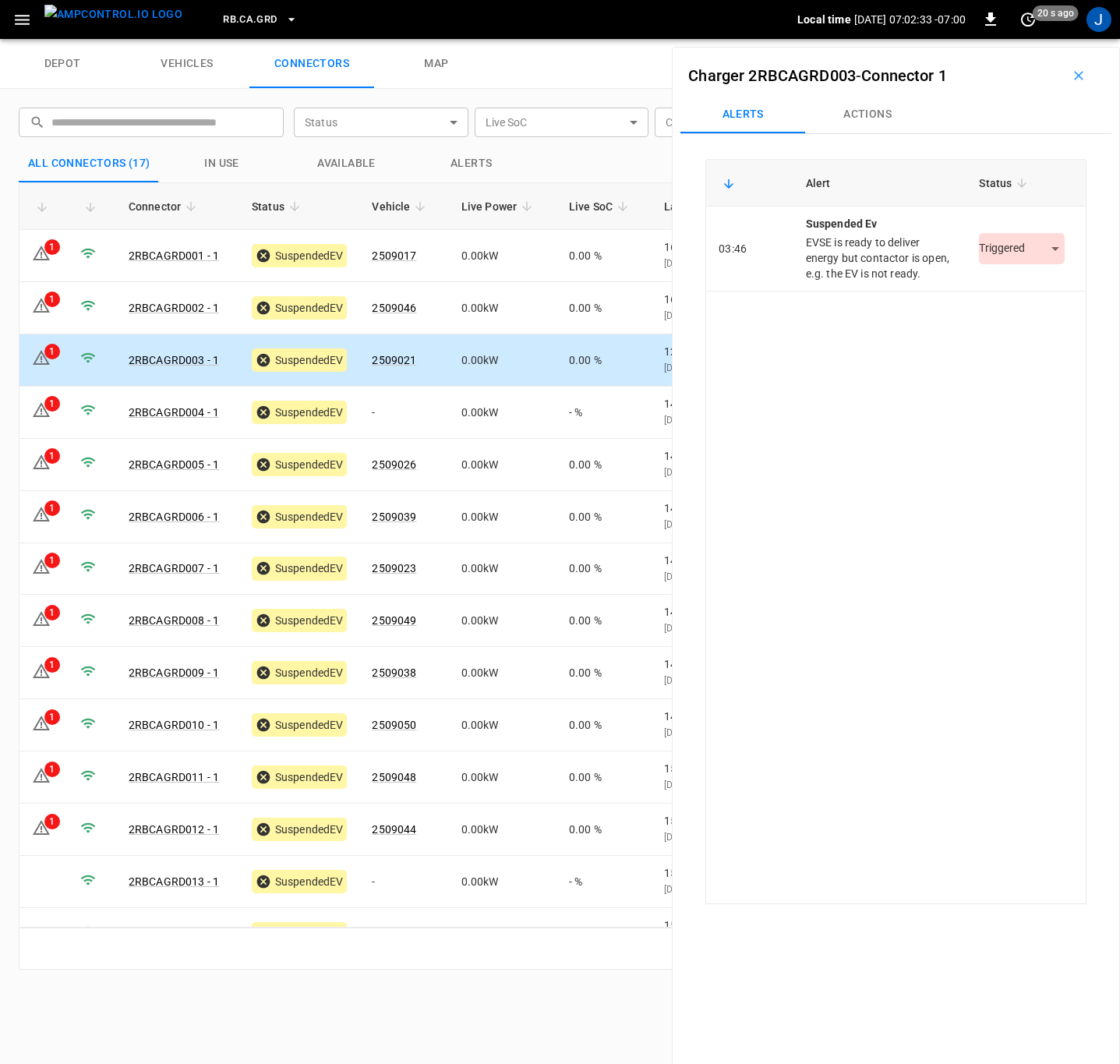
click at [1038, 39] on body "RB.CA.GRD Local time [DATE] 07:02:33 -07:00 0 20 s ago J depot vehicles connect…" at bounding box center [560, 19] width 1120 height 39
click at [994, 297] on li "Resolved" at bounding box center [1013, 295] width 98 height 25
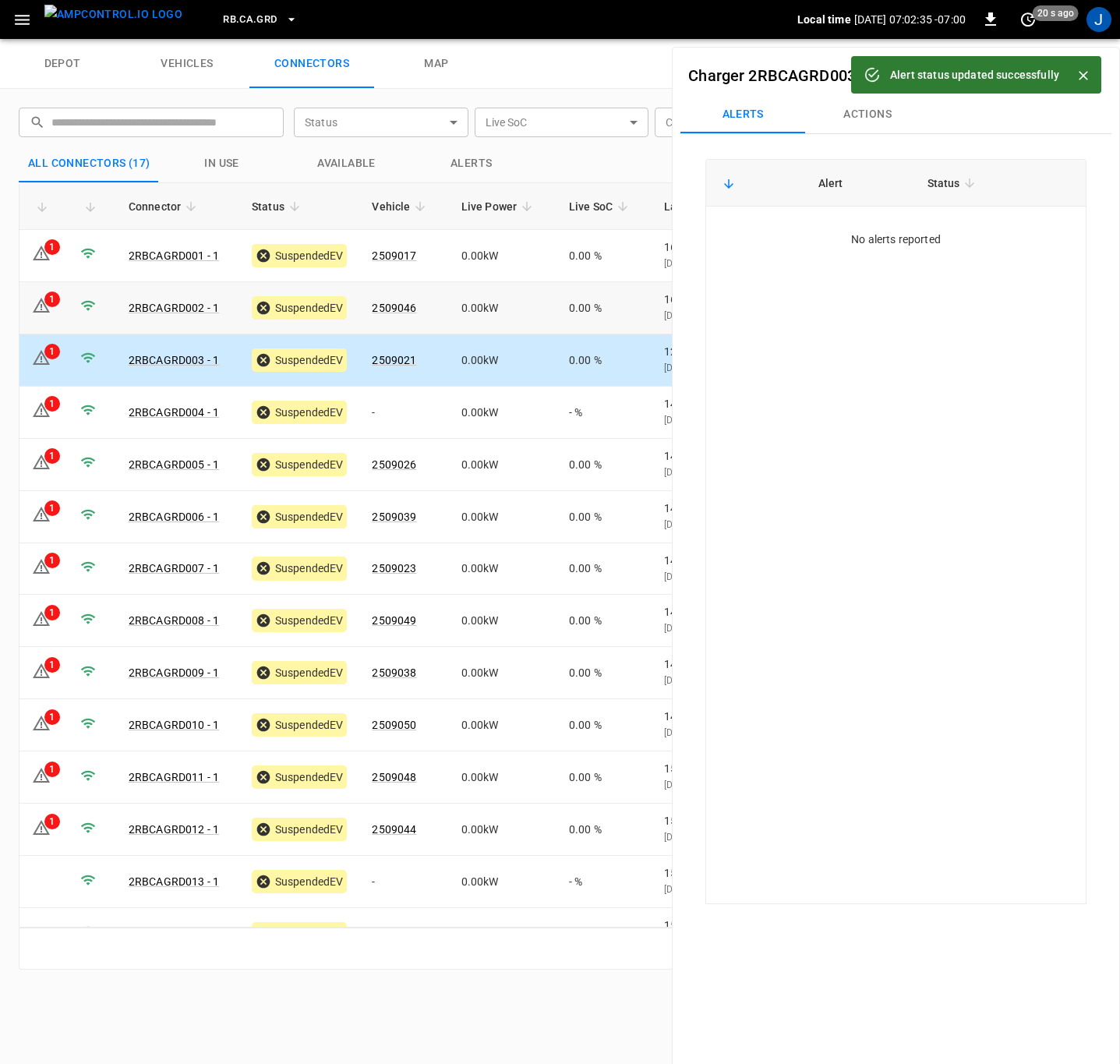
click at [82, 302] on icon at bounding box center [88, 306] width 16 height 16
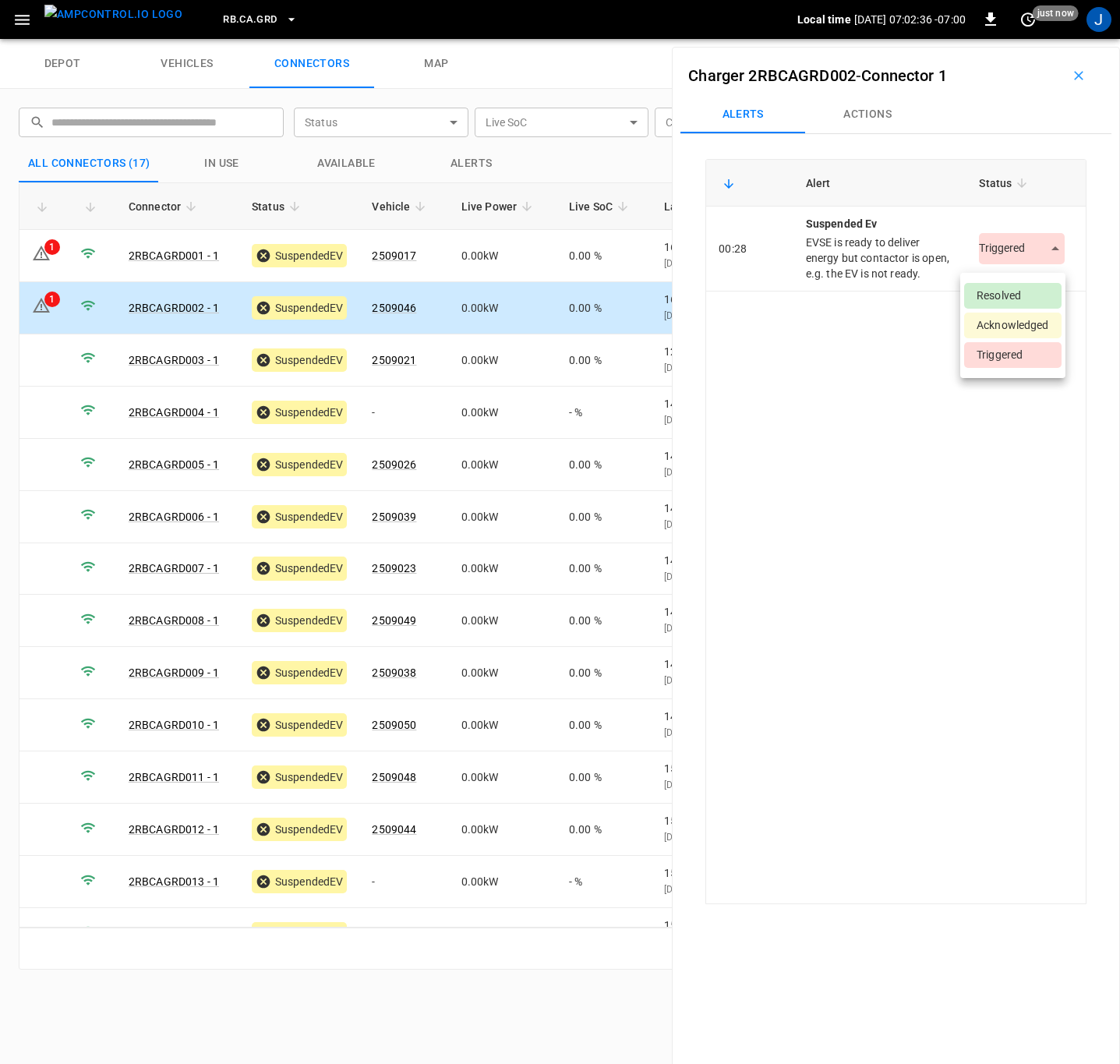
click at [1044, 39] on body "RB.CA.GRD Local time [DATE] 07:02:36 -07:00 0 just now J depot vehicles connect…" at bounding box center [560, 19] width 1120 height 39
click at [1018, 292] on li "Resolved" at bounding box center [1013, 295] width 98 height 25
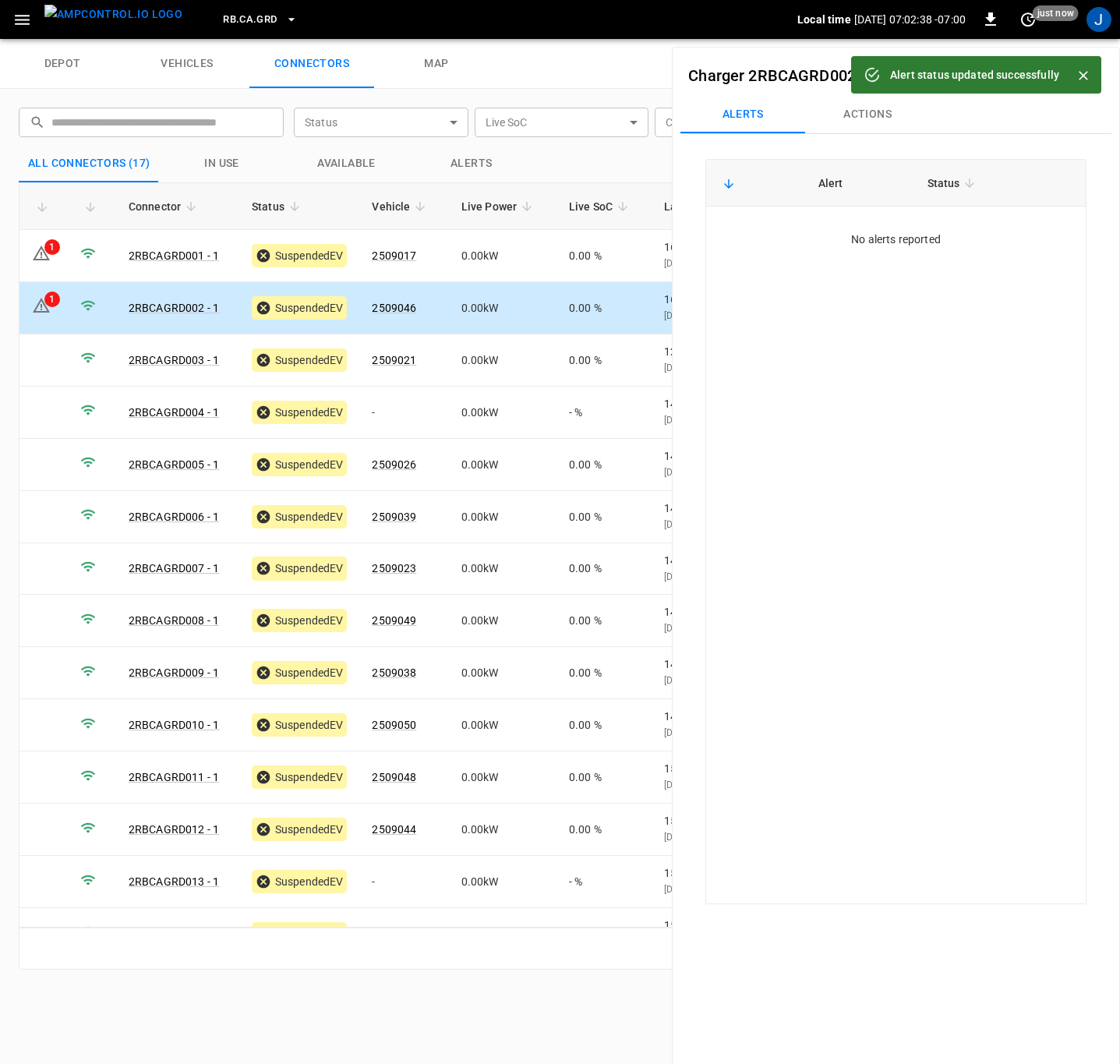
click at [141, 253] on link "2RBCAGRD001 - 1" at bounding box center [174, 256] width 91 height 13
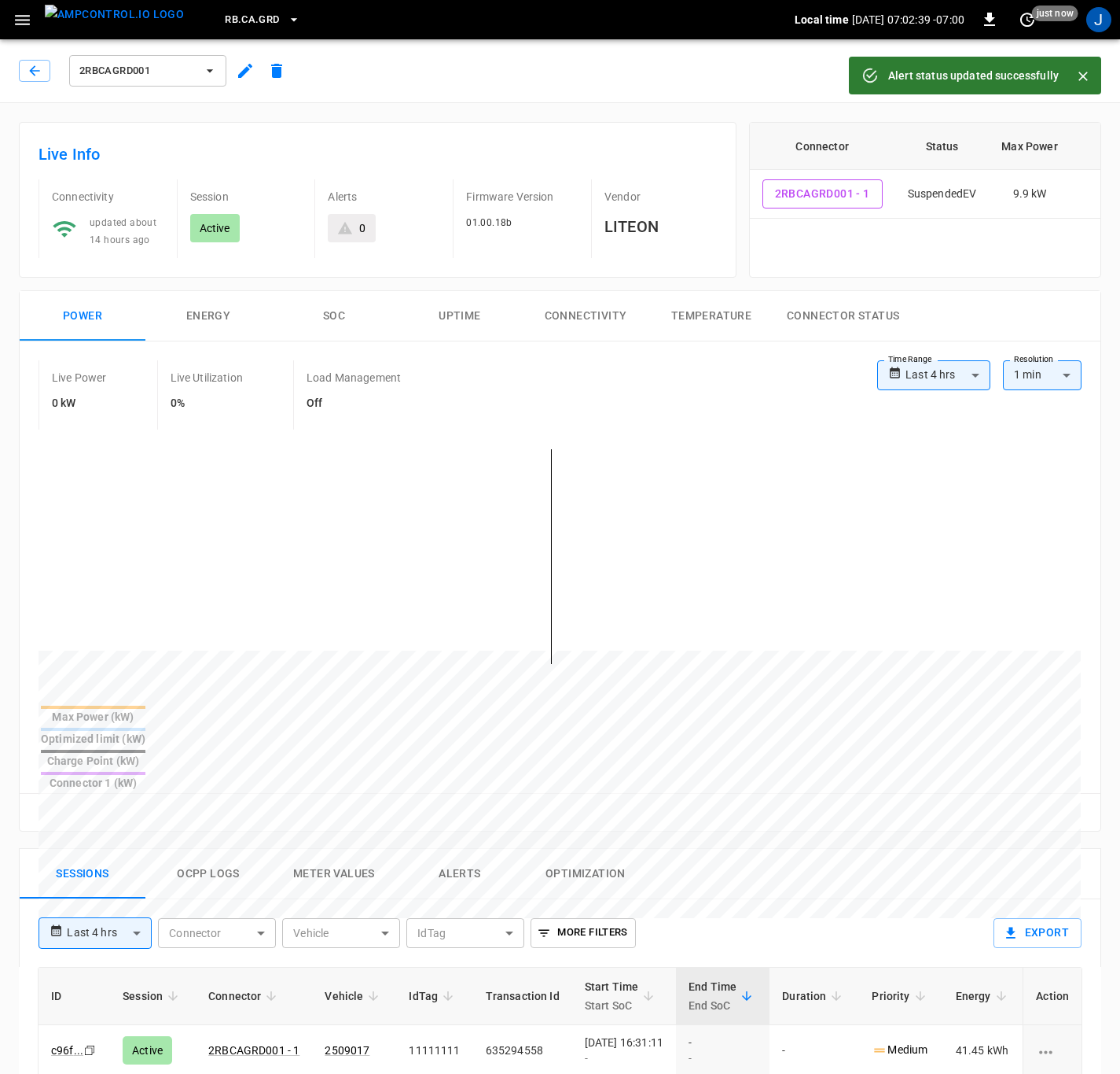
type input "**********"
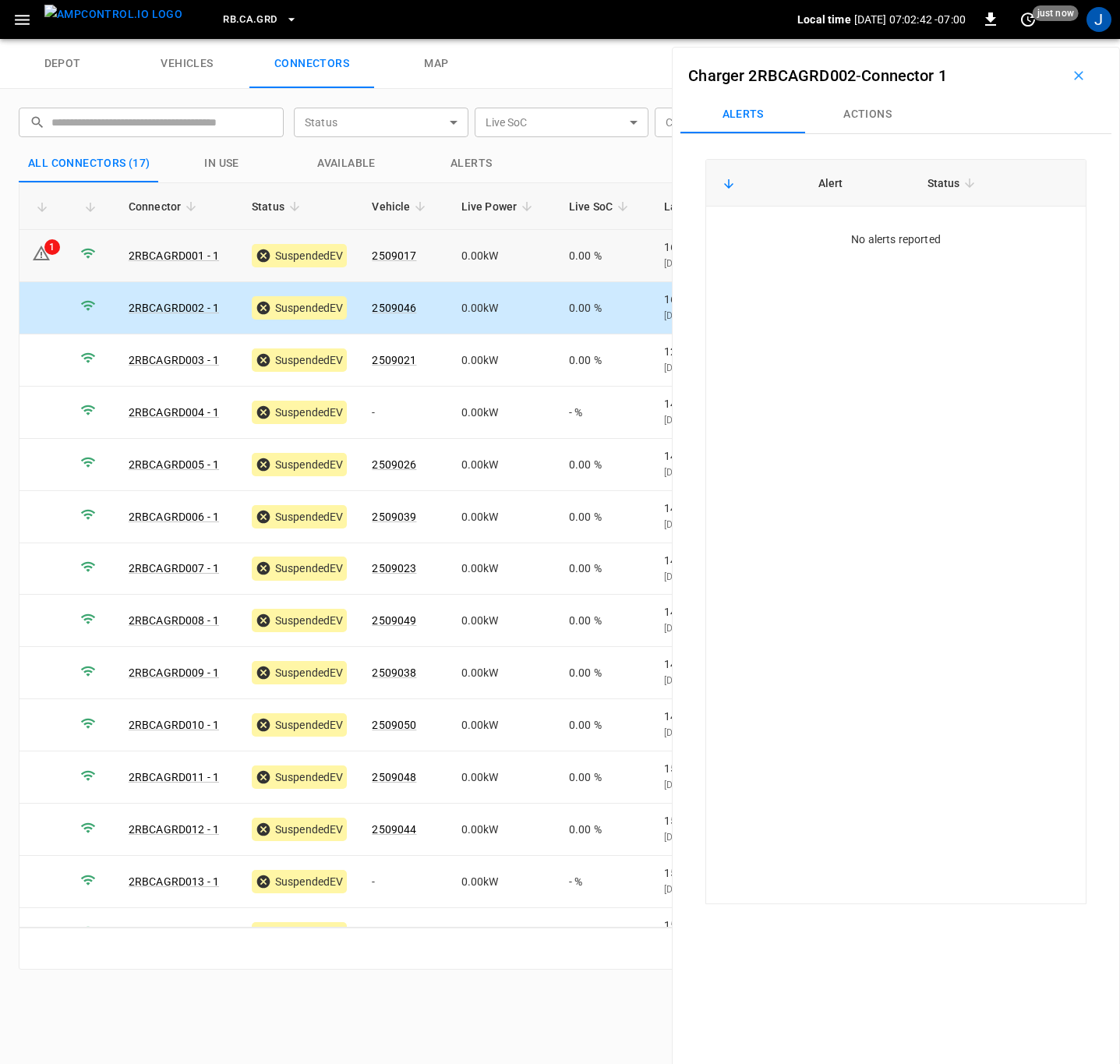
click at [47, 253] on div "1" at bounding box center [52, 247] width 16 height 16
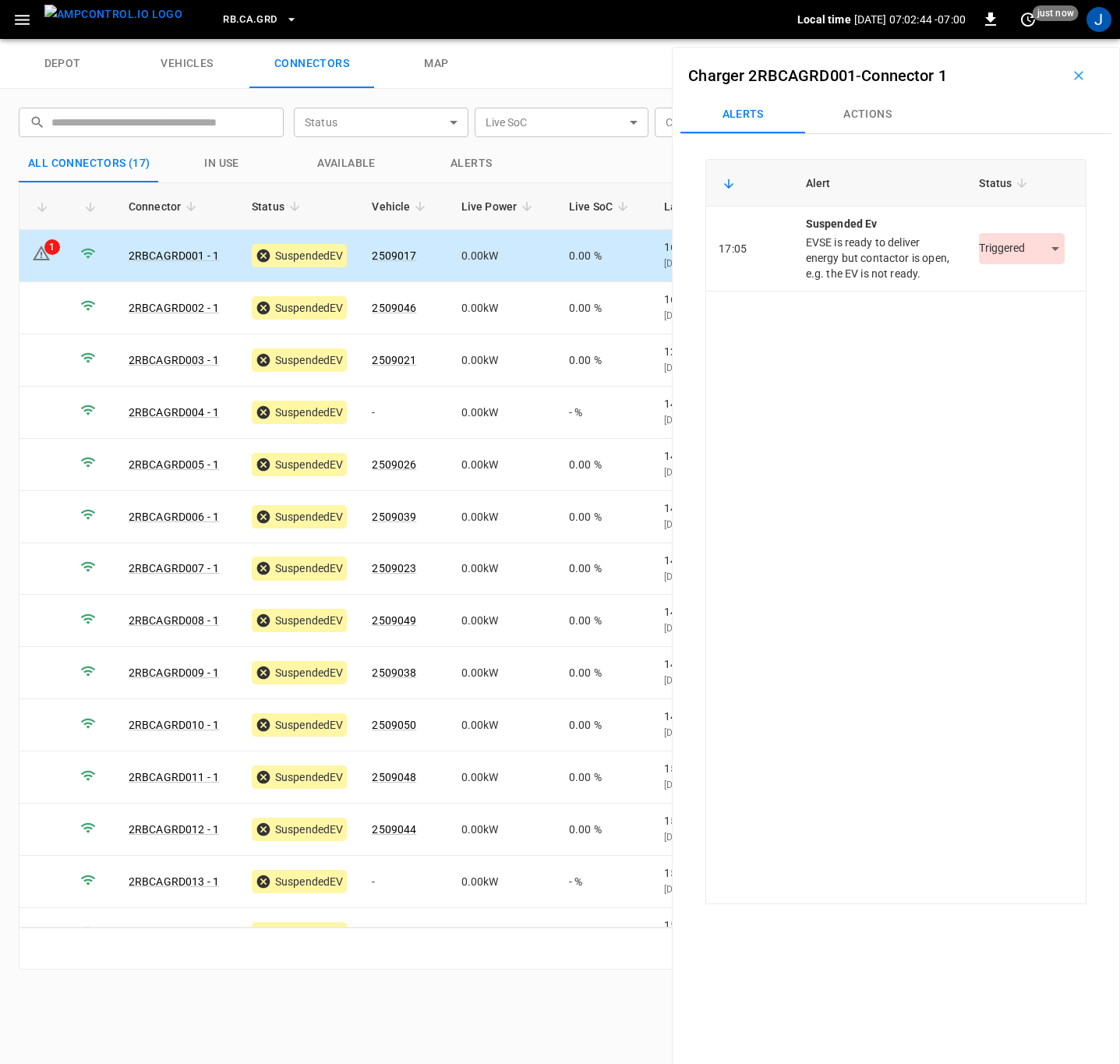
click at [1039, 39] on body "RB.CA.GRD Local time [DATE] 07:02:44 -07:00 0 just now J depot vehicles connect…" at bounding box center [560, 19] width 1120 height 39
click at [1031, 297] on li "Resolved" at bounding box center [1013, 295] width 98 height 25
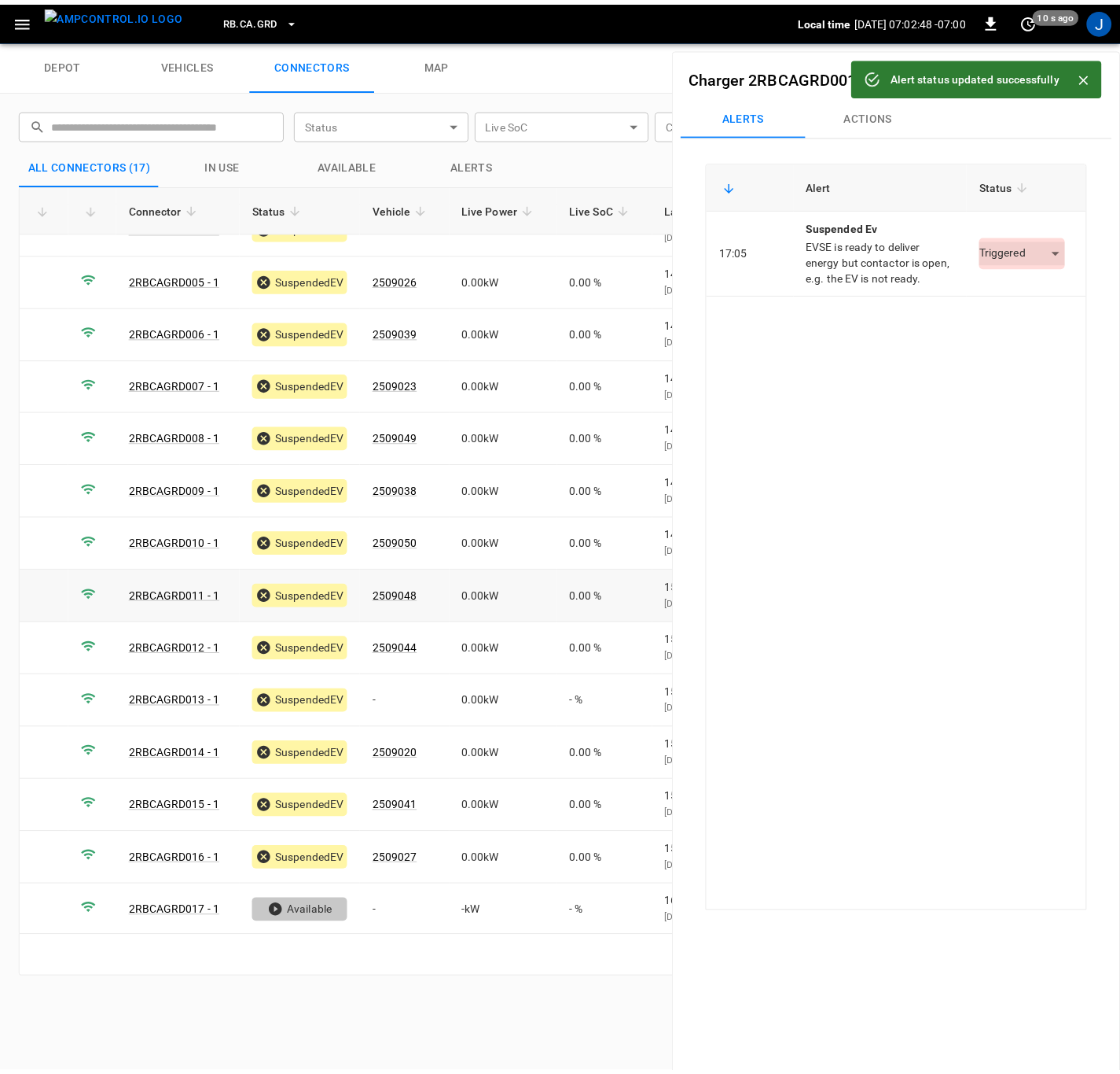
scroll to position [192, 0]
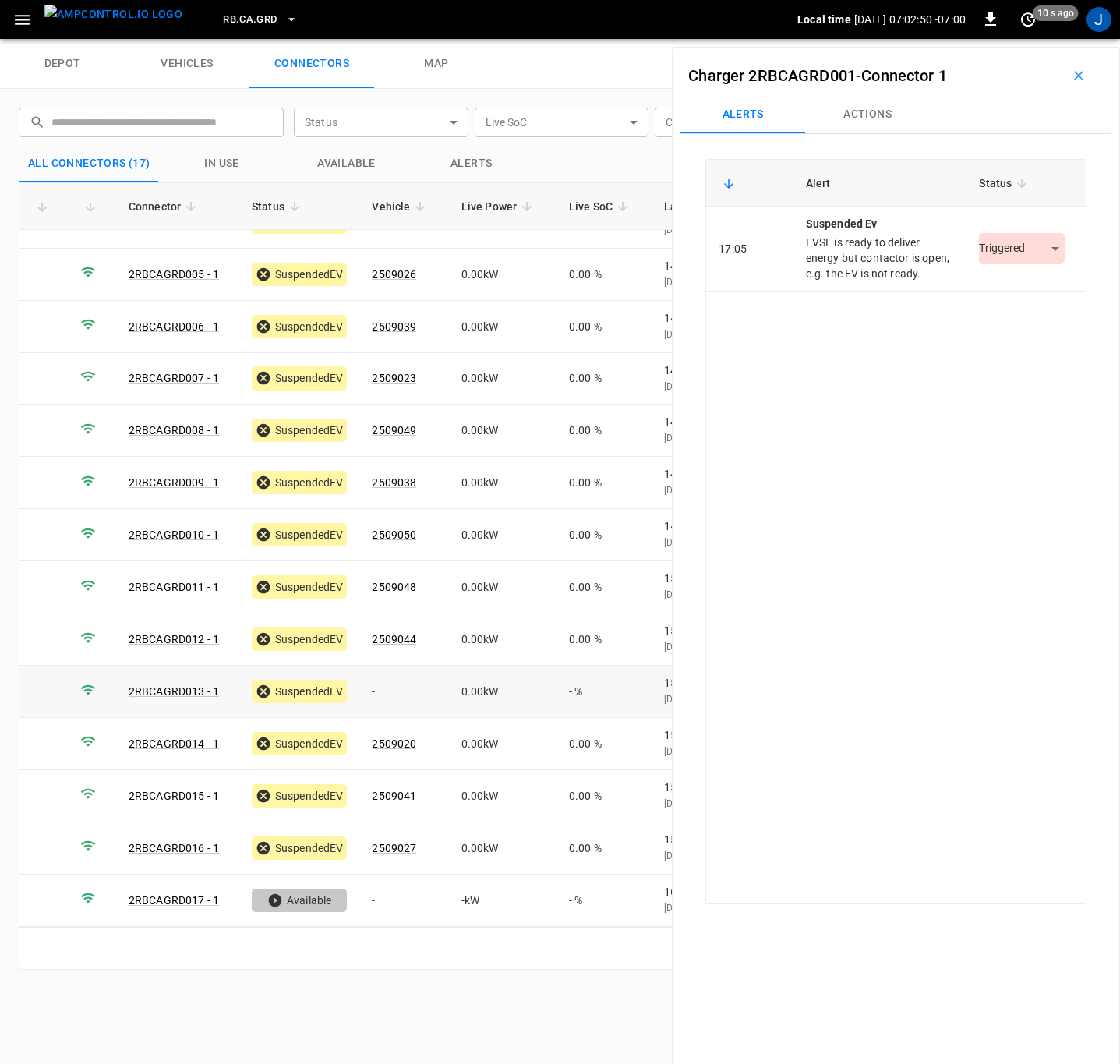
click at [192, 692] on link "2RBCAGRD013 - 1" at bounding box center [174, 692] width 91 height 13
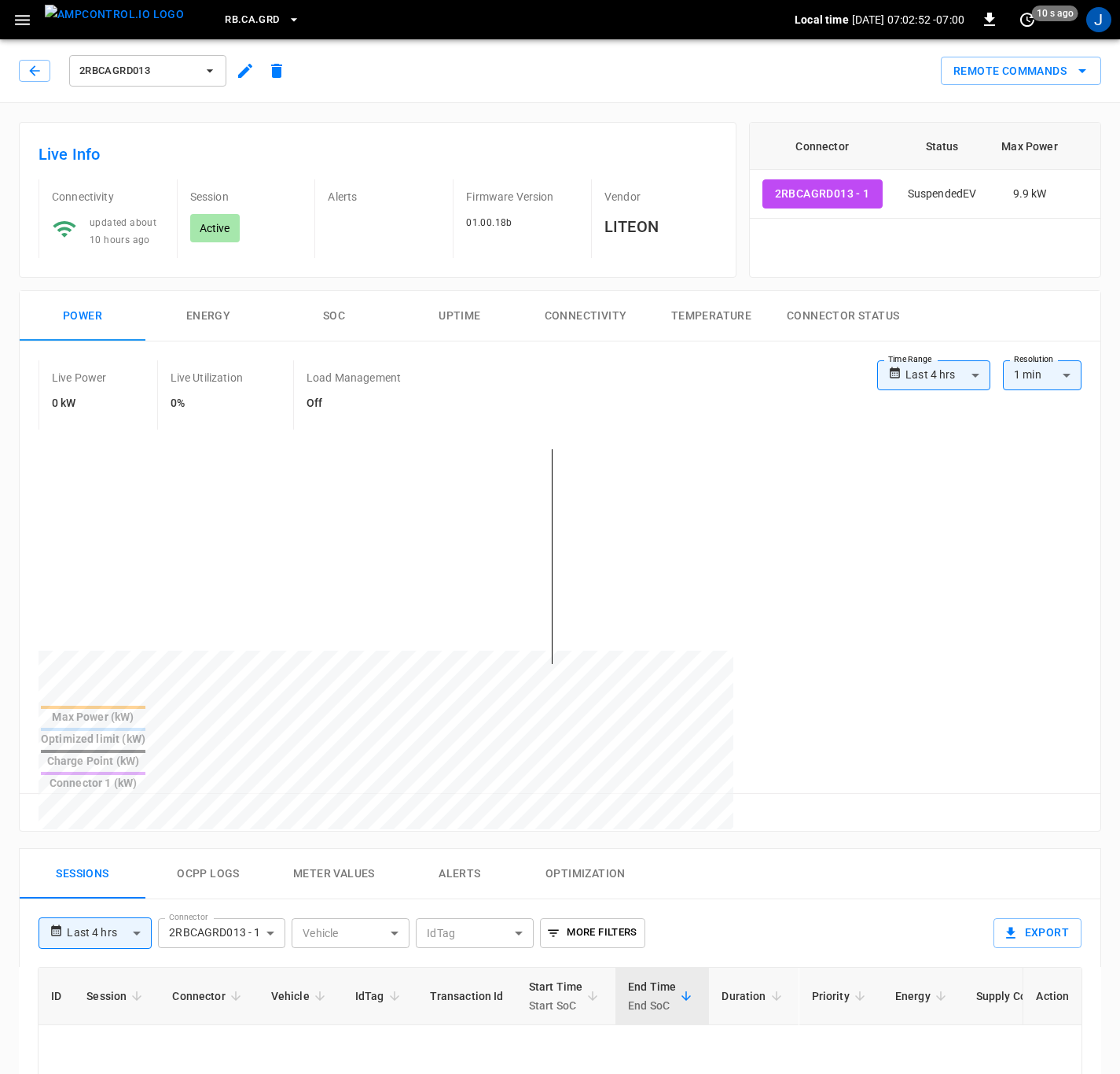
type input "**********"
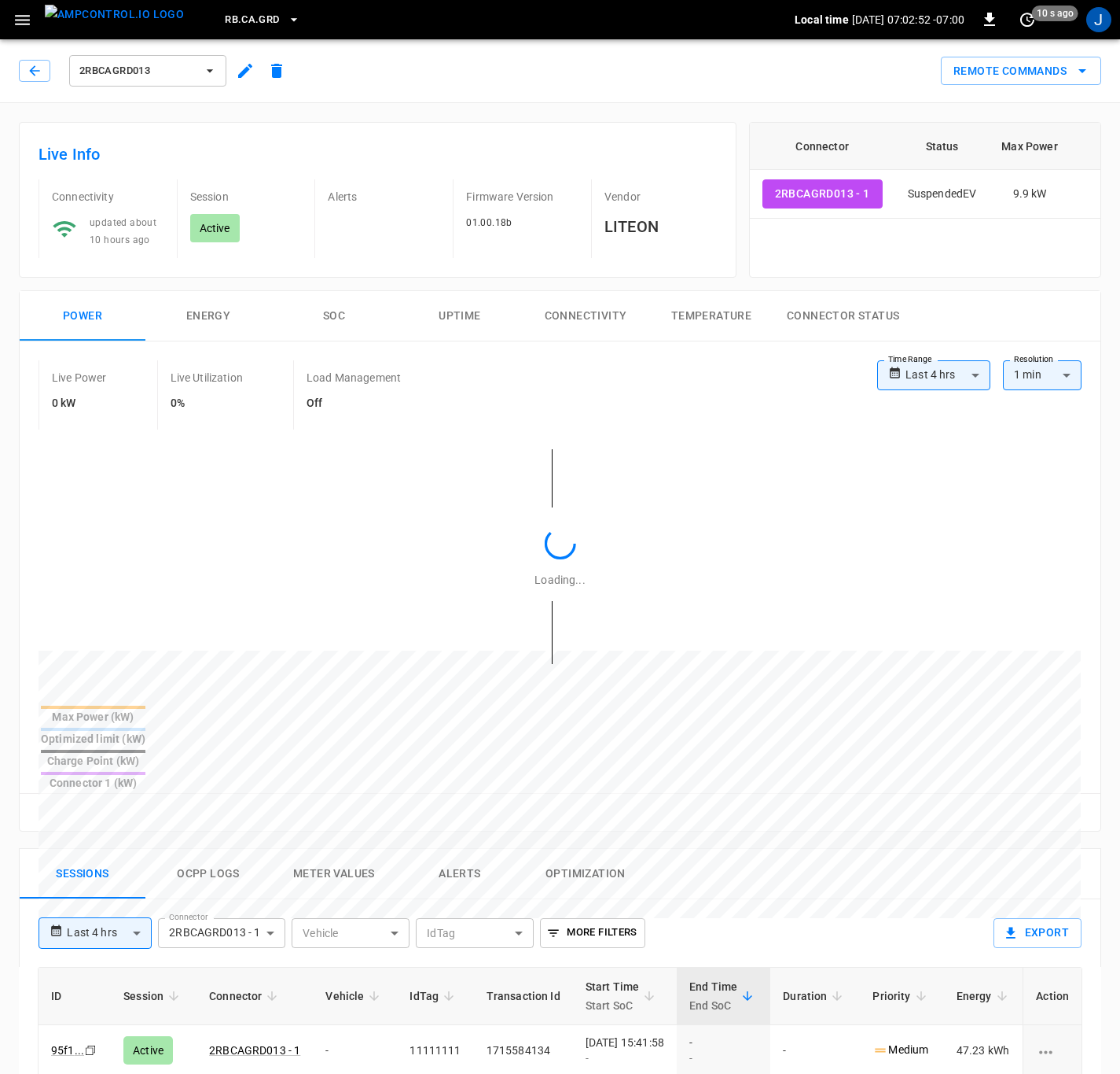
scroll to position [354, 0]
